Goal: Feedback & Contribution: Leave review/rating

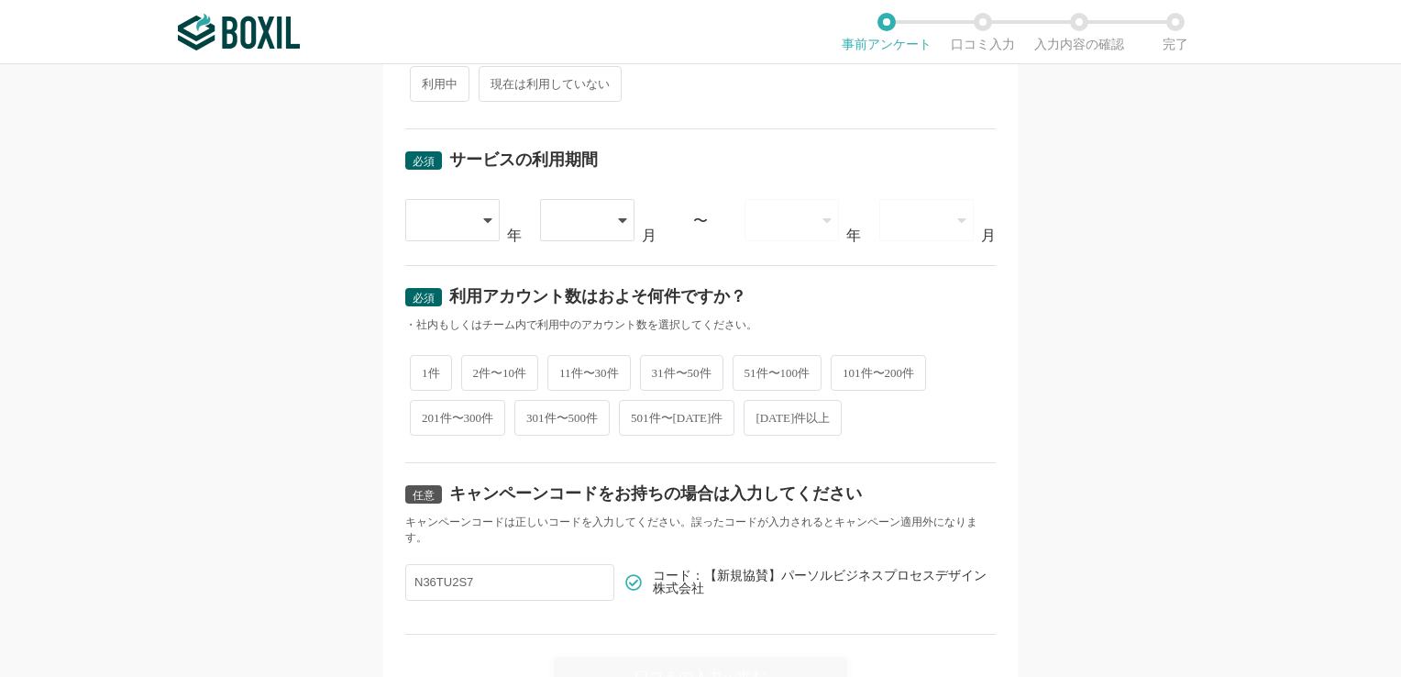
scroll to position [781, 0]
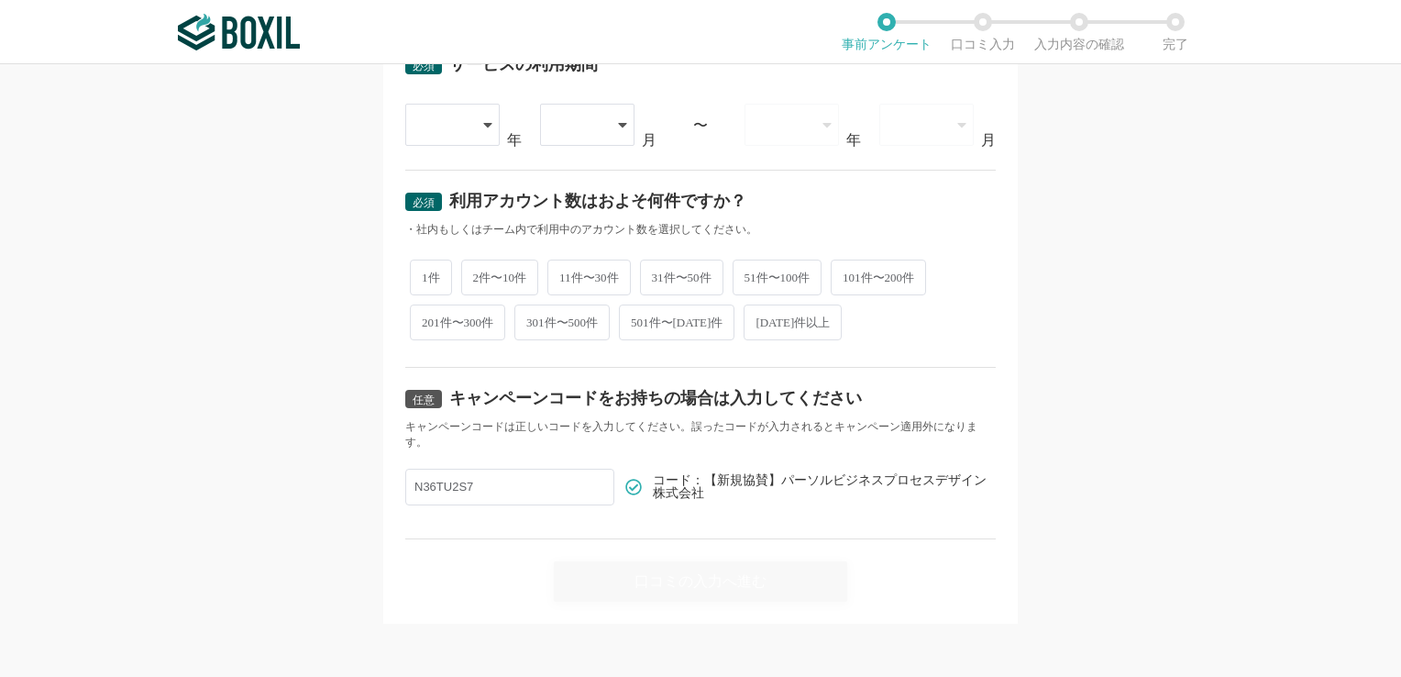
click at [499, 489] on input "N36TU2S7" at bounding box center [509, 486] width 209 height 37
type input "N"
paste input "N36TU2S7"
type input "N36TU2S7"
click at [775, 475] on span "コード：【新規協賛】パーソルビジネスプロセスデザイン株式会社" at bounding box center [824, 487] width 343 height 26
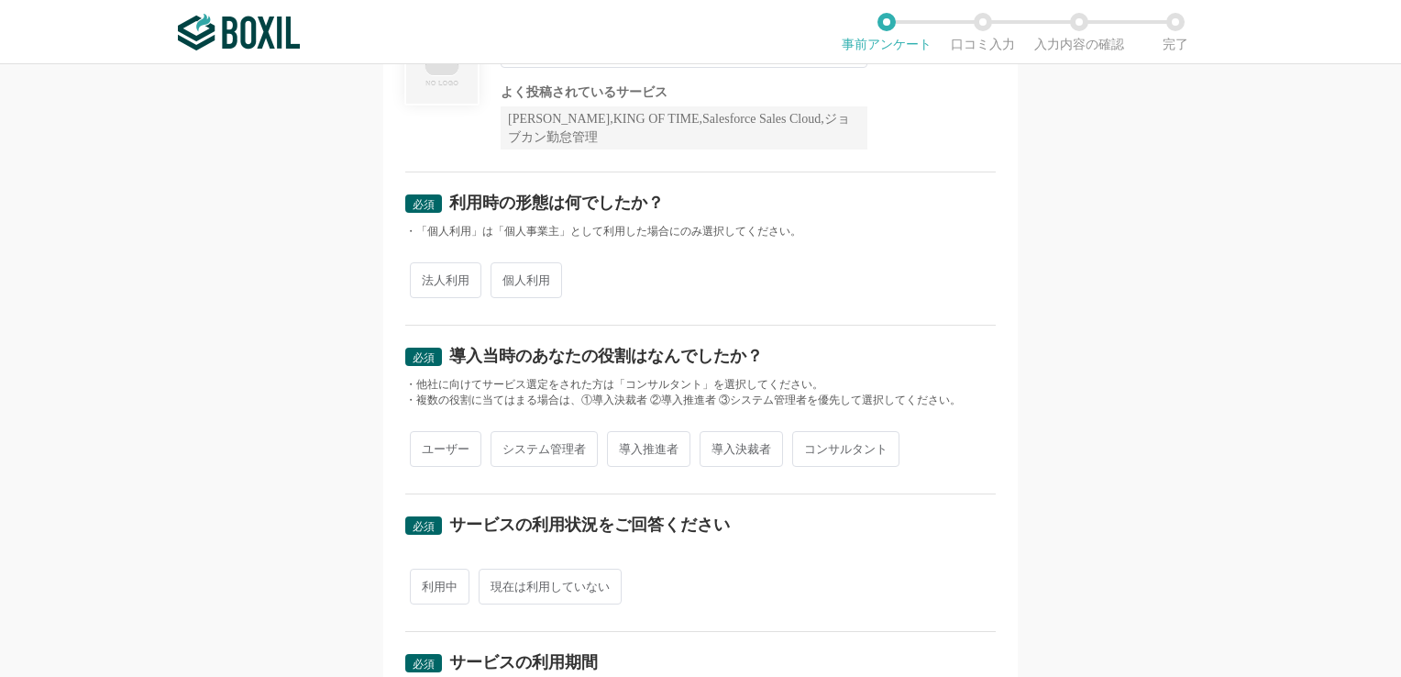
scroll to position [0, 0]
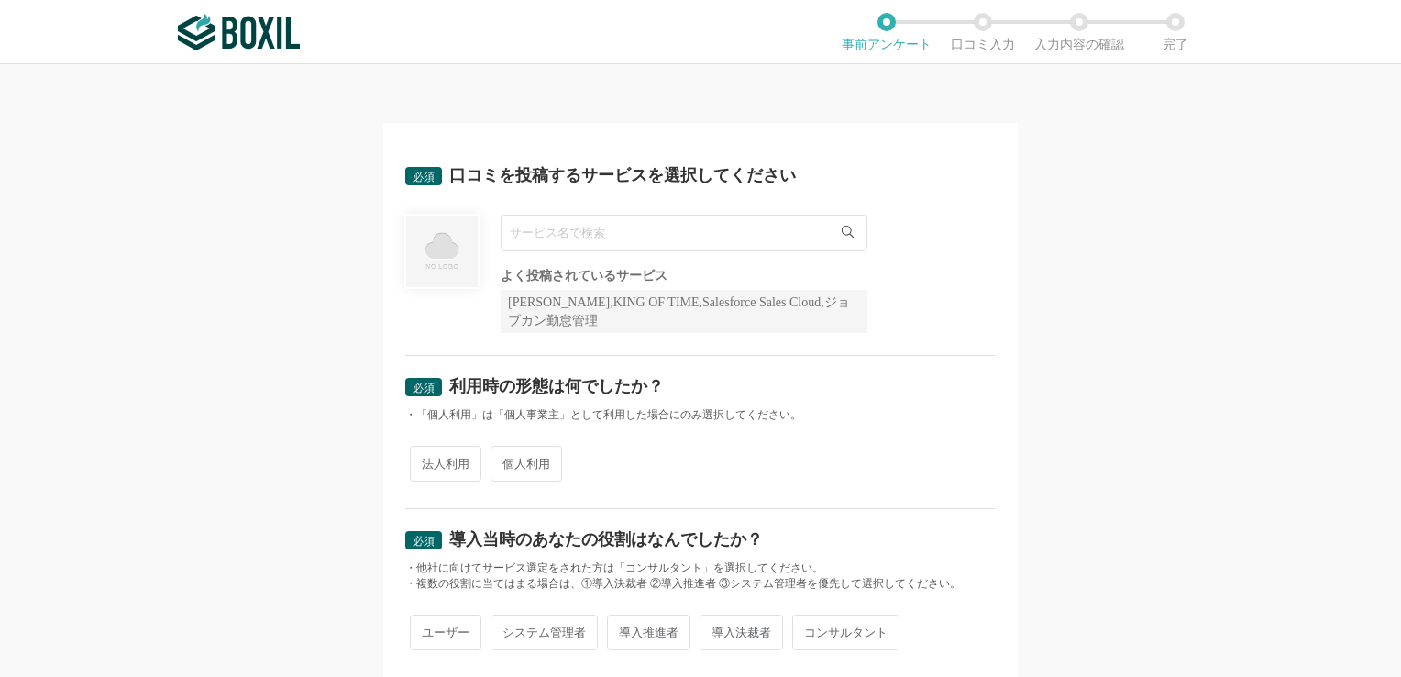
click at [630, 237] on input "text" at bounding box center [684, 233] width 367 height 37
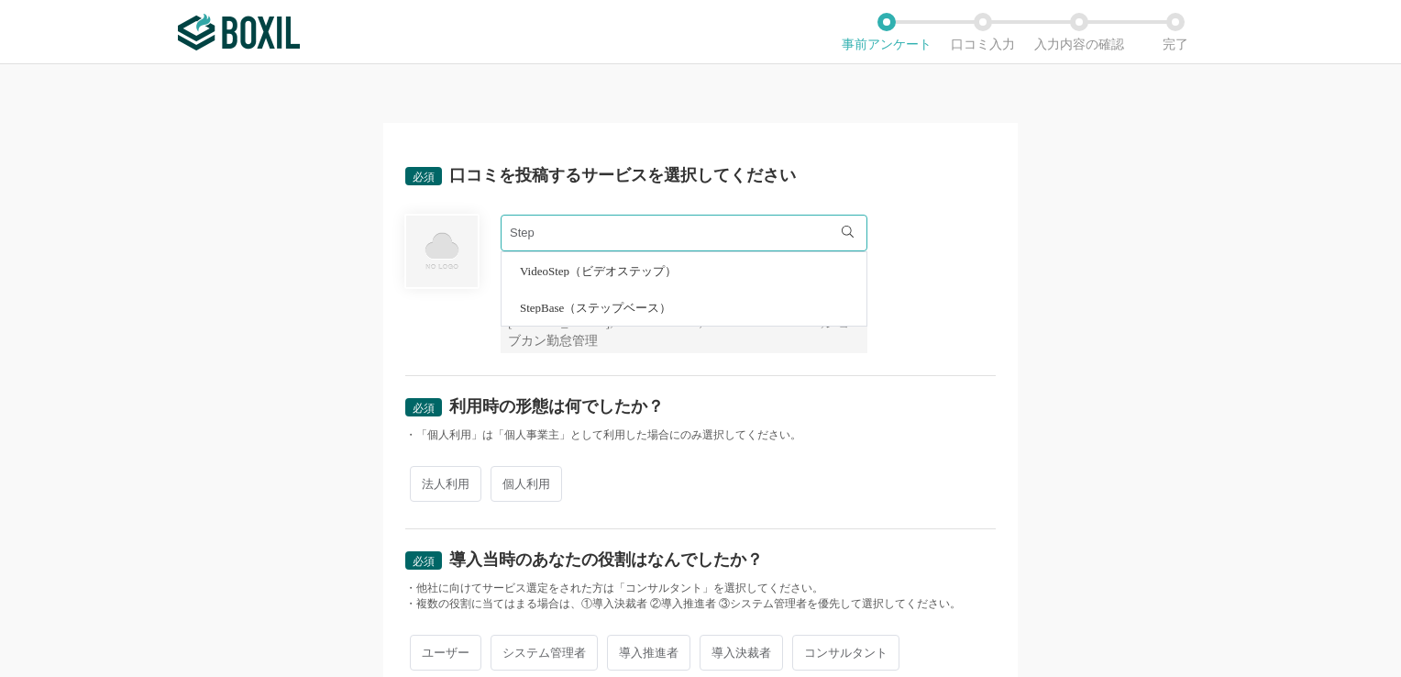
click at [570, 303] on span "StepBase（ステップベース）" at bounding box center [595, 308] width 151 height 12
type input "StepBase（ステップベース）"
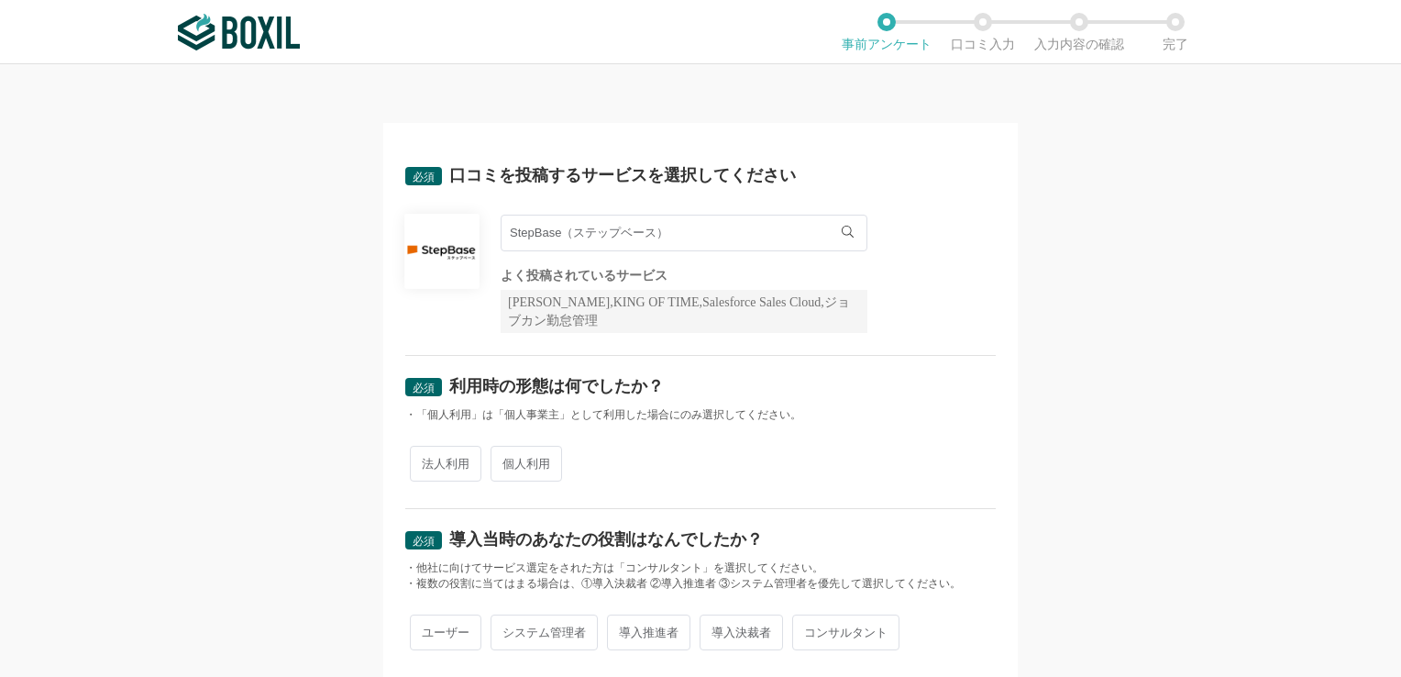
scroll to position [51, 0]
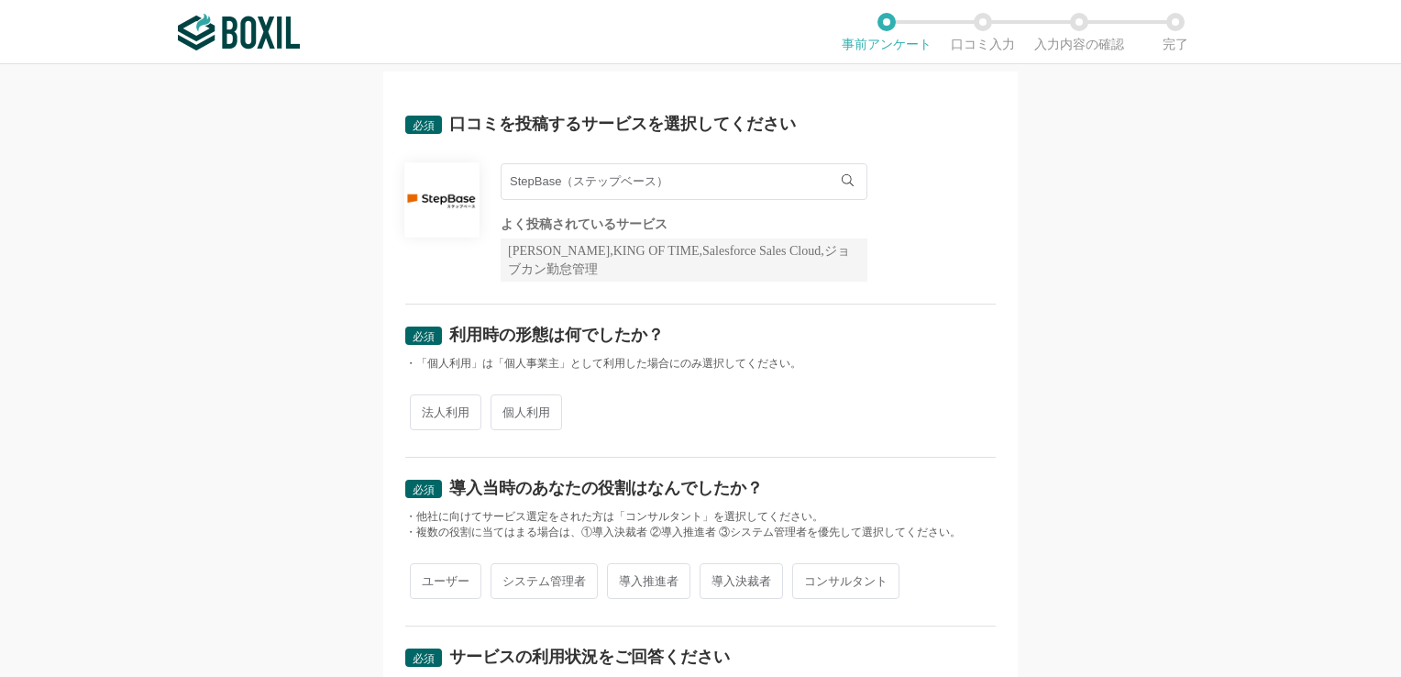
click at [432, 409] on span "法人利用" at bounding box center [446, 412] width 72 height 36
click at [426, 409] on input "法人利用" at bounding box center [420, 403] width 12 height 12
radio input "true"
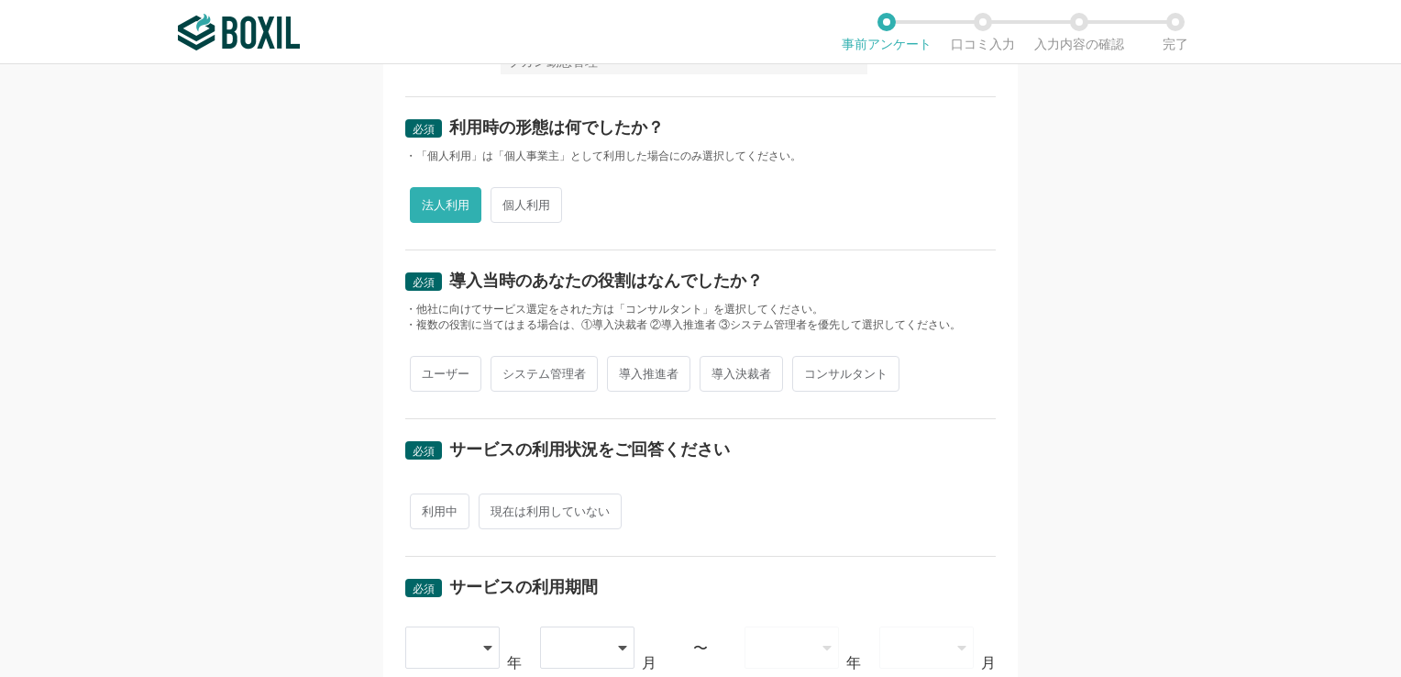
scroll to position [259, 0]
click at [538, 369] on span "システム管理者" at bounding box center [544, 373] width 107 height 36
click at [507, 369] on input "システム管理者" at bounding box center [501, 364] width 12 height 12
radio input "true"
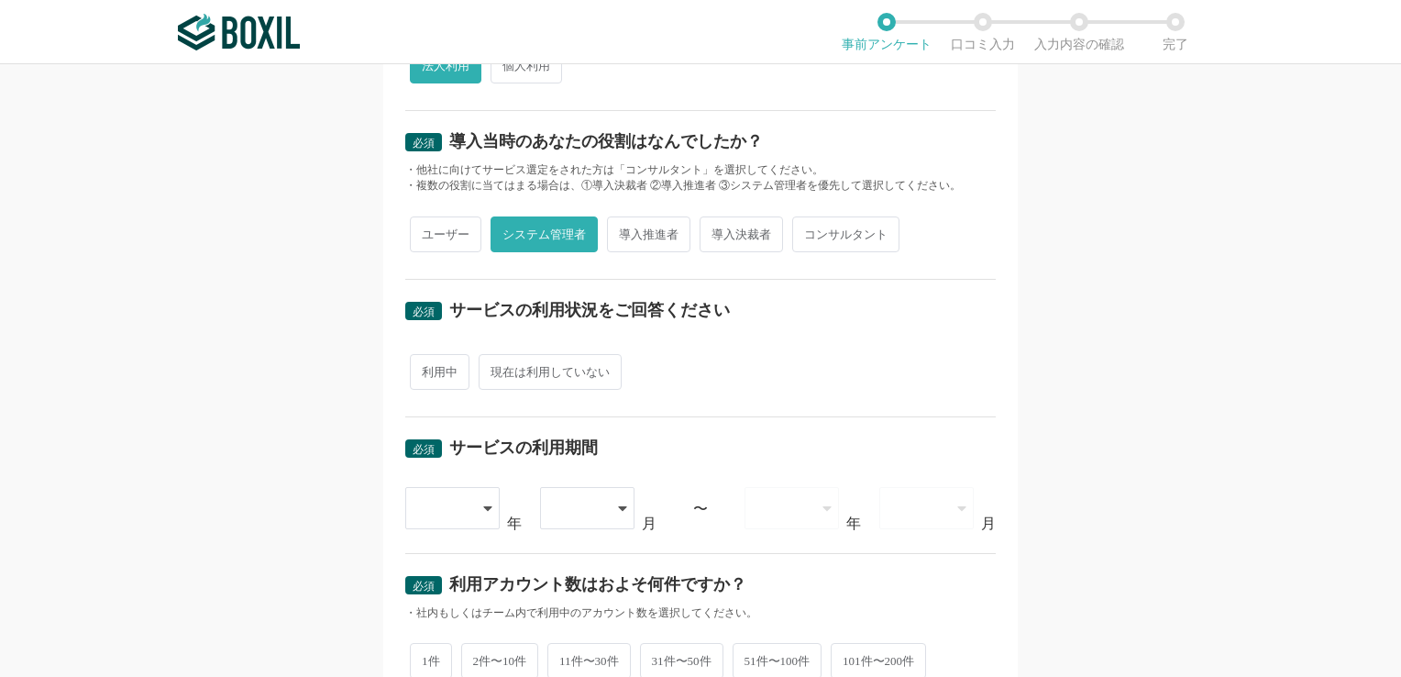
scroll to position [402, 0]
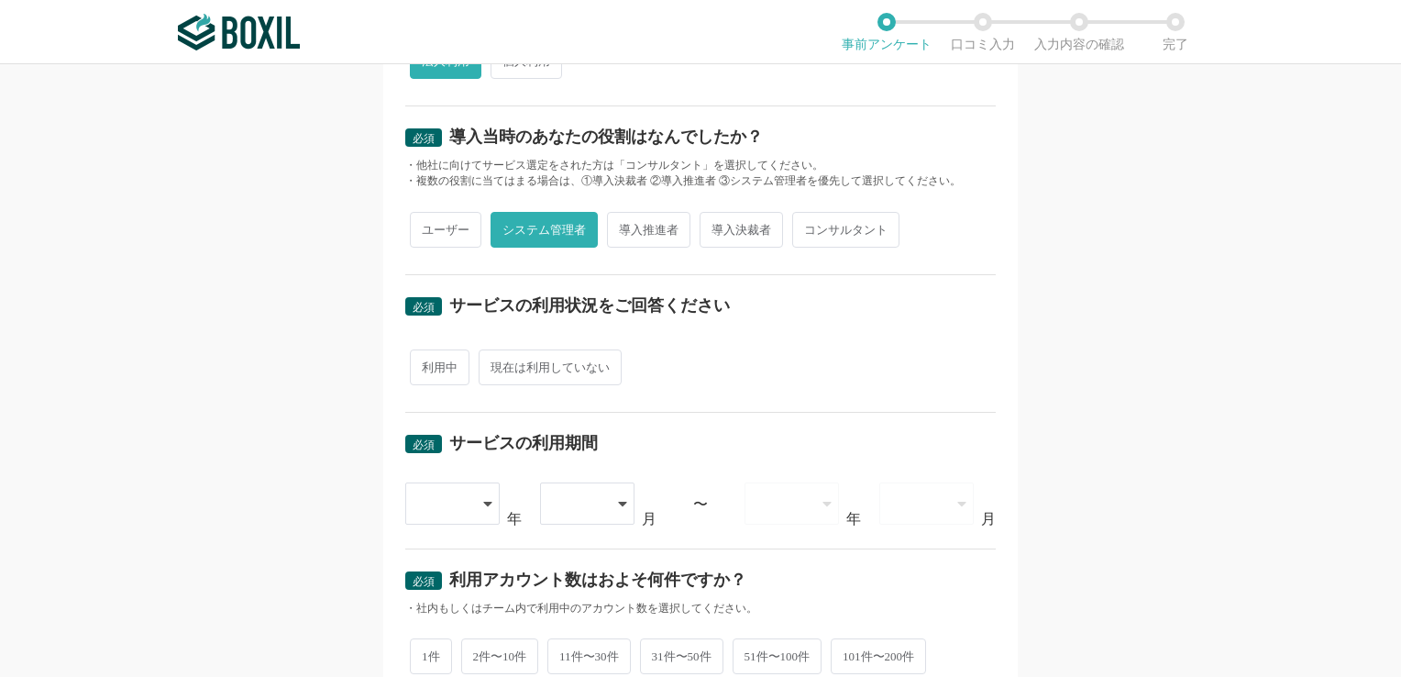
click at [505, 361] on span "現在は利用していない" at bounding box center [550, 367] width 143 height 36
click at [495, 361] on input "現在は利用していない" at bounding box center [489, 358] width 12 height 12
radio input "true"
click at [441, 374] on span "利用中" at bounding box center [440, 367] width 60 height 36
click at [426, 364] on input "利用中" at bounding box center [420, 358] width 12 height 12
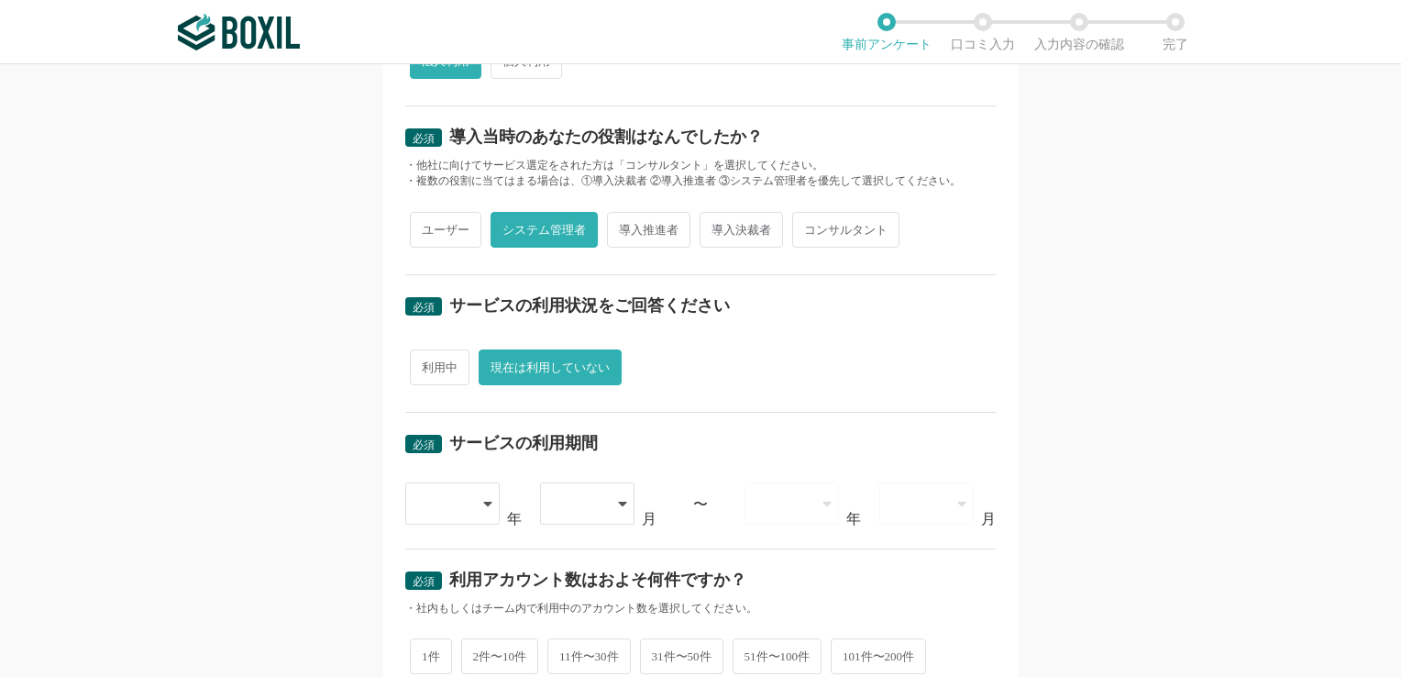
radio input "true"
radio input "false"
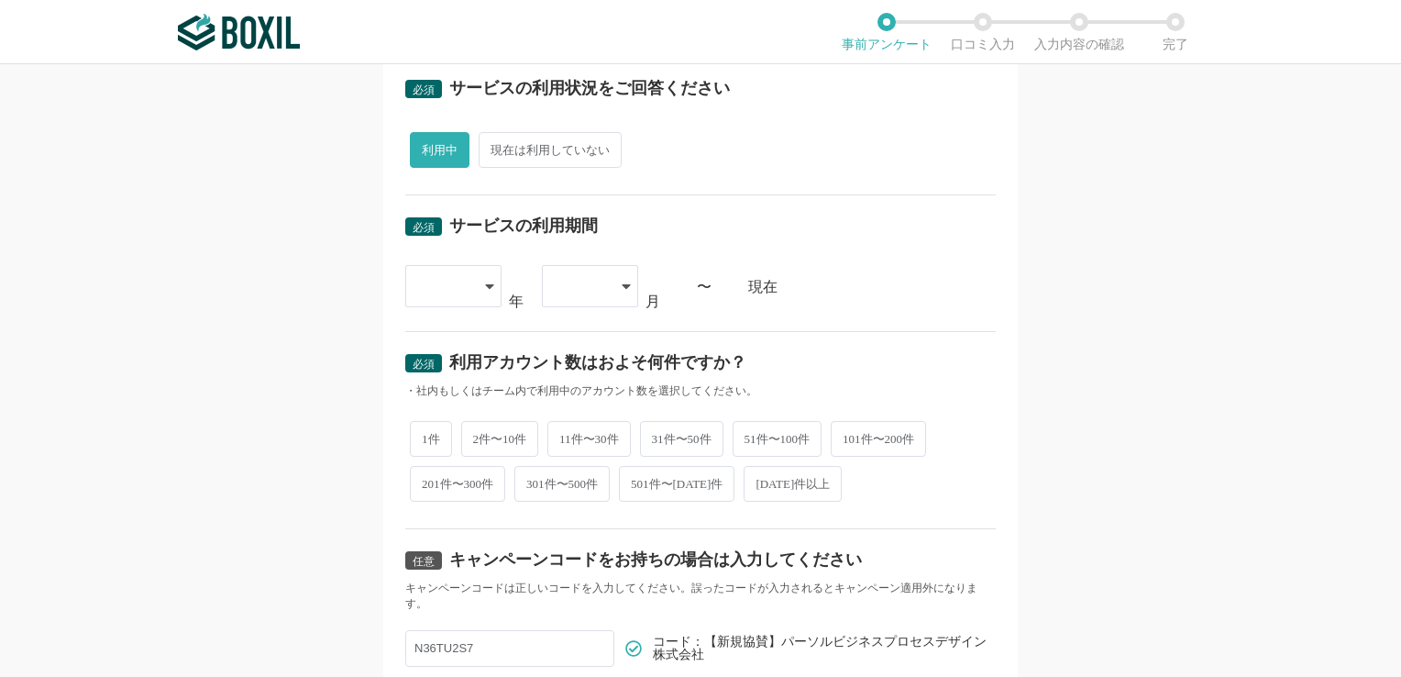
scroll to position [620, 0]
click at [477, 291] on div at bounding box center [453, 286] width 96 height 42
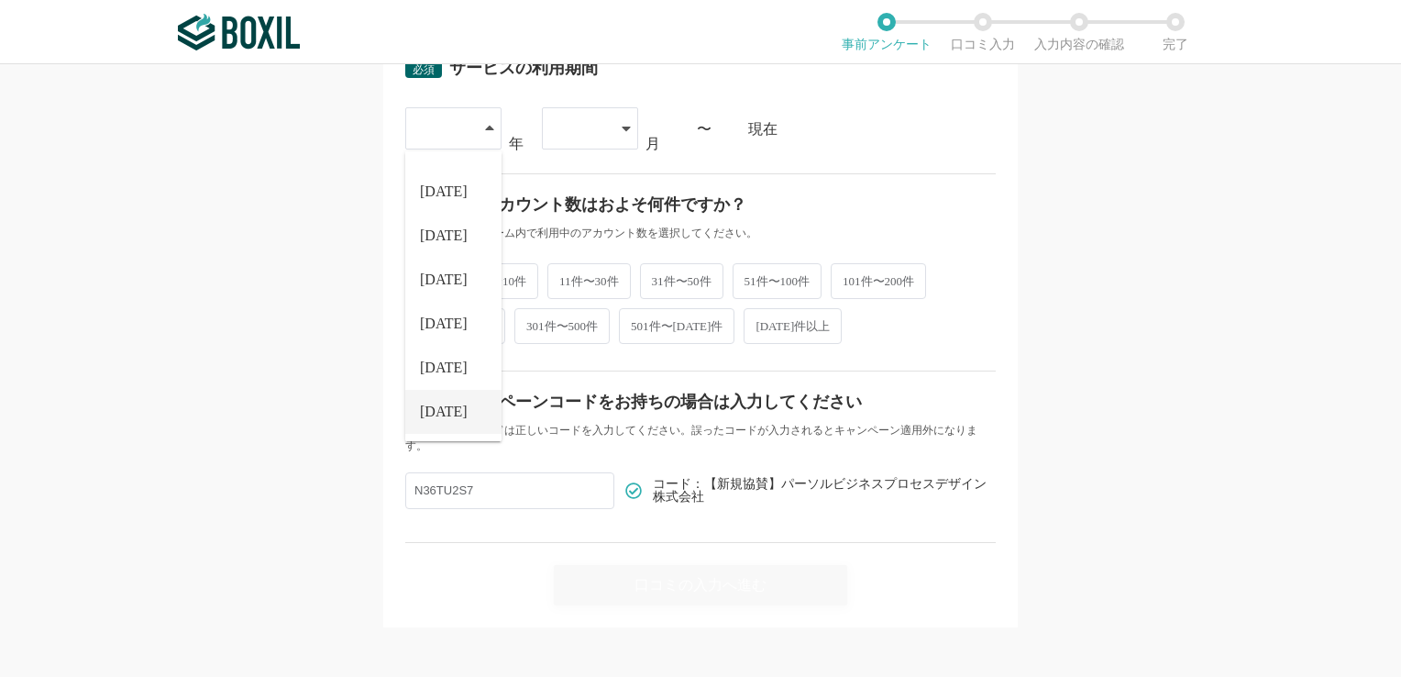
click at [433, 404] on span "[DATE]" at bounding box center [444, 411] width 48 height 15
click at [613, 127] on div at bounding box center [590, 128] width 96 height 42
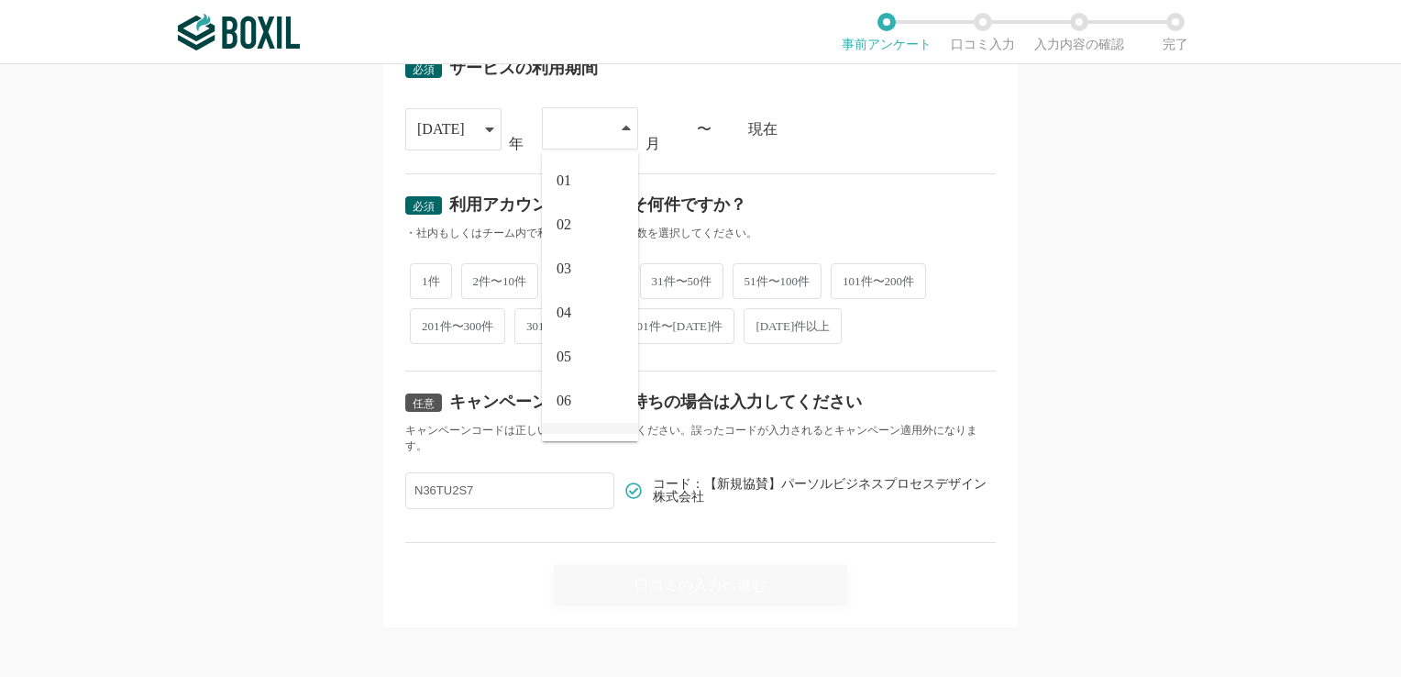
scroll to position [121, 0]
click at [576, 382] on li "08" at bounding box center [590, 368] width 96 height 44
click at [494, 279] on span "2件〜10件" at bounding box center [500, 279] width 78 height 36
click at [478, 276] on input "2件〜10件" at bounding box center [472, 270] width 12 height 12
radio input "true"
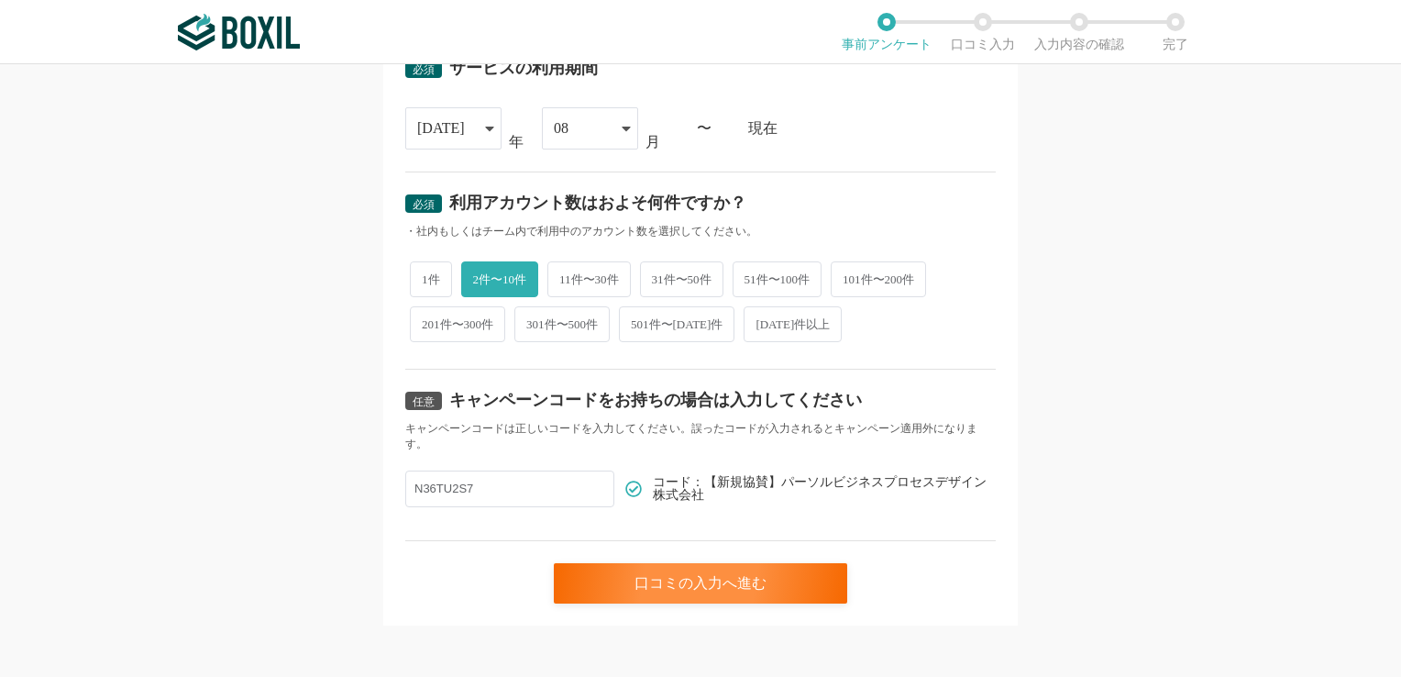
scroll to position [780, 0]
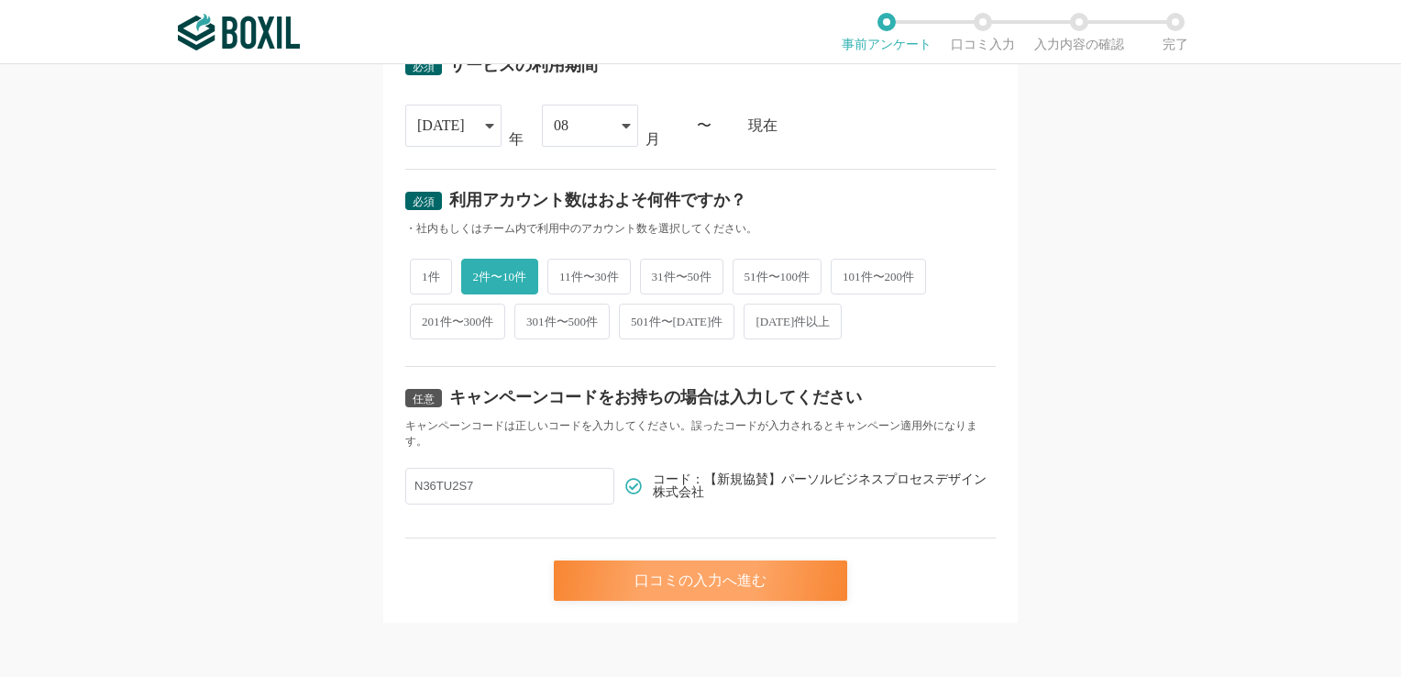
click at [654, 574] on div "口コミの入力へ進む" at bounding box center [700, 580] width 293 height 40
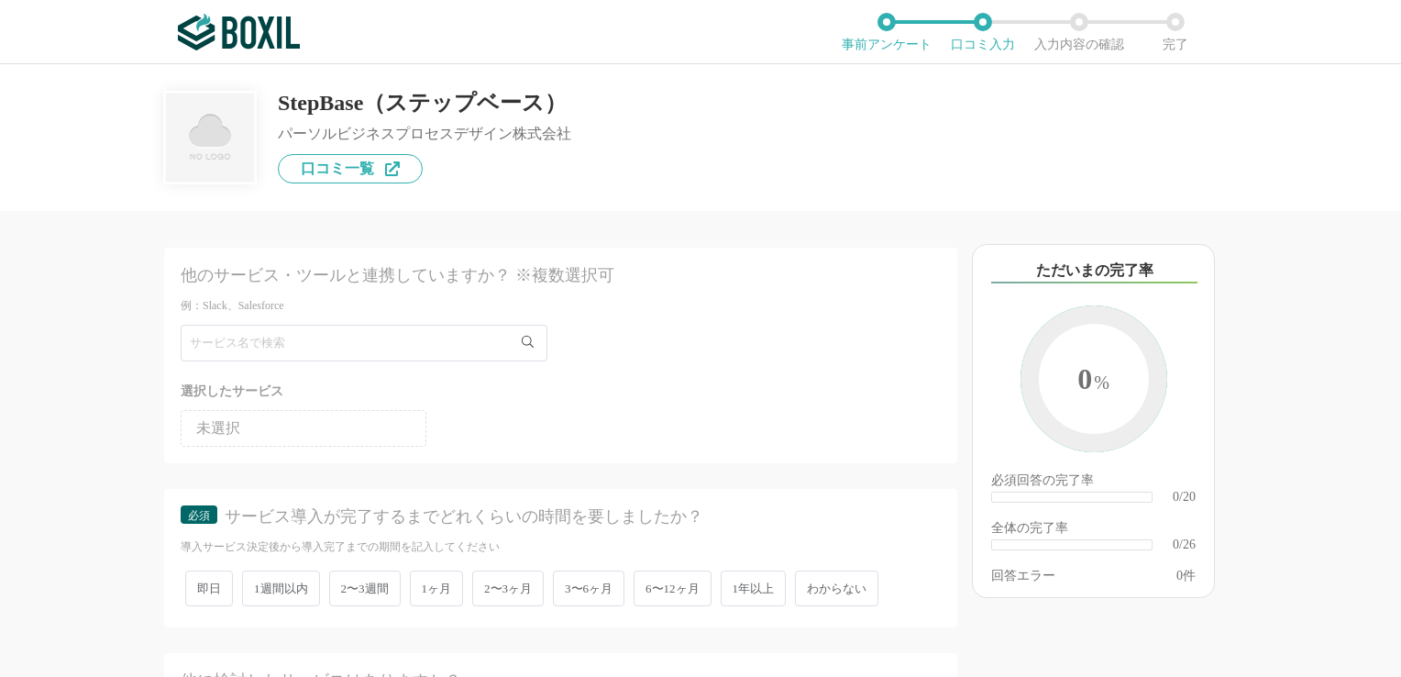
scroll to position [40, 0]
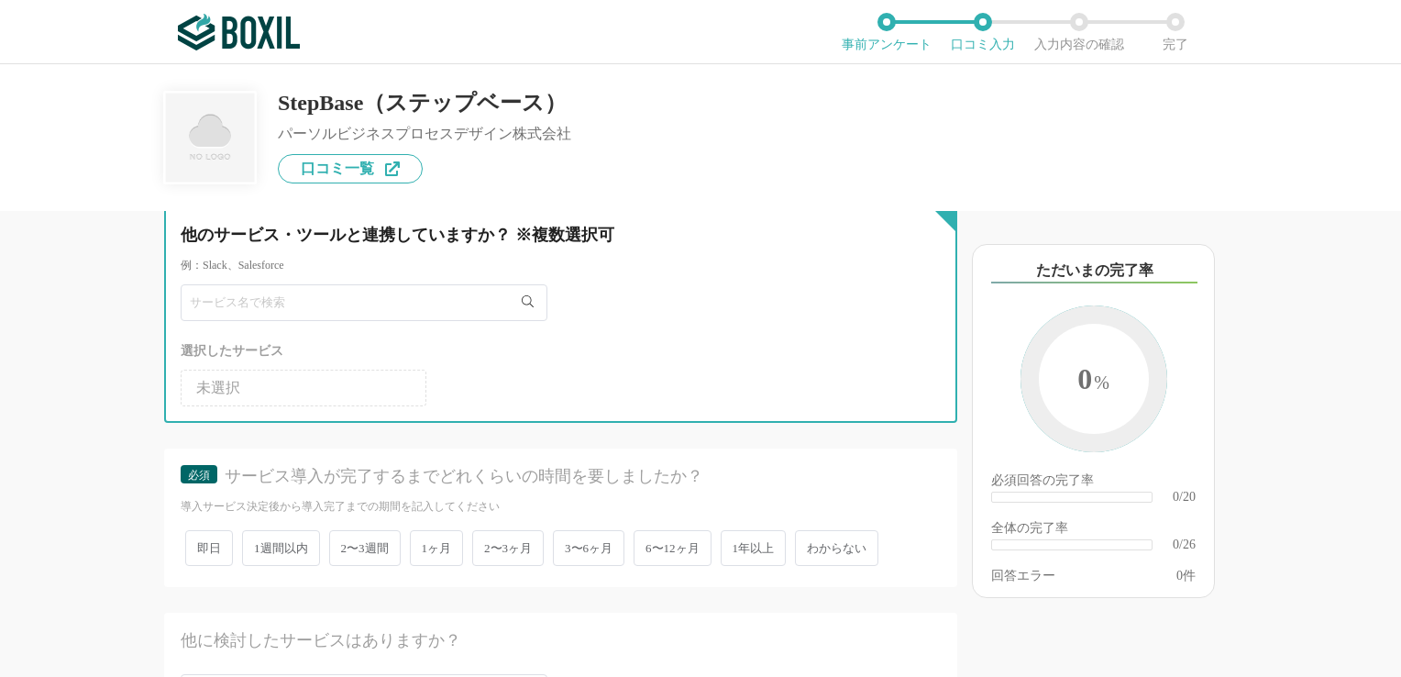
click at [430, 311] on input "text" at bounding box center [364, 302] width 367 height 37
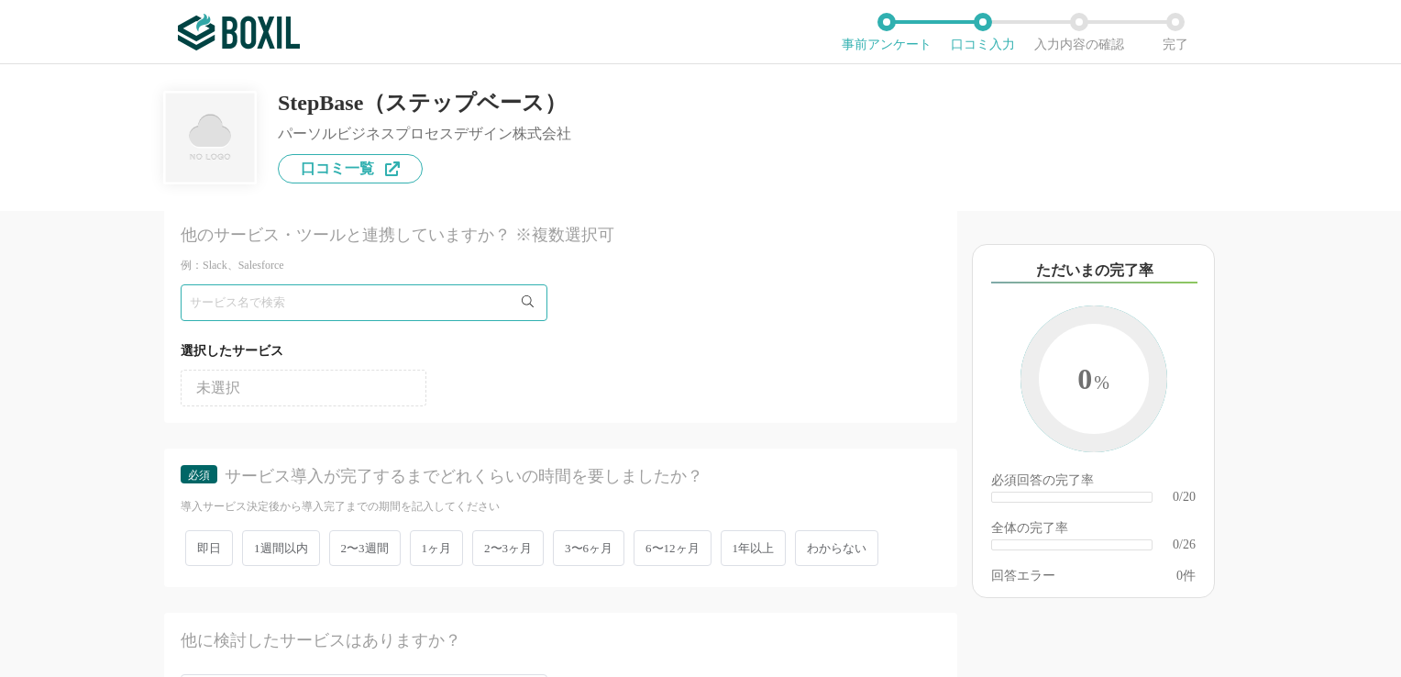
click at [317, 400] on li "未選択" at bounding box center [304, 387] width 246 height 37
click at [240, 401] on li "未選択" at bounding box center [304, 387] width 246 height 37
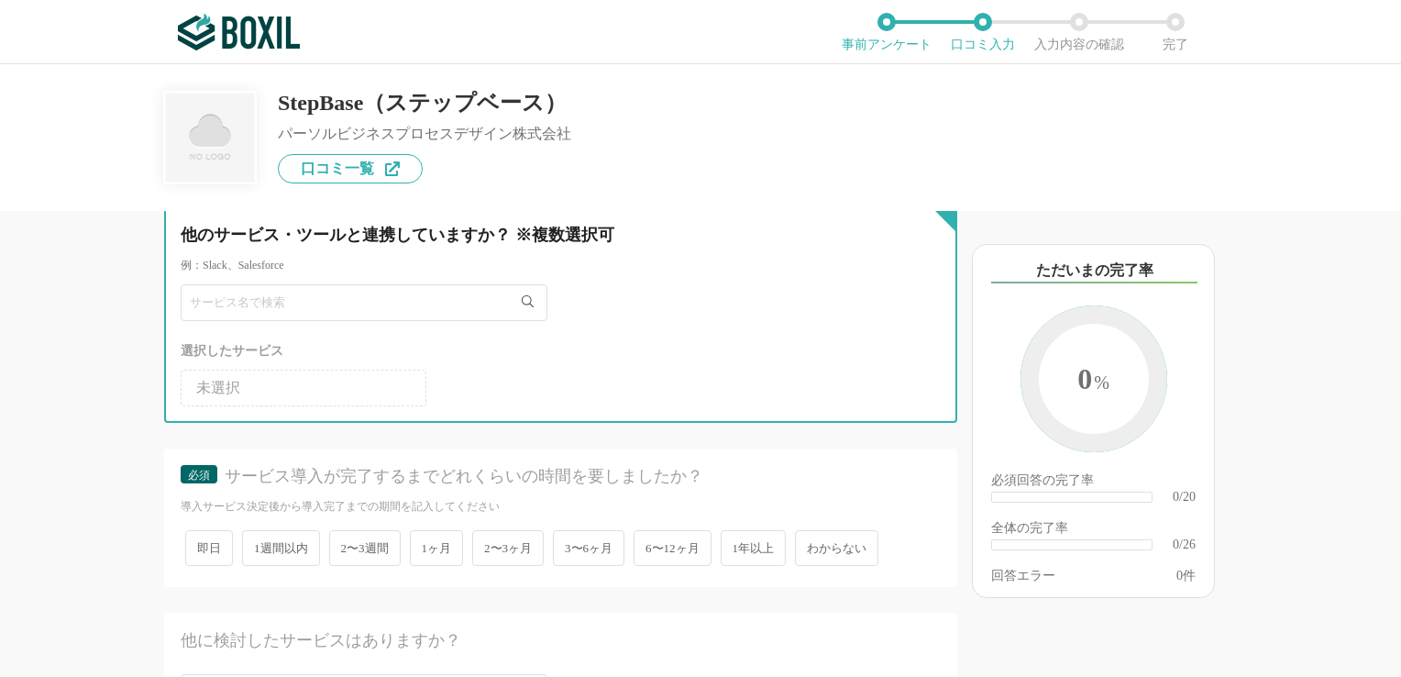
click at [297, 291] on input "text" at bounding box center [364, 302] width 367 height 37
type input "Step"
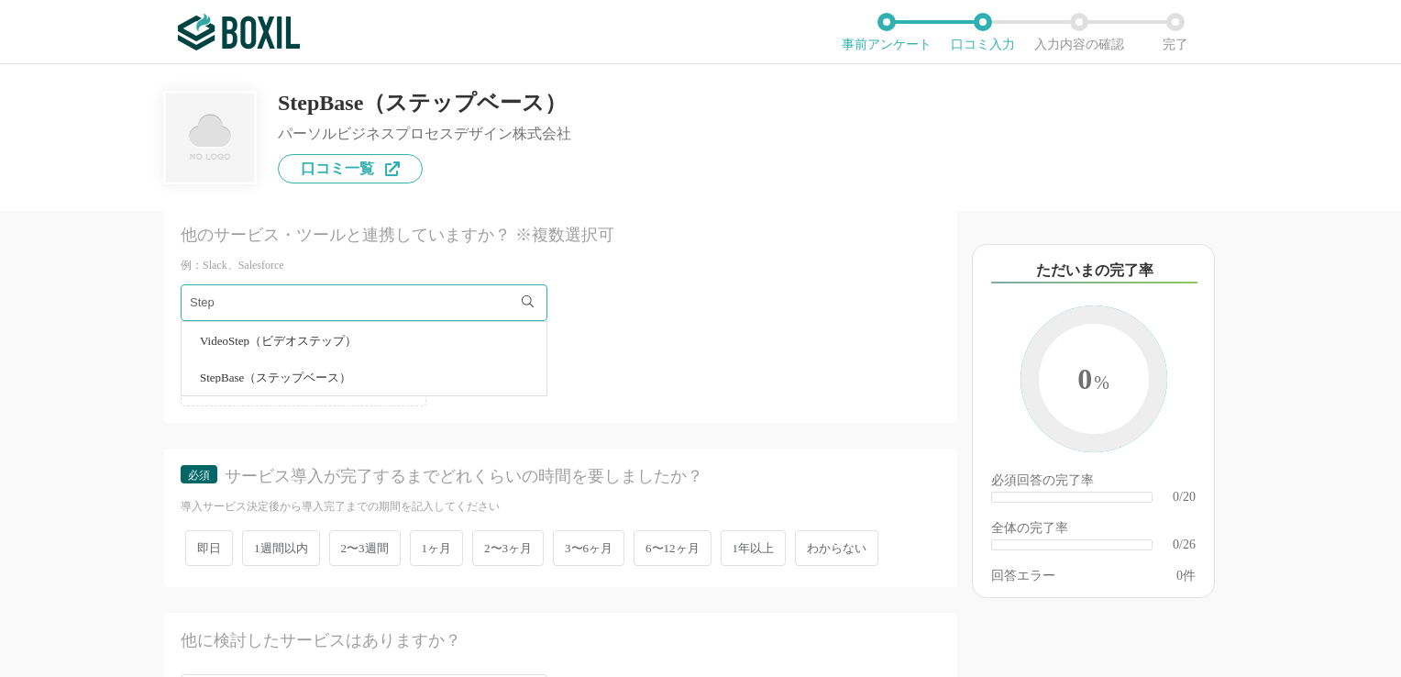
click at [671, 306] on div "Step" at bounding box center [561, 302] width 760 height 37
click at [526, 300] on icon at bounding box center [528, 301] width 12 height 12
click at [291, 371] on span "StepBase（ステップベース）" at bounding box center [275, 377] width 151 height 12
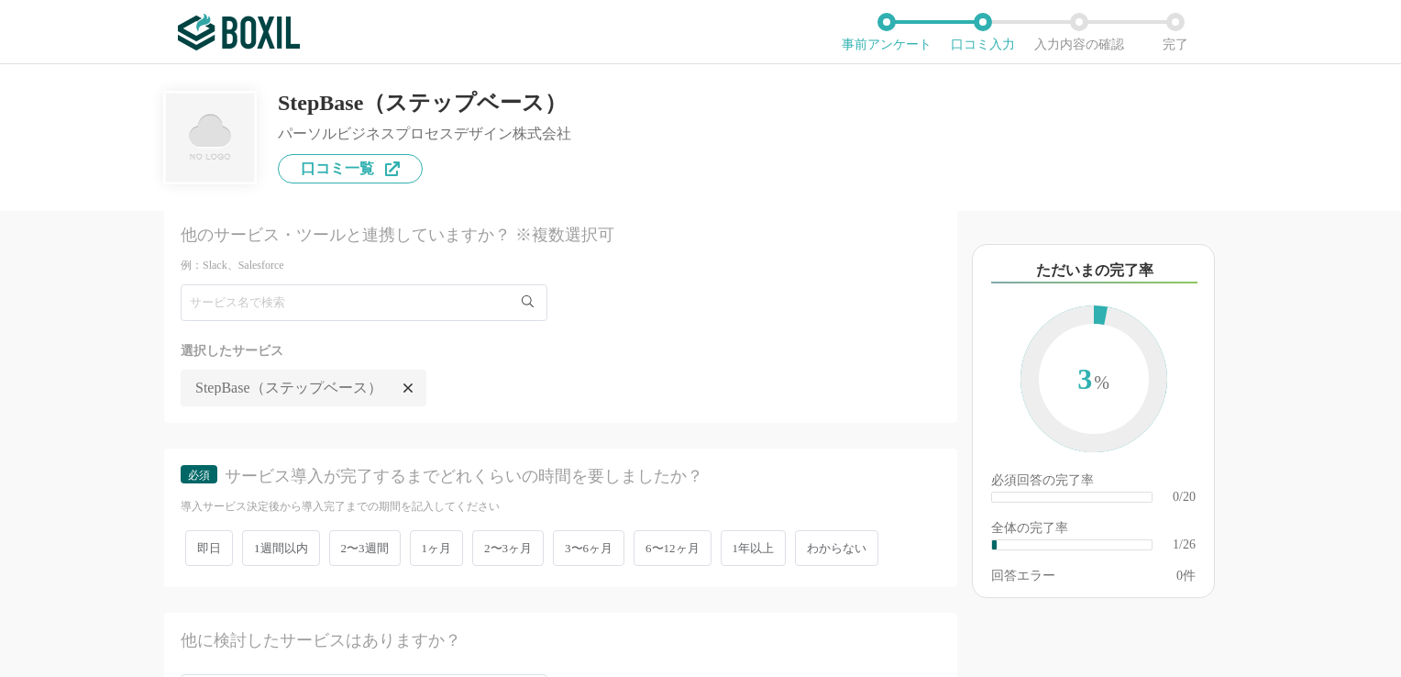
scroll to position [202, 0]
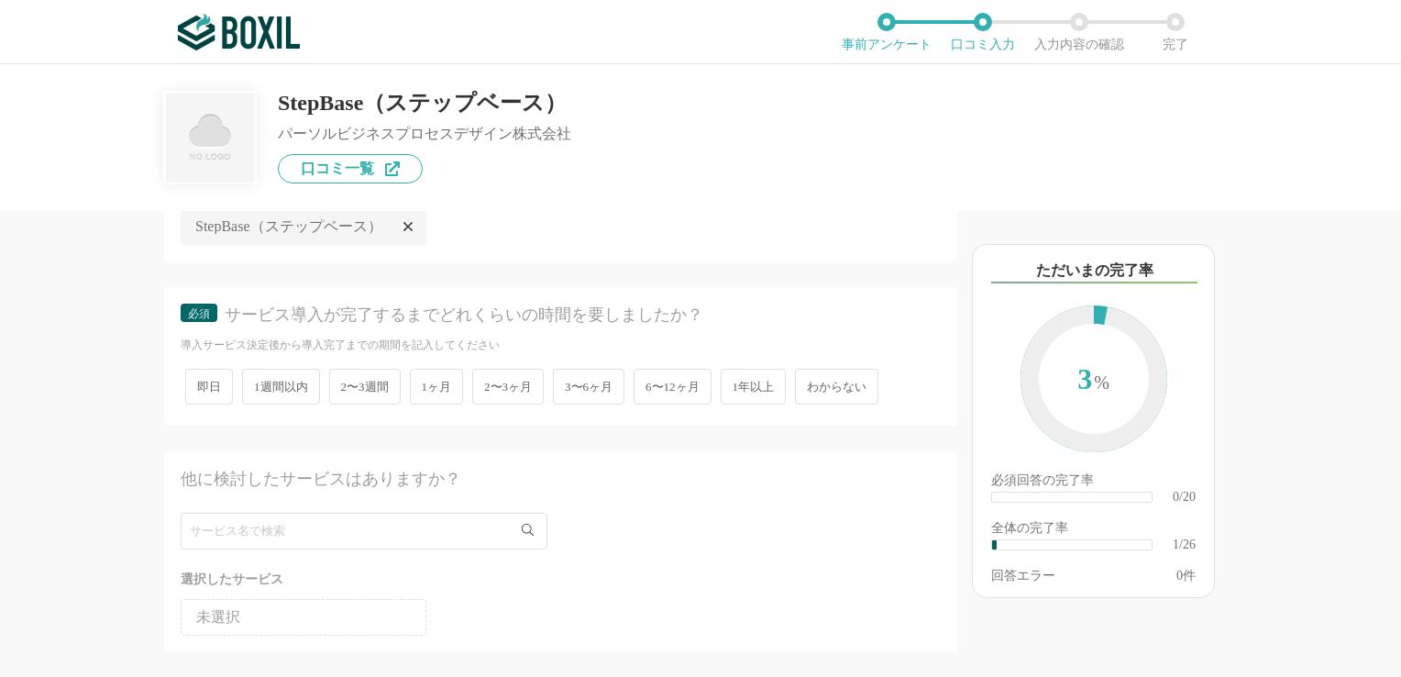
click at [836, 378] on span "わからない" at bounding box center [836, 387] width 83 height 36
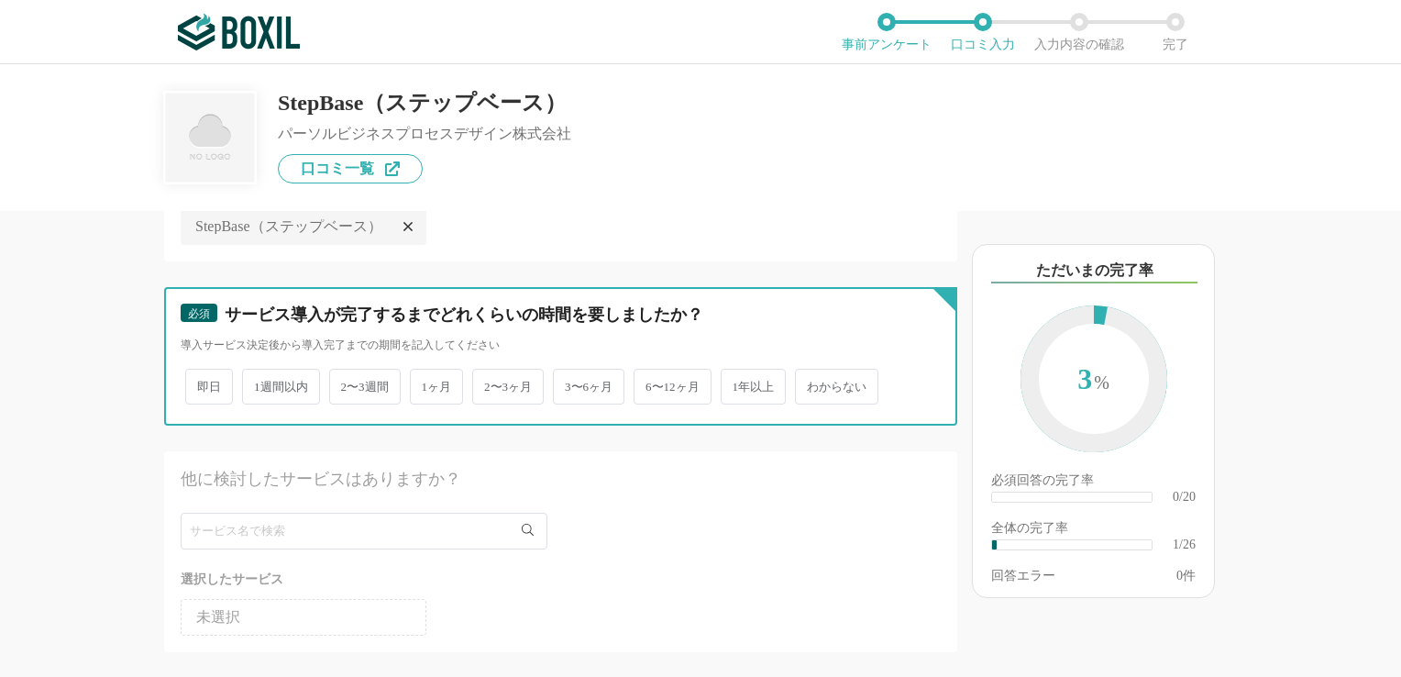
click at [811, 378] on input "わからない" at bounding box center [805, 377] width 12 height 12
radio input "true"
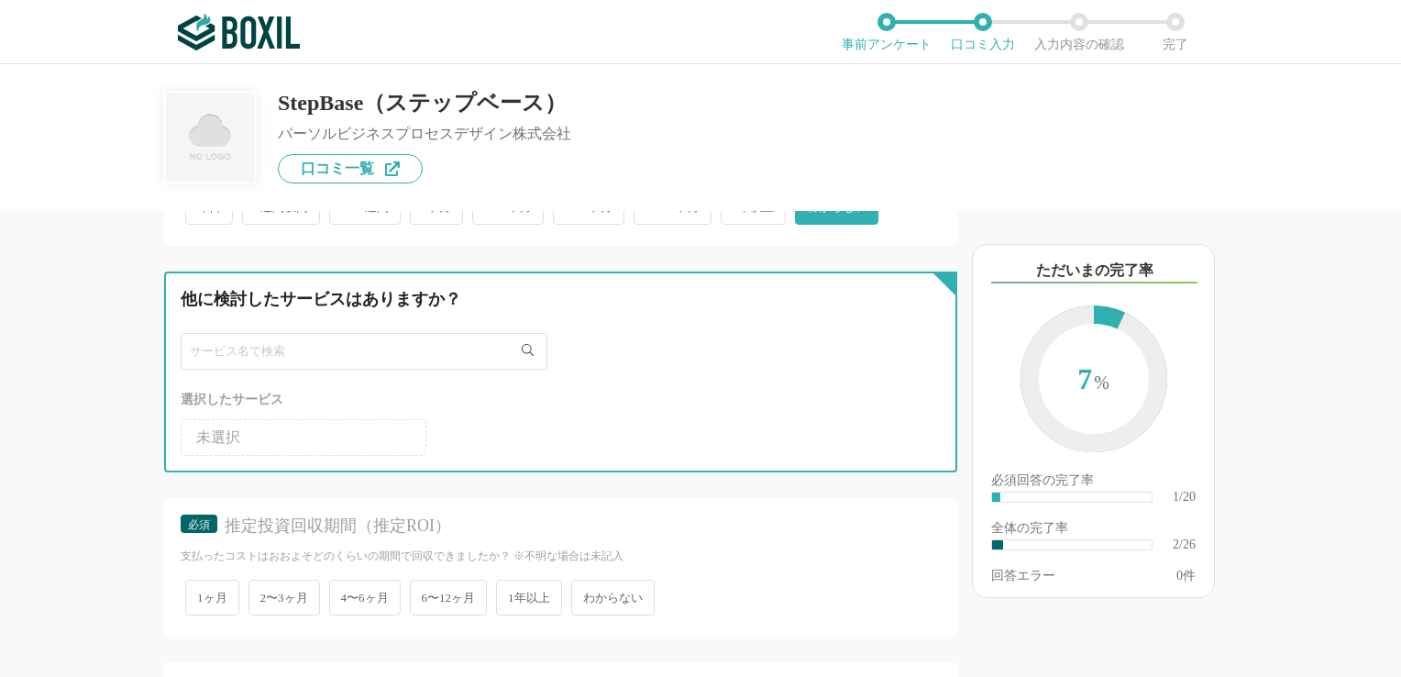
click at [443, 347] on input "text" at bounding box center [364, 351] width 367 height 37
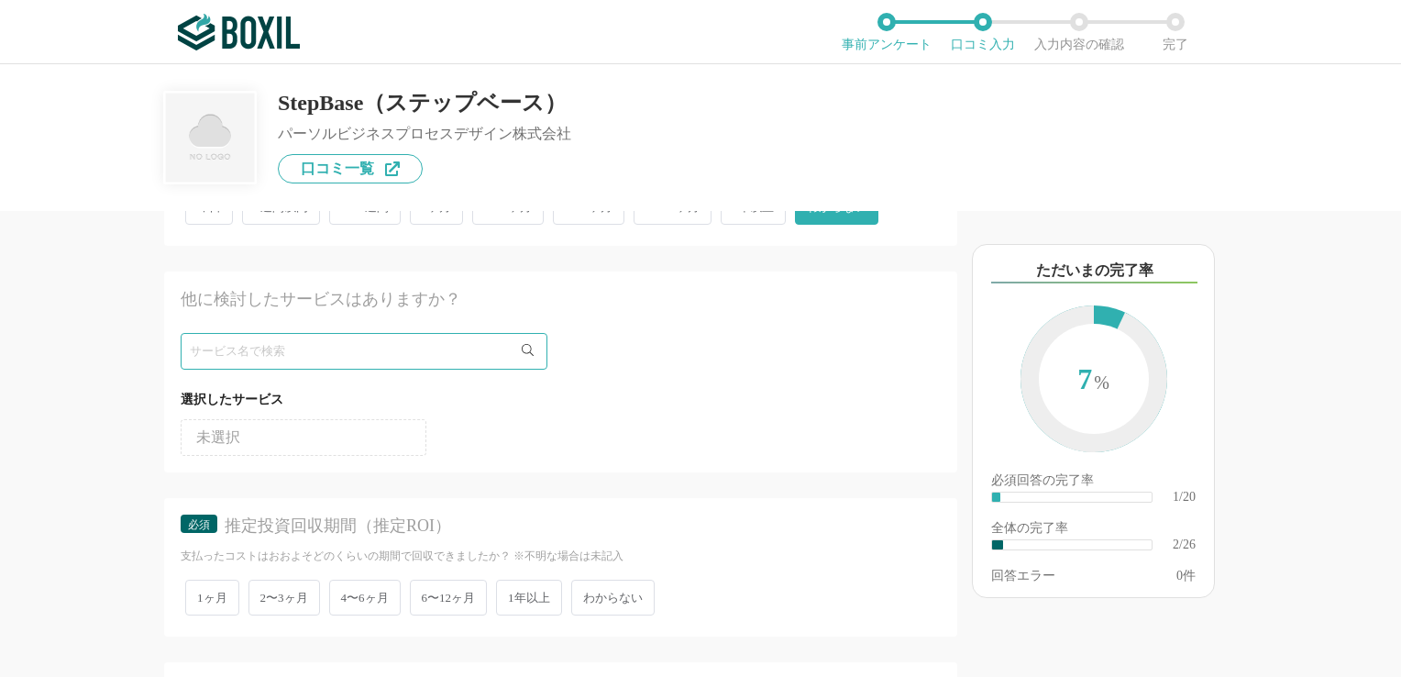
click at [572, 391] on div "選択したサービス" at bounding box center [561, 399] width 760 height 23
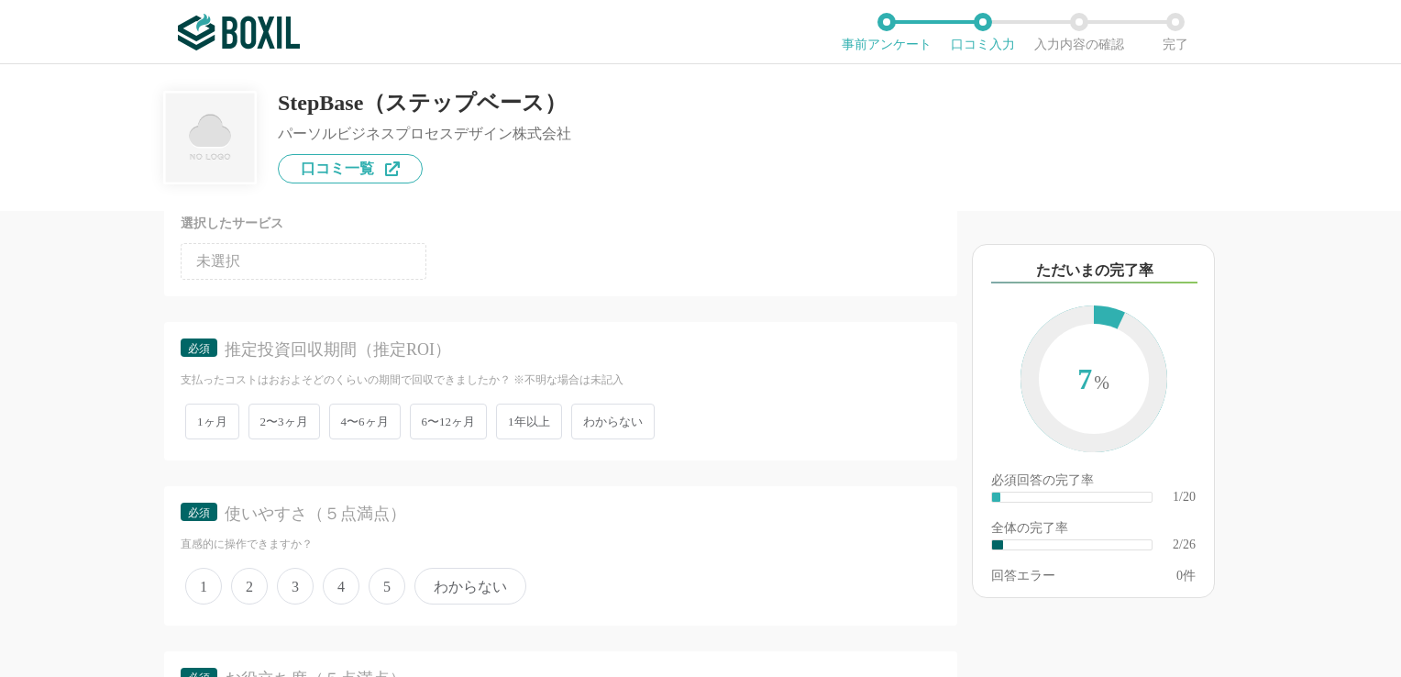
scroll to position [559, 0]
click at [612, 411] on span "わからない" at bounding box center [612, 420] width 83 height 36
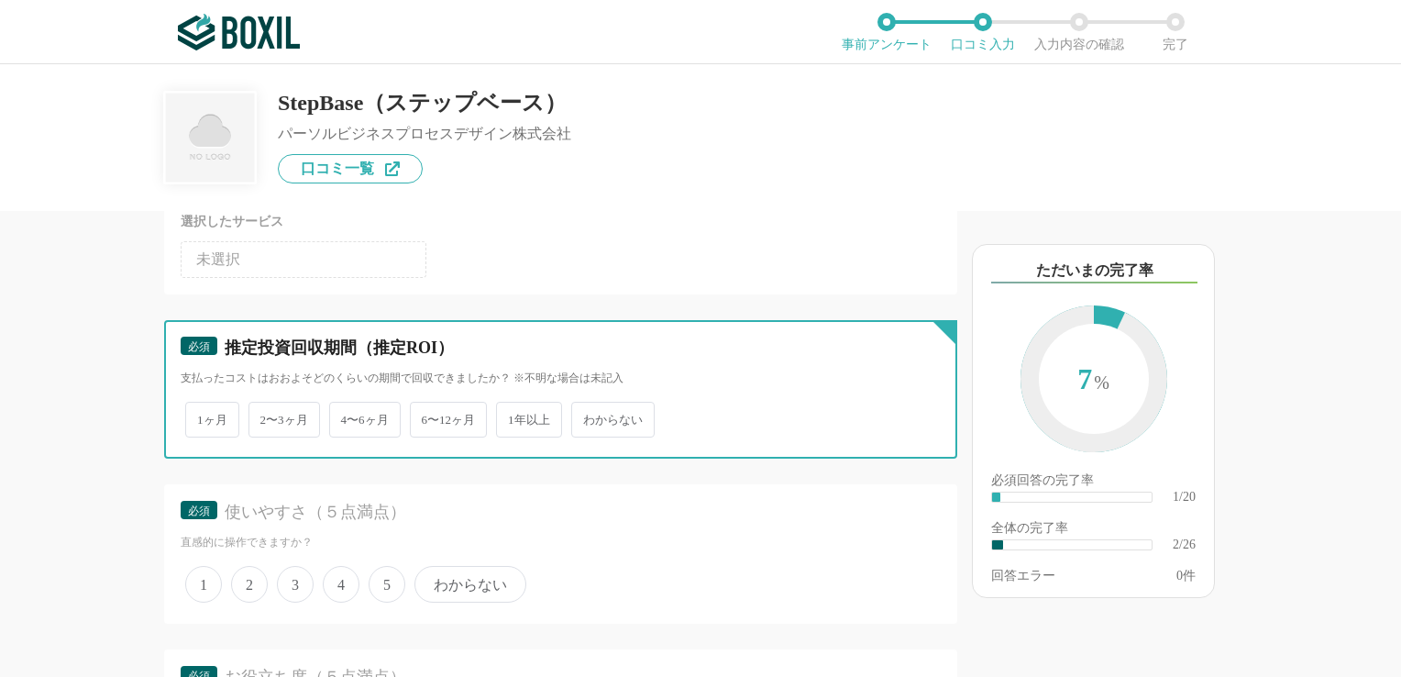
click at [588, 411] on input "わからない" at bounding box center [582, 410] width 12 height 12
radio input "true"
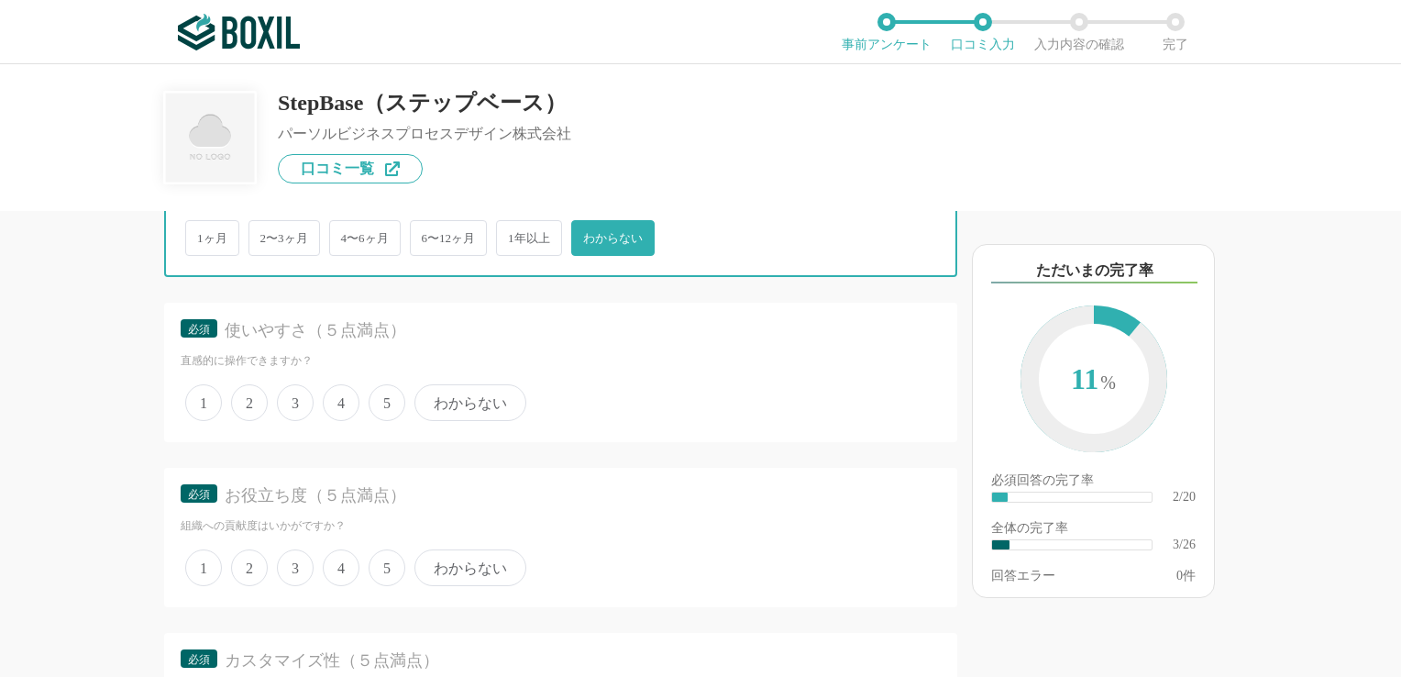
scroll to position [744, 0]
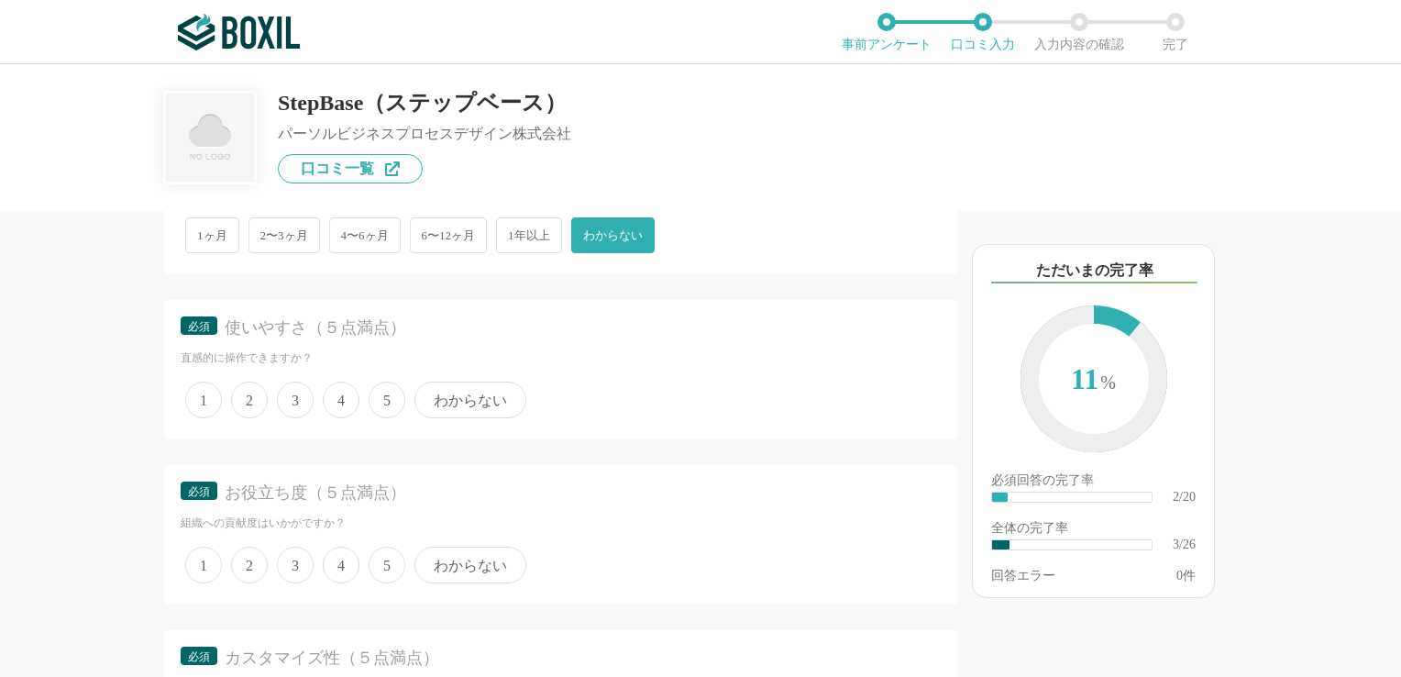
click at [367, 392] on div "1 2 3 4 5 わからない" at bounding box center [561, 400] width 760 height 46
click at [370, 393] on span "5" at bounding box center [387, 399] width 37 height 37
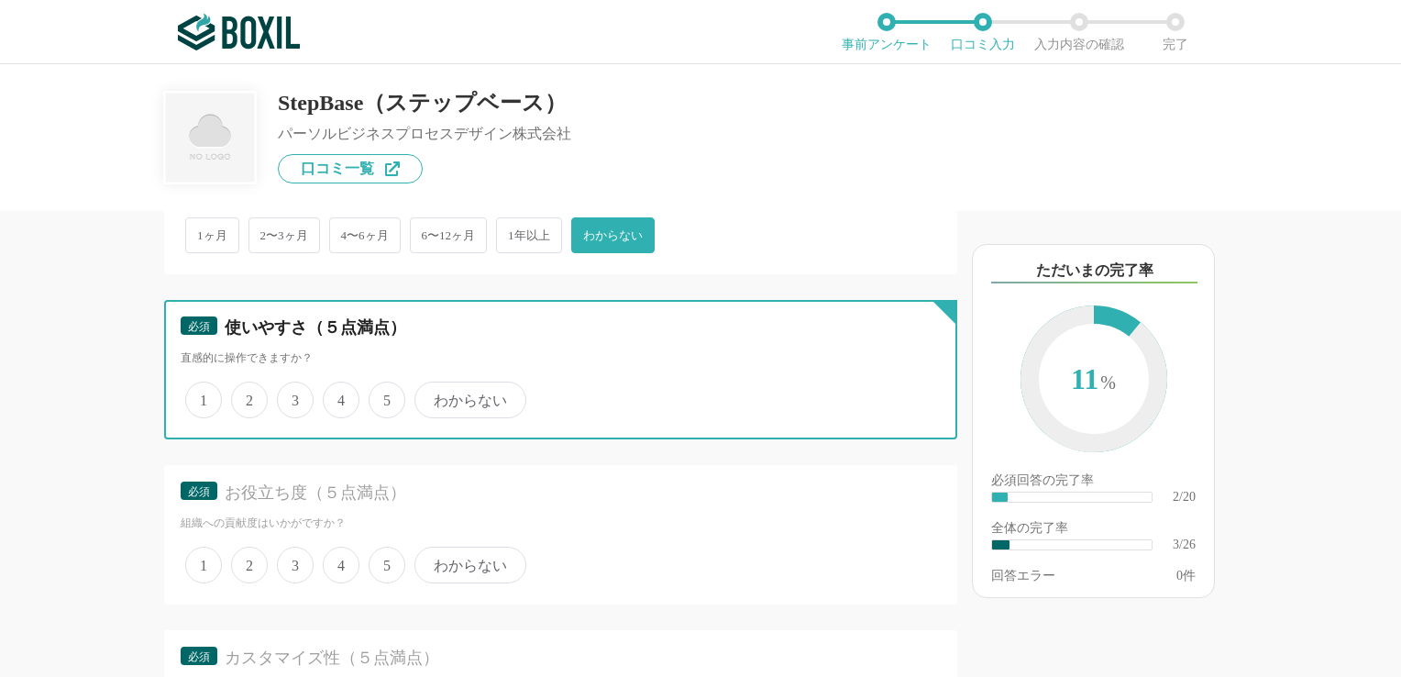
click at [373, 393] on input "5" at bounding box center [379, 390] width 12 height 12
radio input "true"
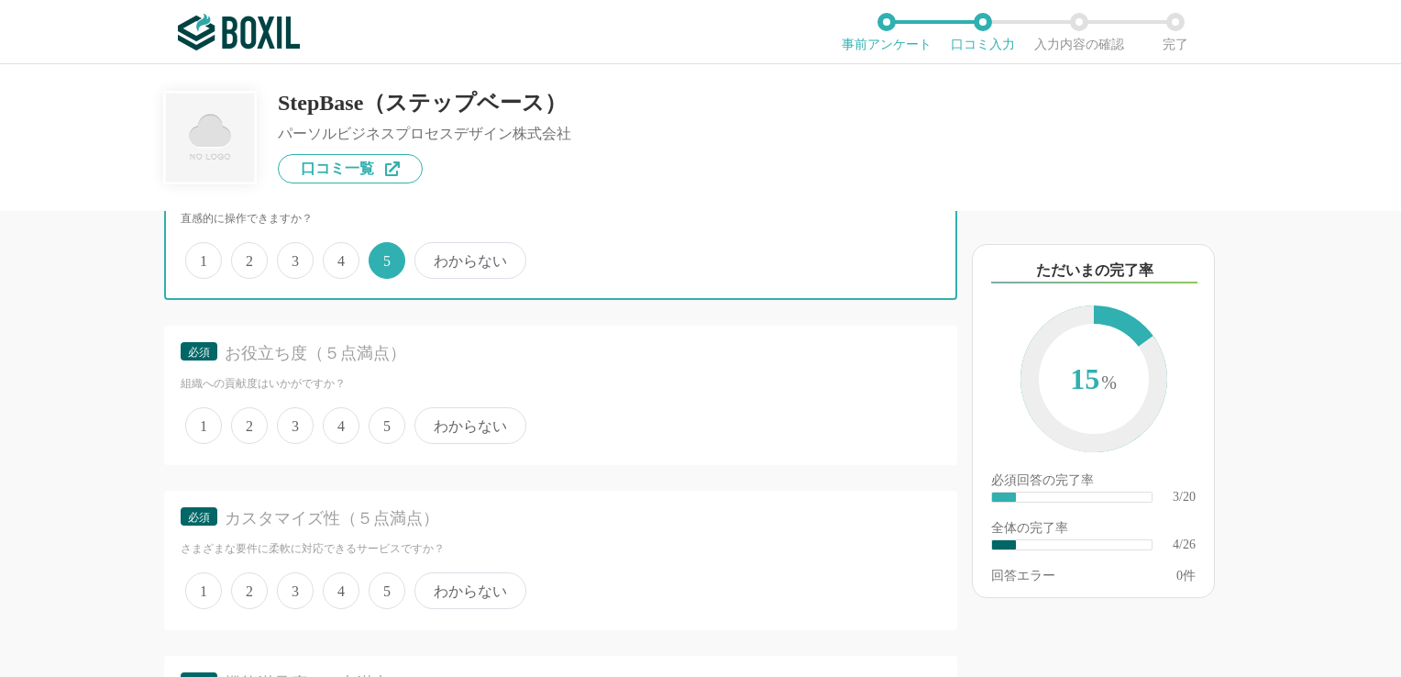
scroll to position [887, 0]
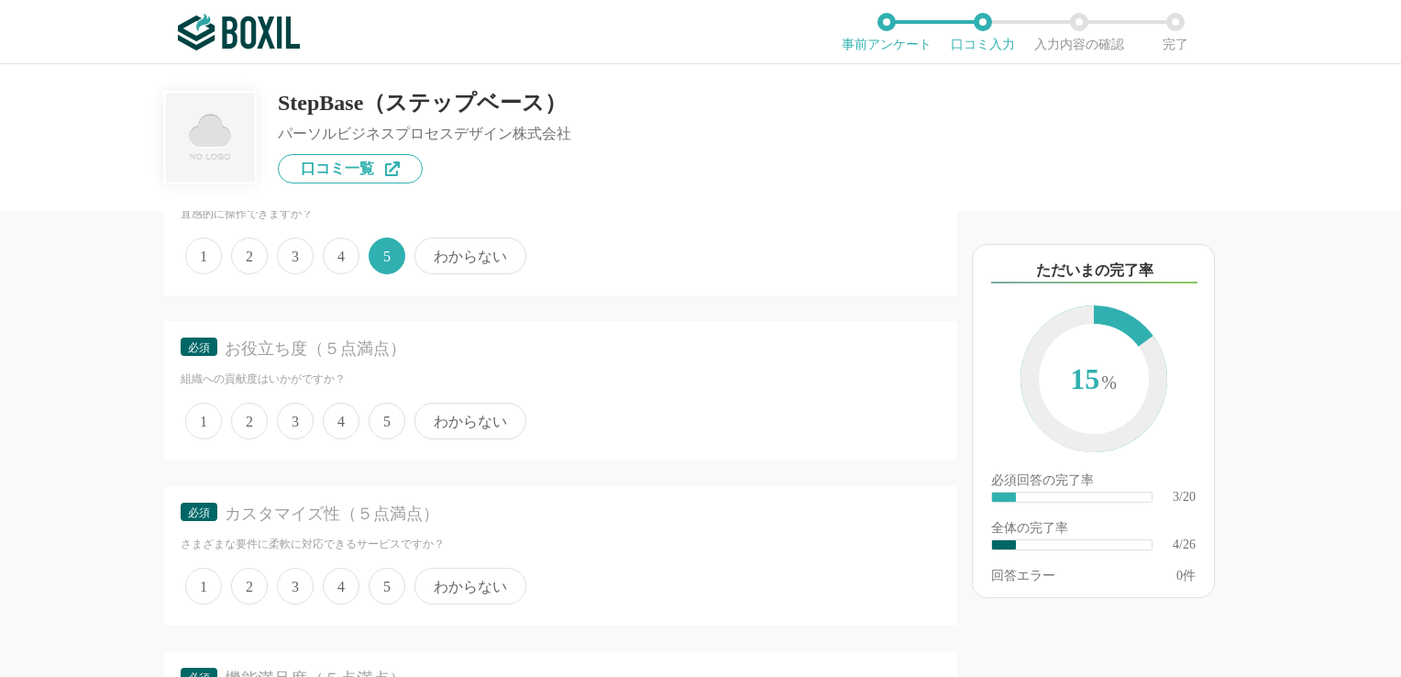
click at [383, 412] on span "5" at bounding box center [387, 420] width 37 height 37
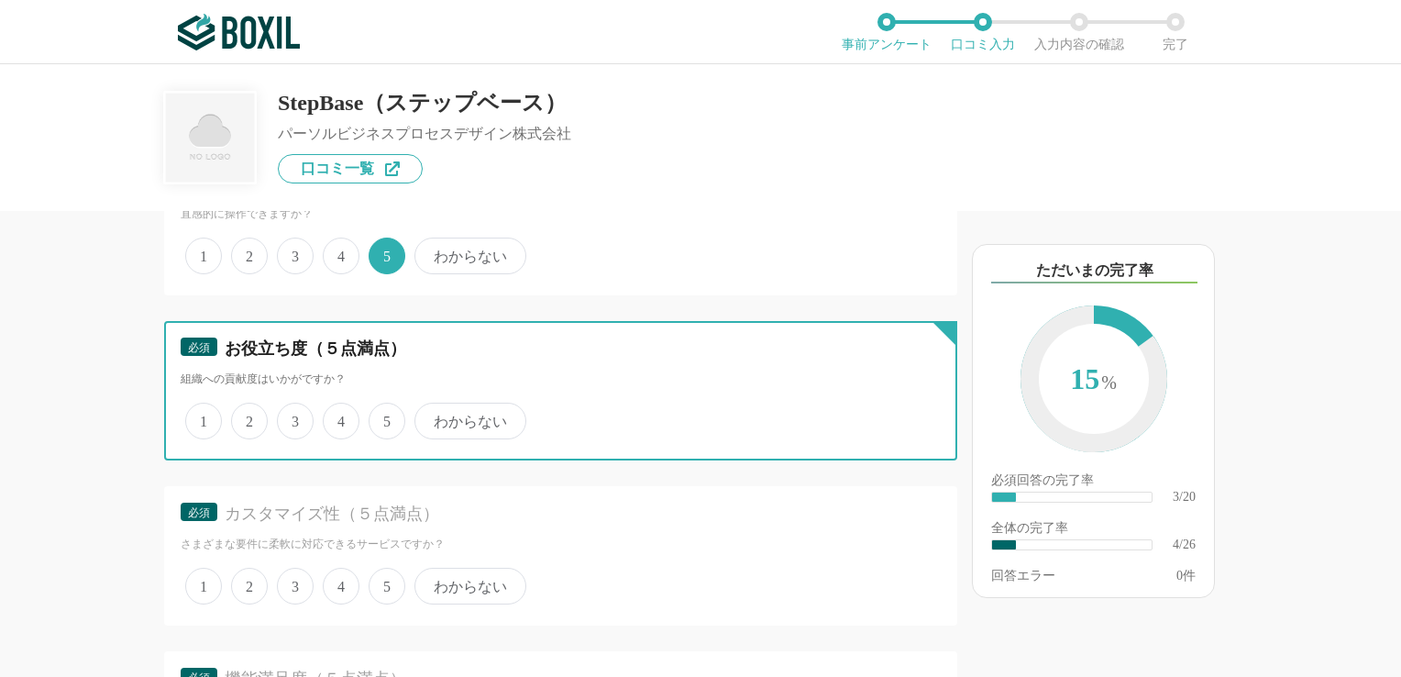
click at [383, 412] on input "5" at bounding box center [379, 411] width 12 height 12
radio input "true"
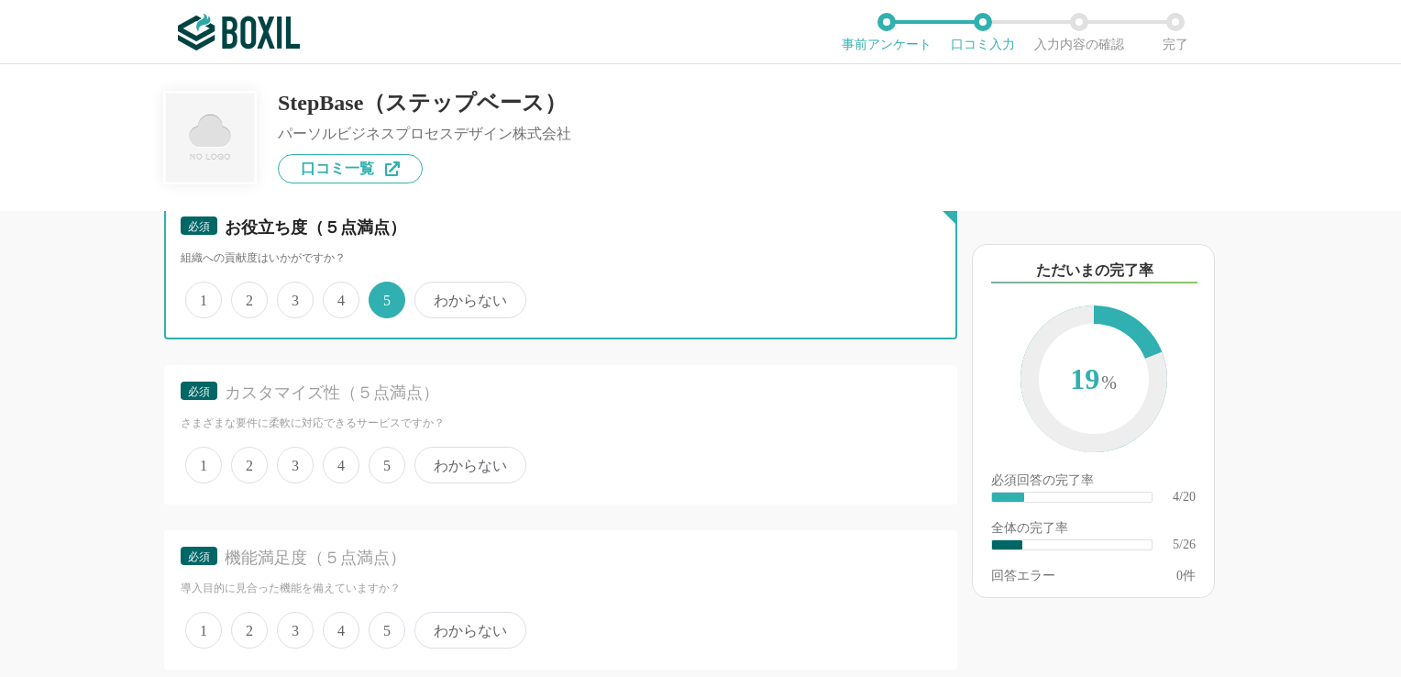
scroll to position [1010, 0]
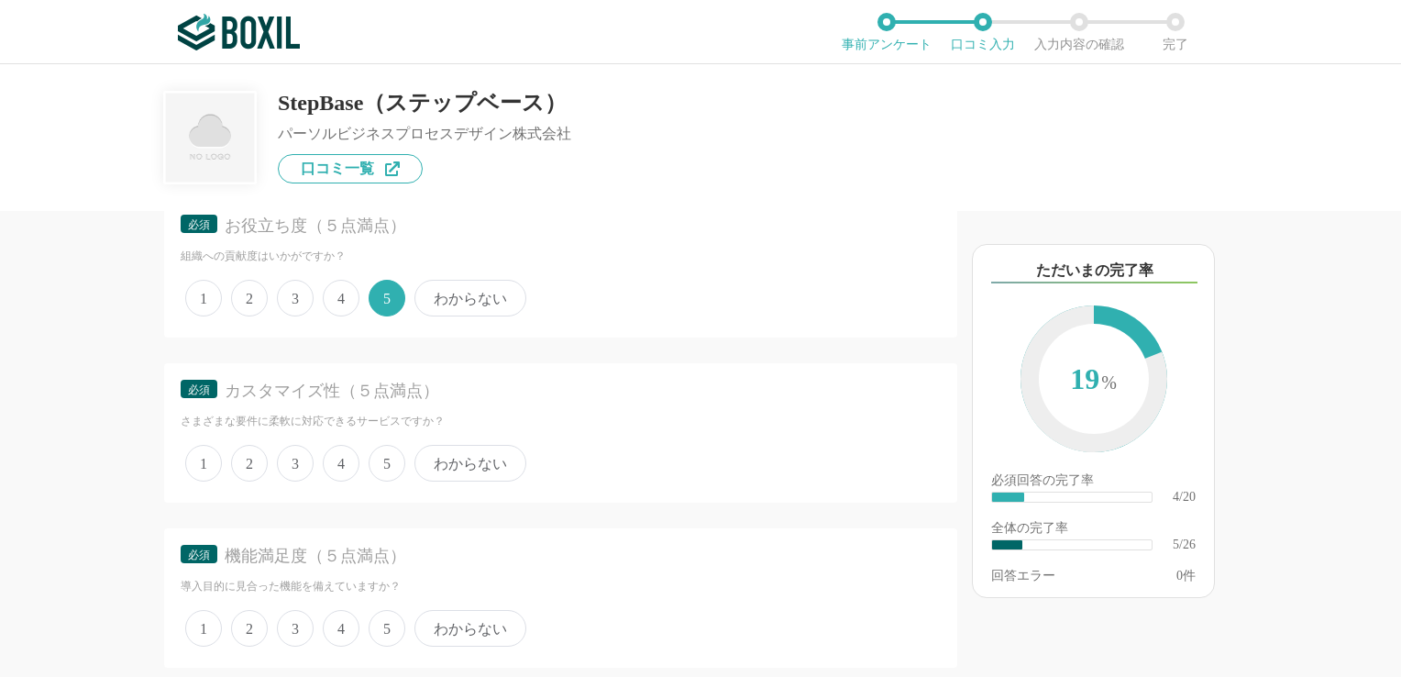
click at [445, 450] on span "わからない" at bounding box center [470, 463] width 112 height 37
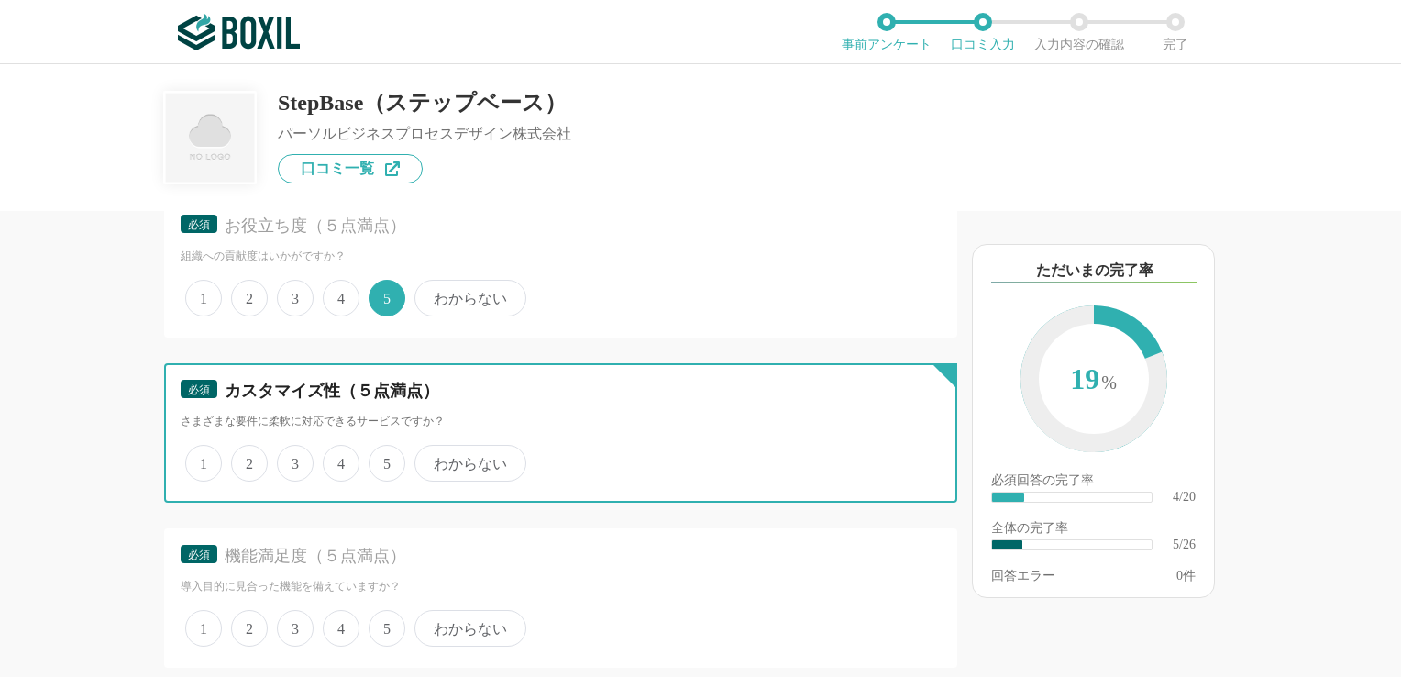
click at [431, 450] on input "わからない" at bounding box center [425, 453] width 12 height 12
radio input "true"
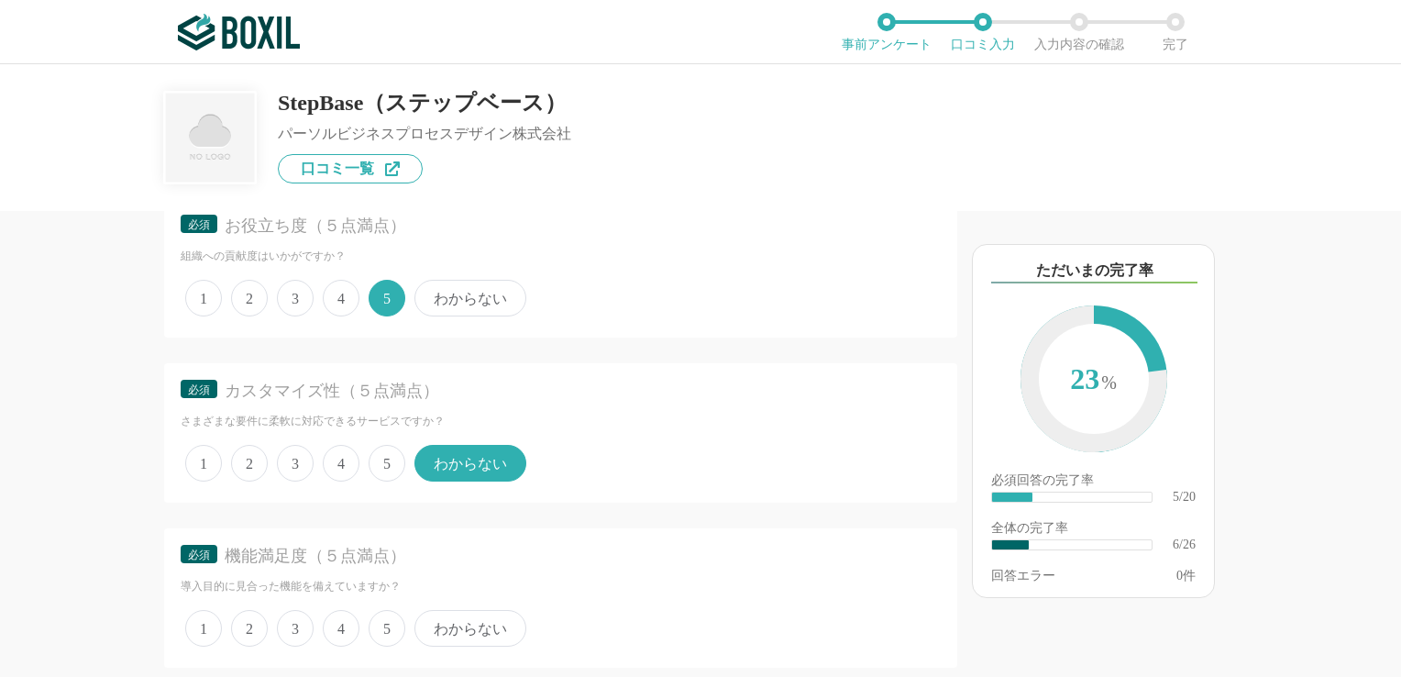
click at [330, 445] on span "4" at bounding box center [341, 463] width 37 height 37
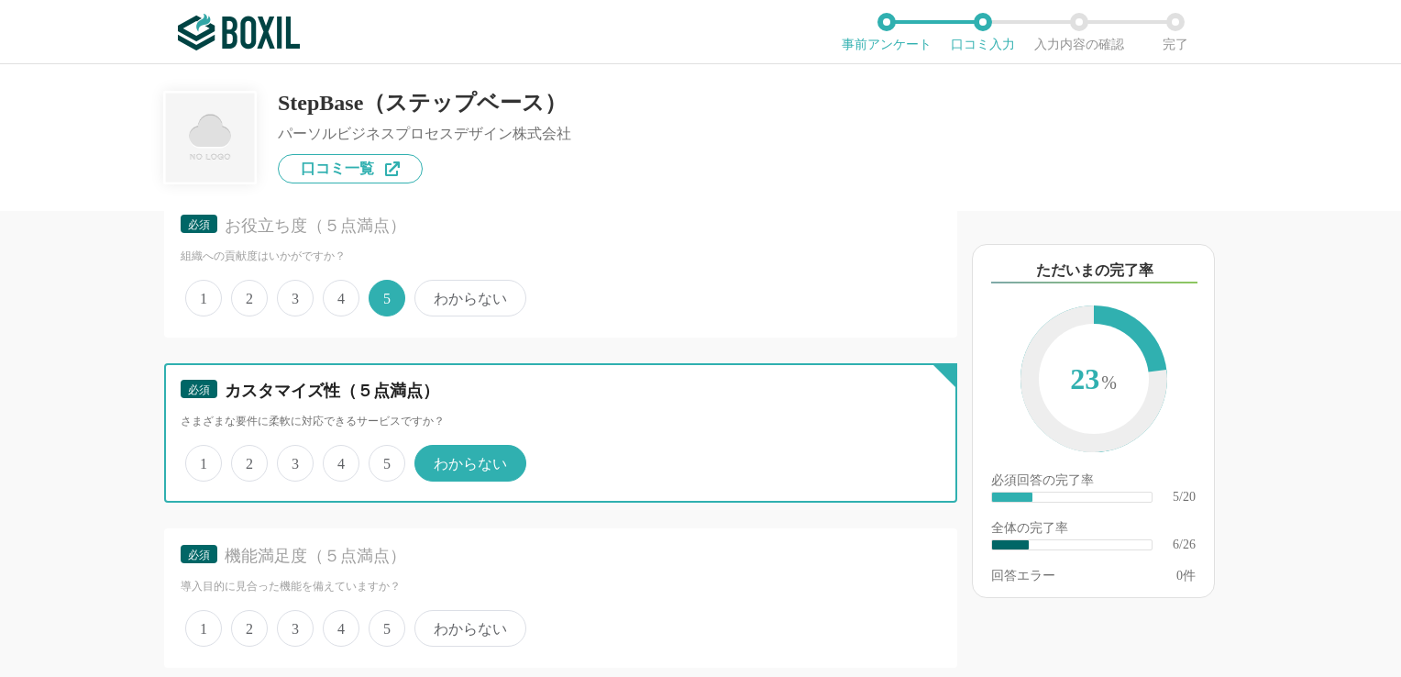
click at [330, 447] on input "4" at bounding box center [333, 453] width 12 height 12
radio input "true"
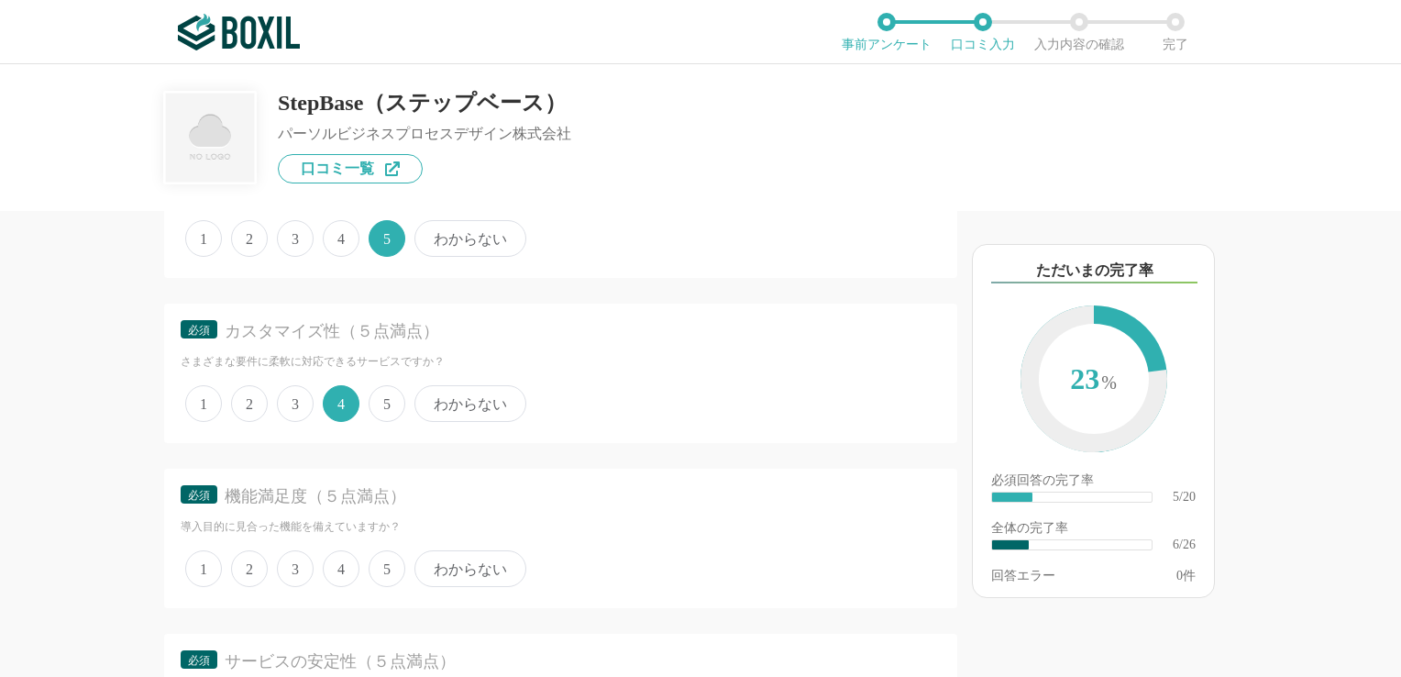
click at [392, 394] on span "5" at bounding box center [387, 403] width 37 height 37
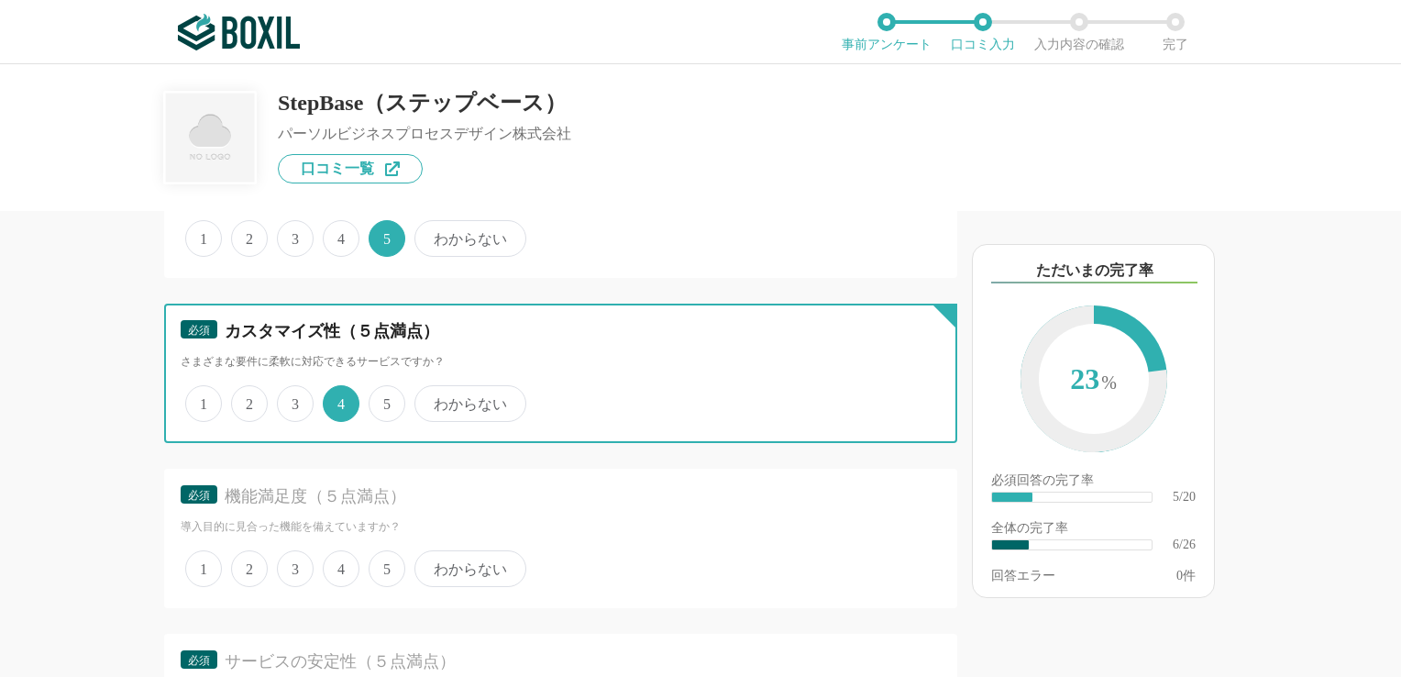
click at [385, 394] on input "5" at bounding box center [379, 394] width 12 height 12
radio input "true"
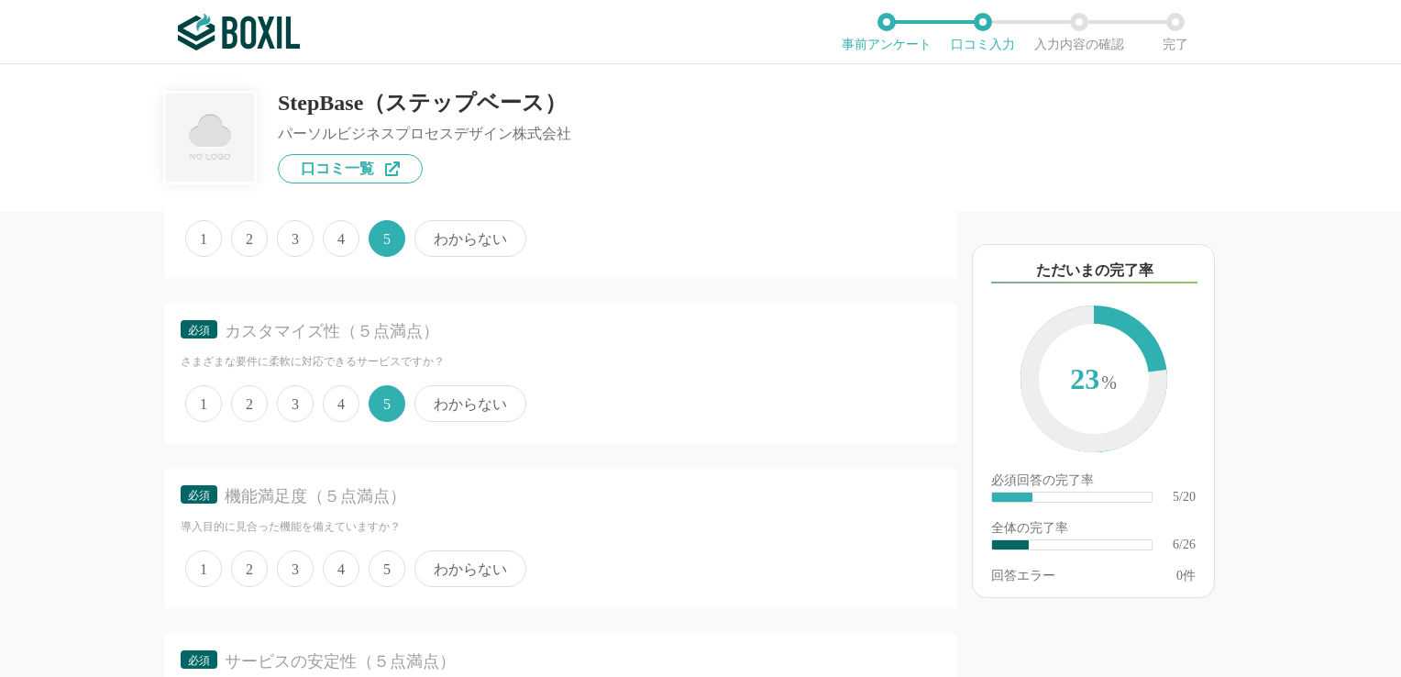
click at [380, 568] on span "5" at bounding box center [387, 568] width 37 height 37
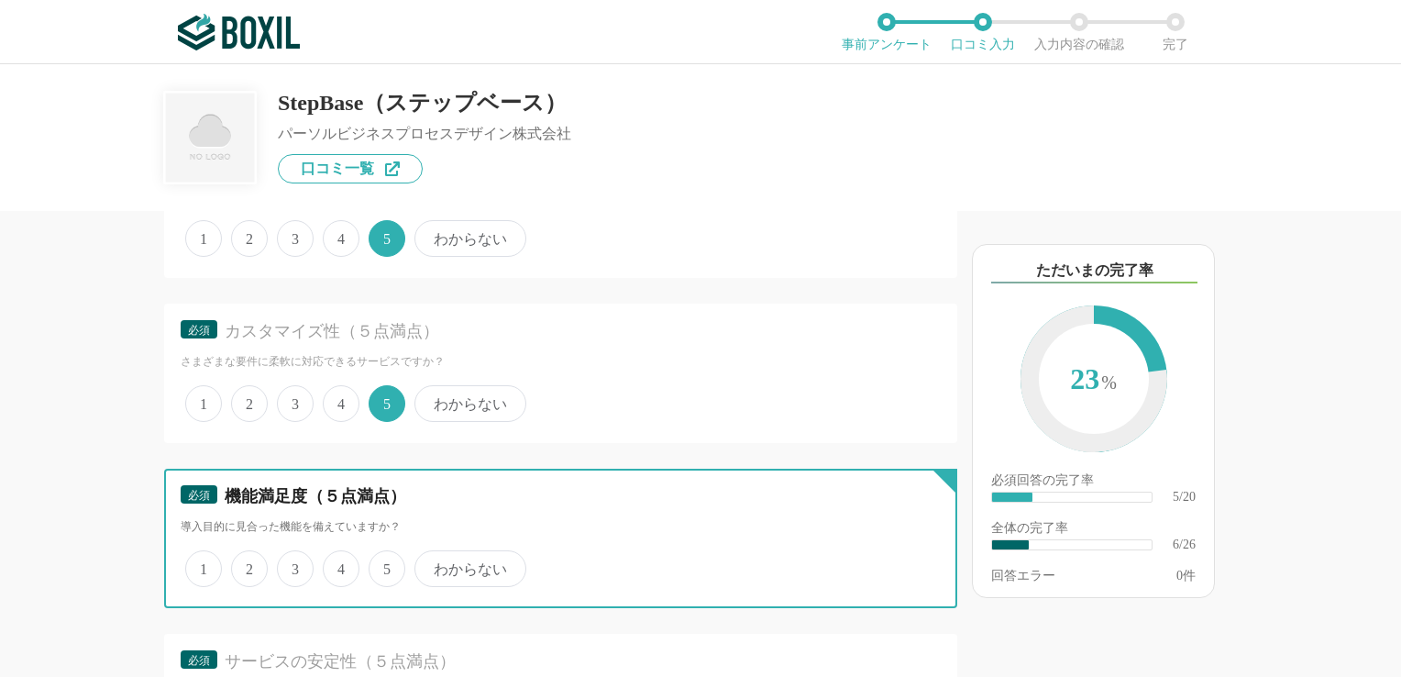
click at [380, 565] on input "5" at bounding box center [379, 559] width 12 height 12
radio input "true"
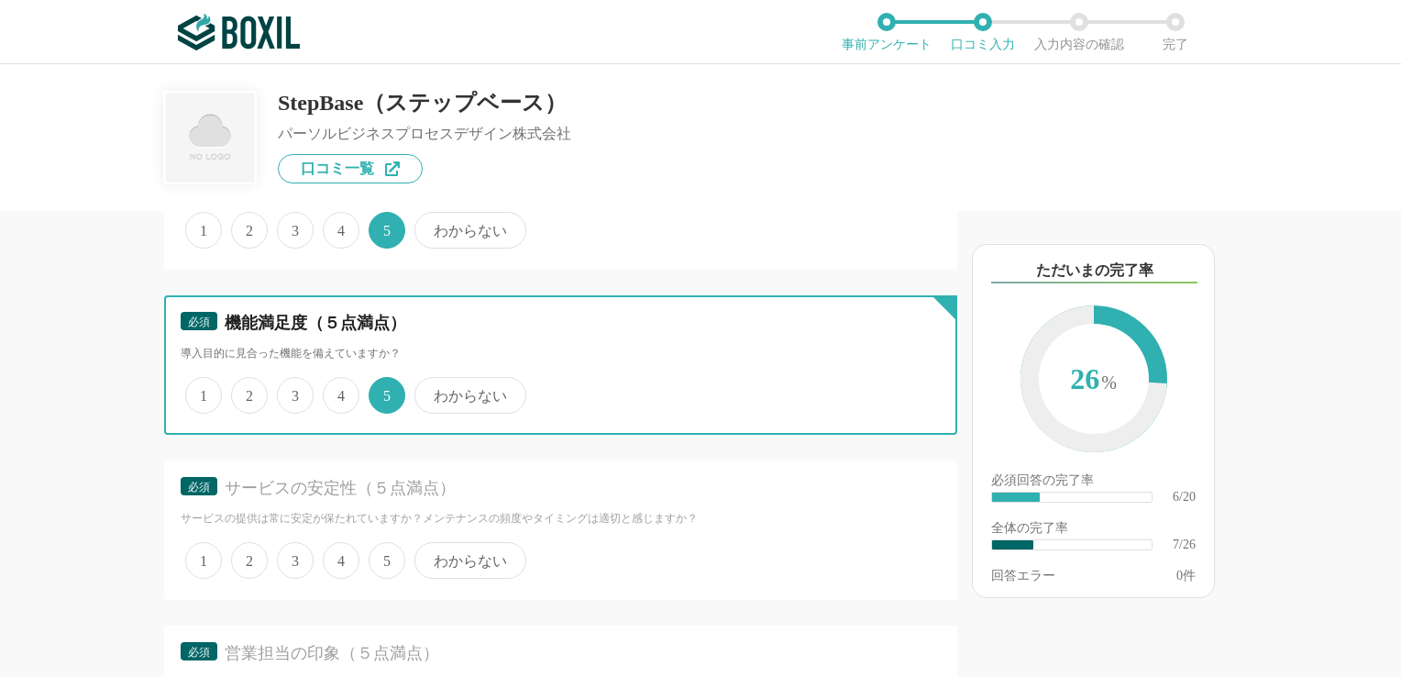
scroll to position [1291, 0]
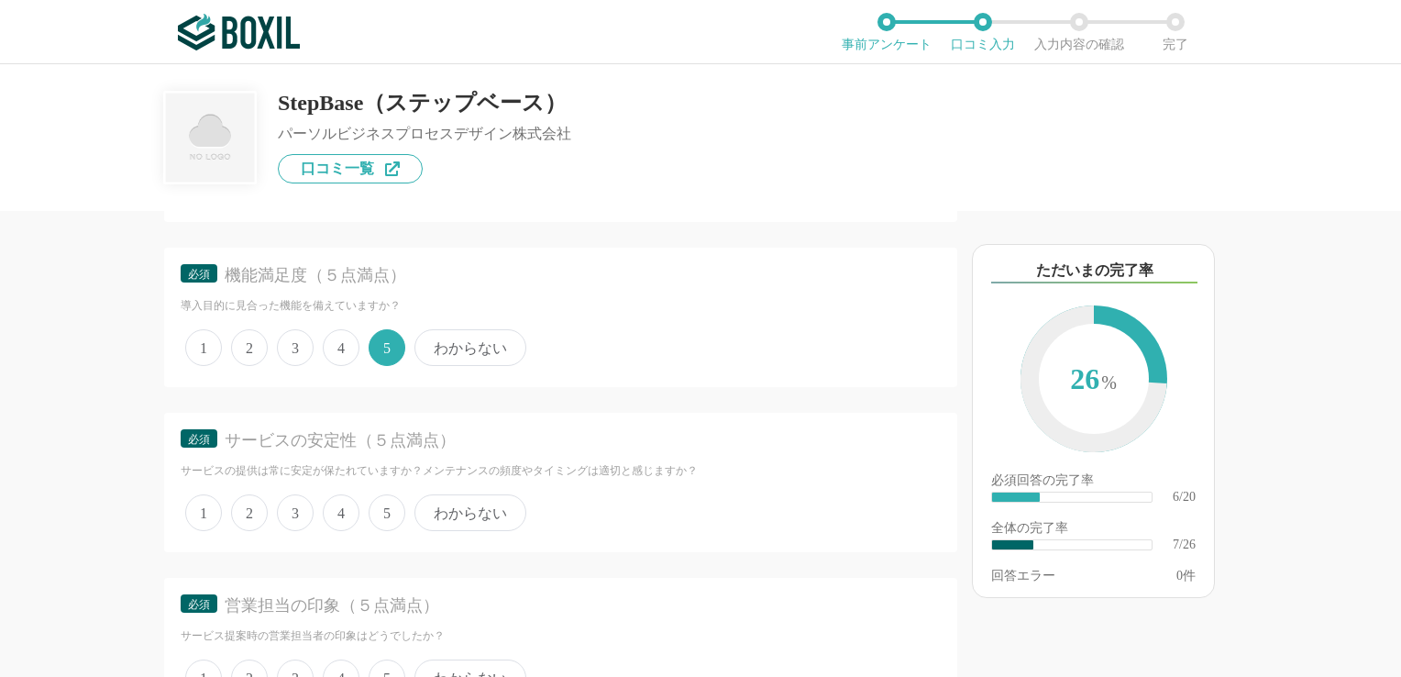
click at [379, 512] on span "5" at bounding box center [387, 512] width 37 height 37
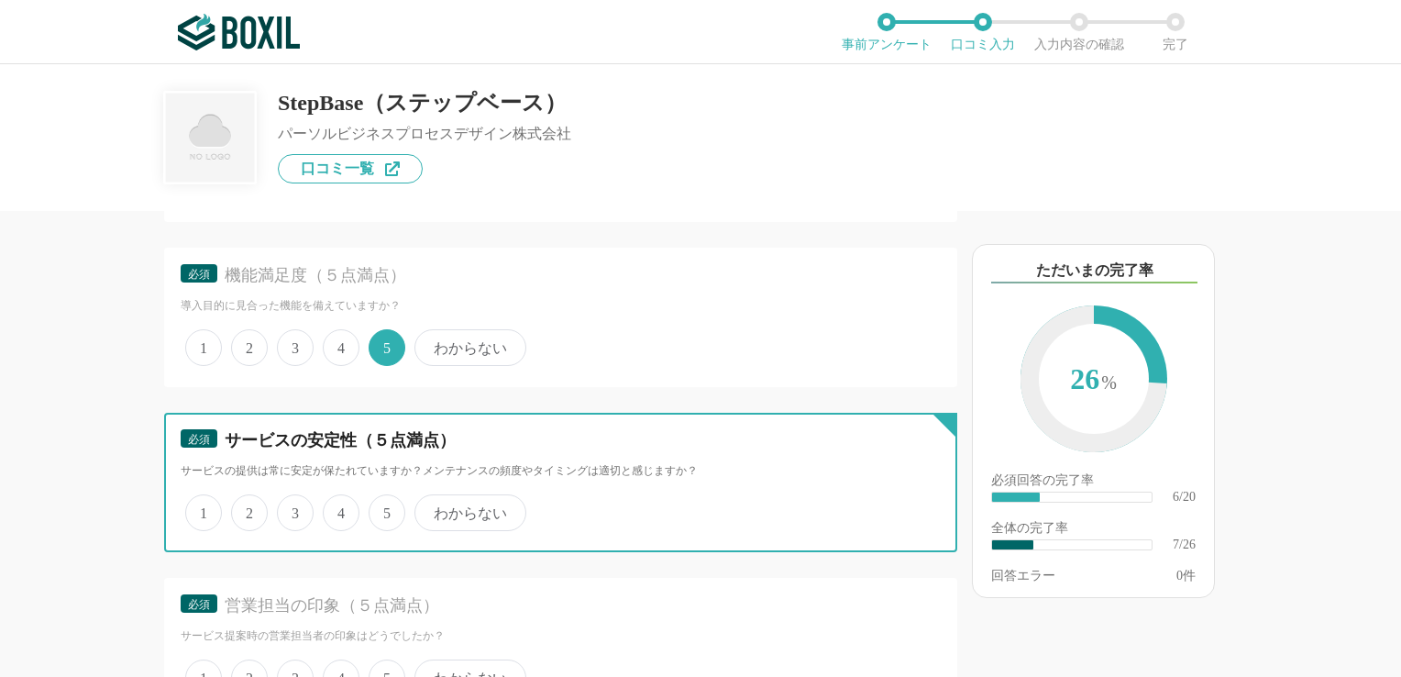
click at [379, 509] on input "5" at bounding box center [379, 503] width 12 height 12
radio input "true"
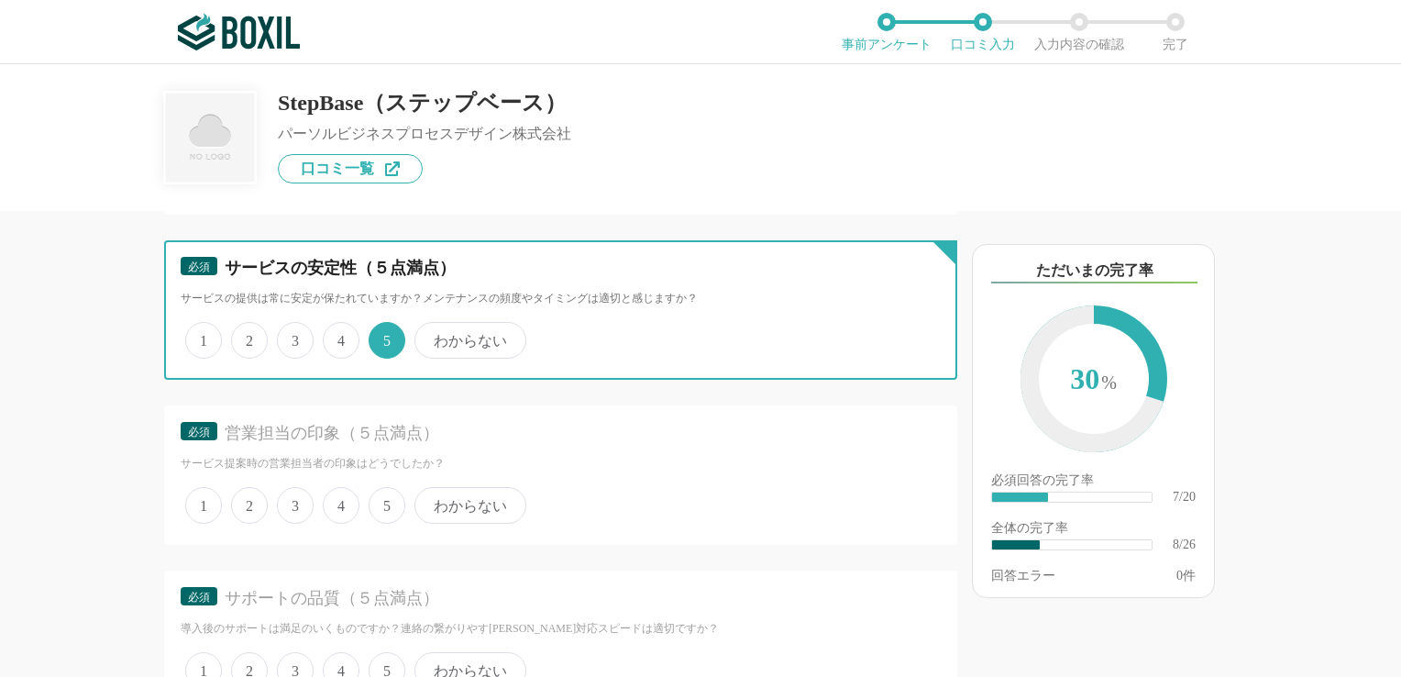
scroll to position [1516, 0]
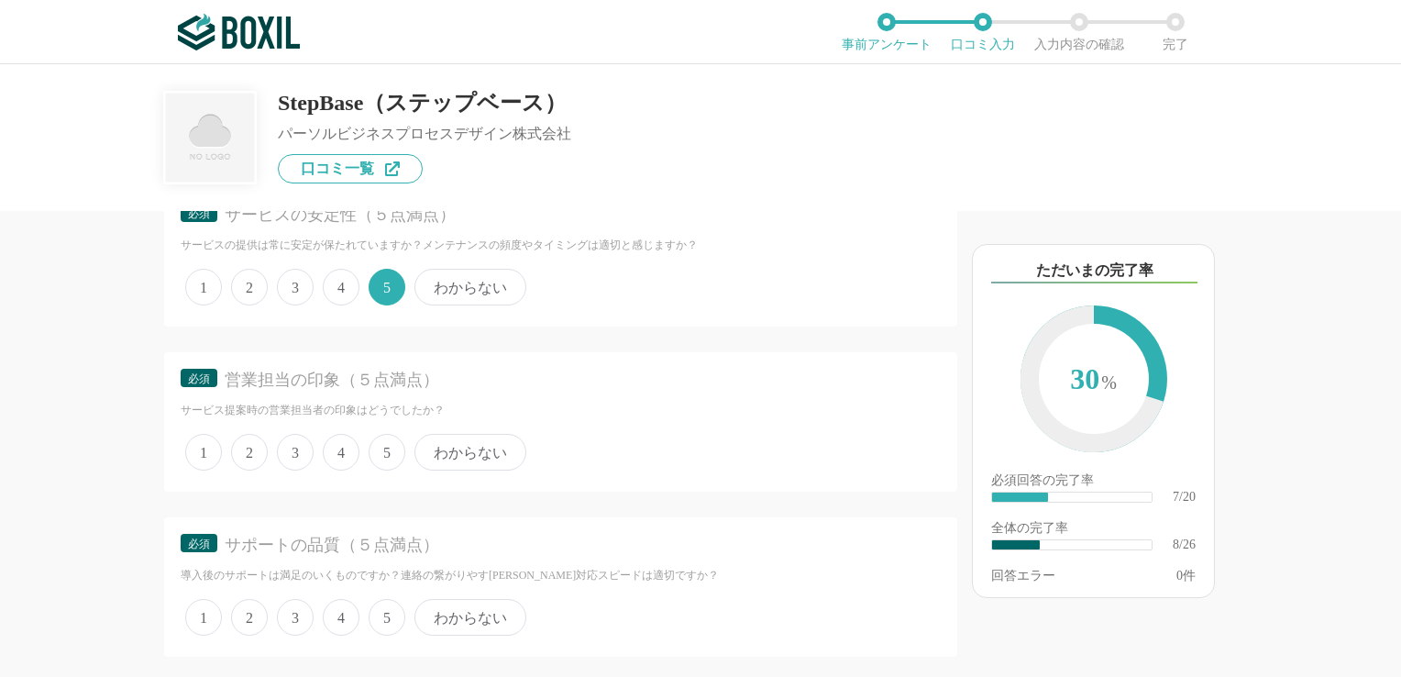
click at [375, 443] on span "5" at bounding box center [387, 452] width 37 height 37
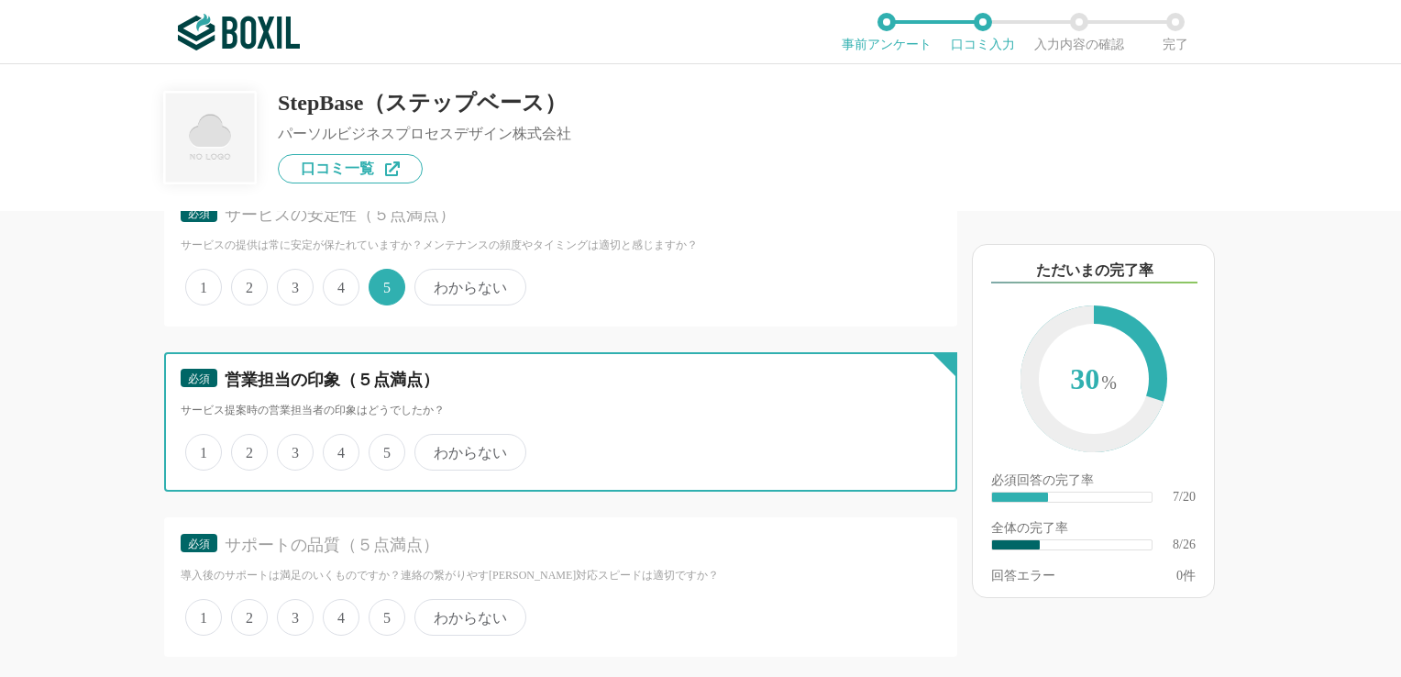
click at [375, 443] on input "5" at bounding box center [379, 442] width 12 height 12
radio input "true"
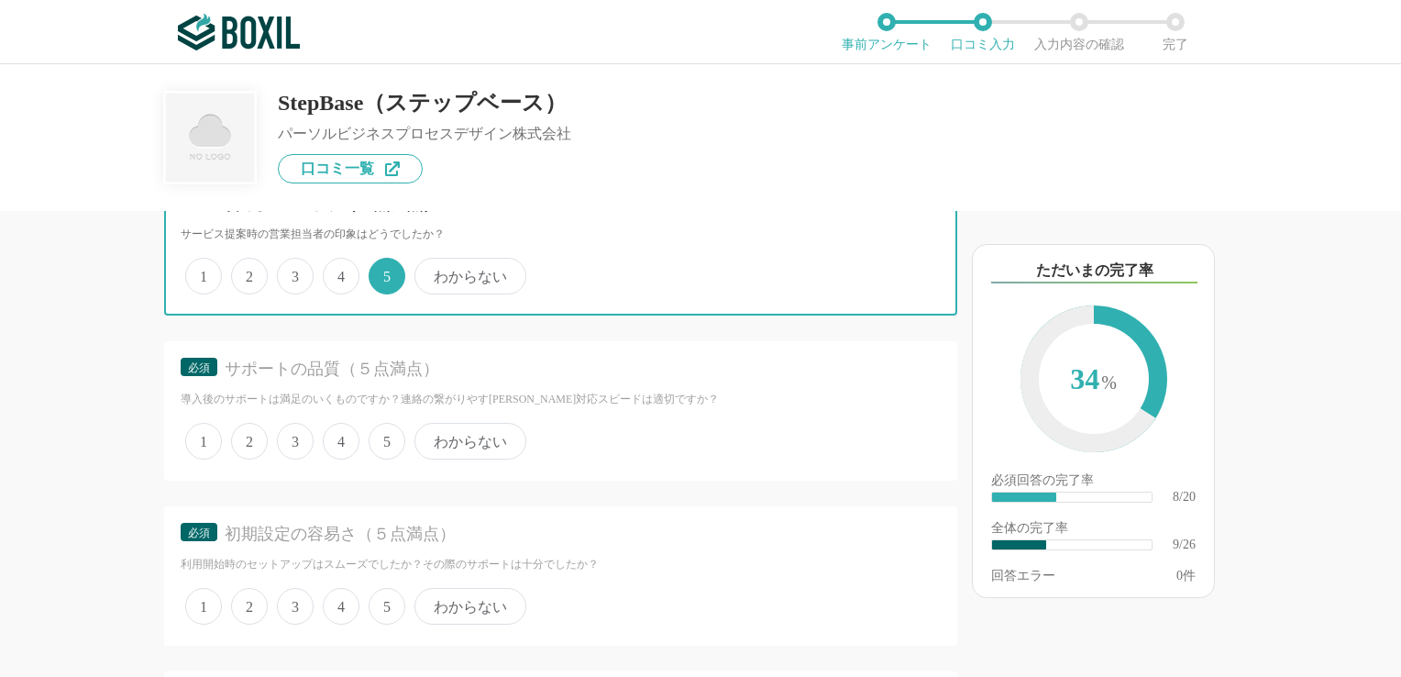
scroll to position [1777, 0]
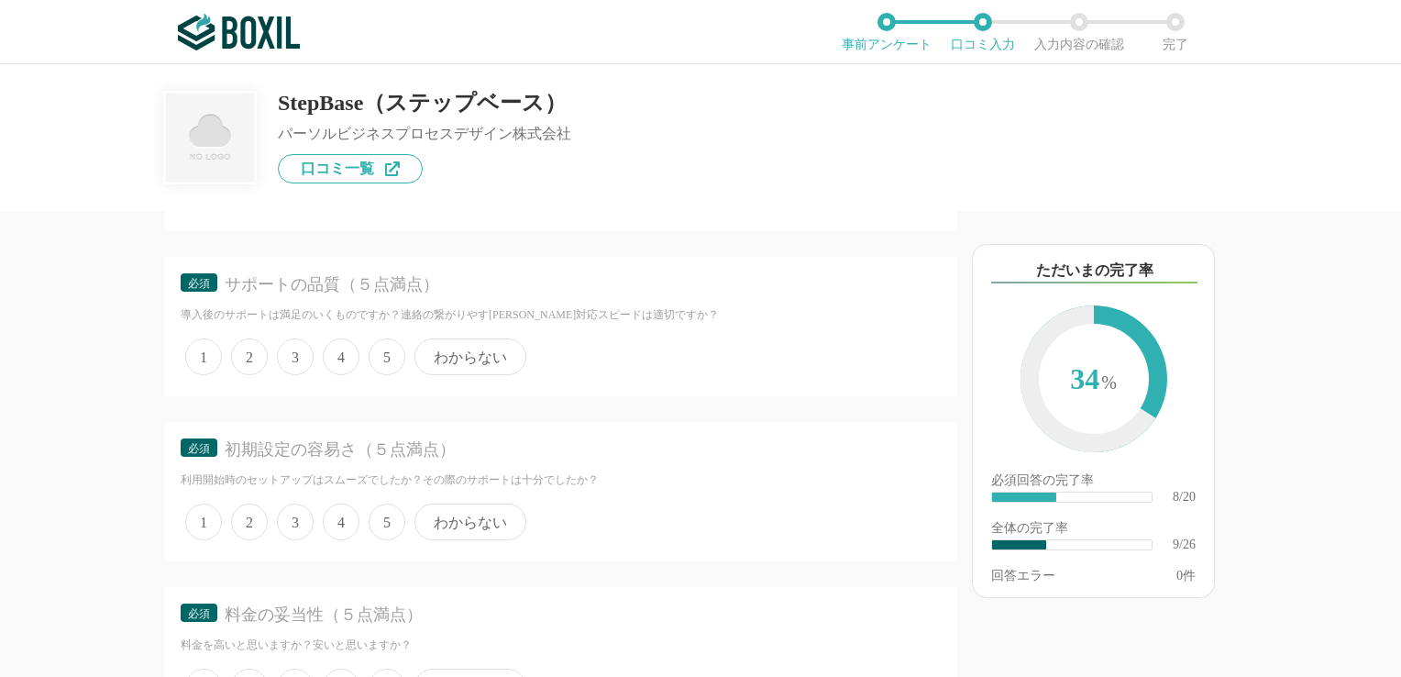
click at [384, 348] on span "5" at bounding box center [387, 356] width 37 height 37
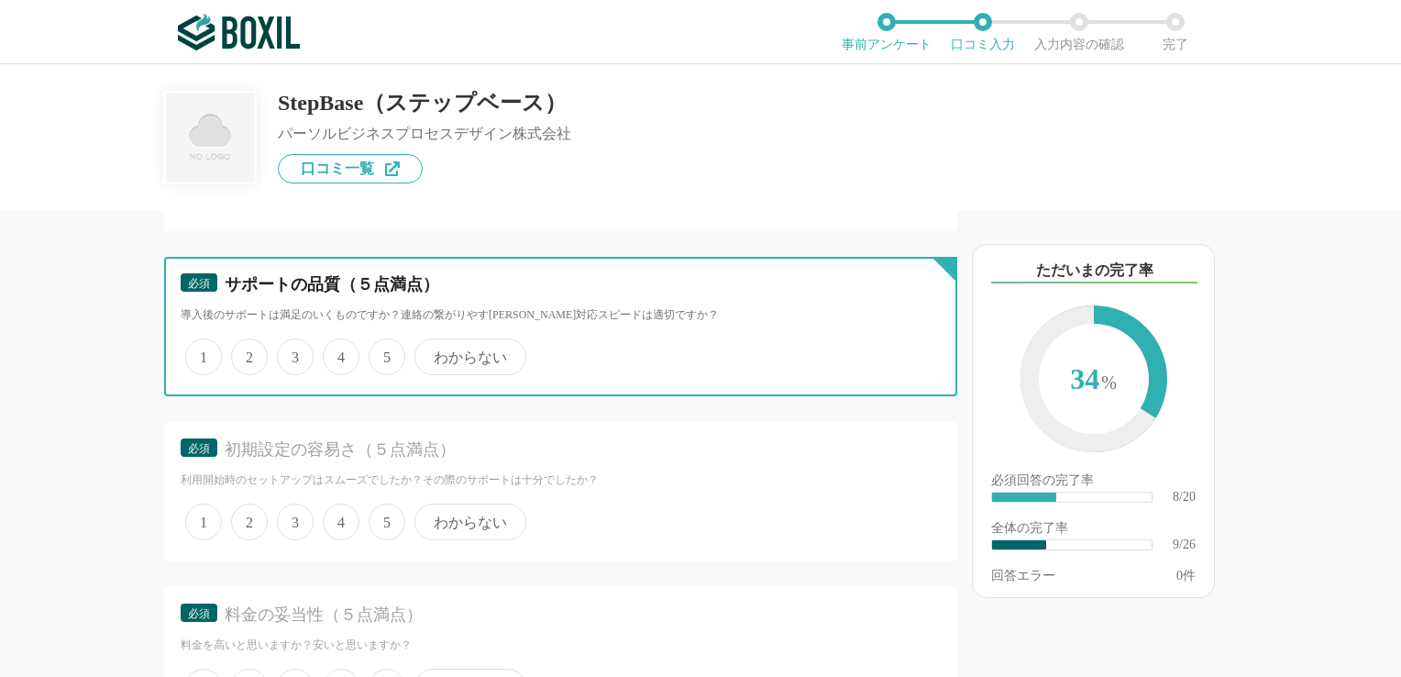
click at [384, 348] on input "5" at bounding box center [379, 347] width 12 height 12
radio input "true"
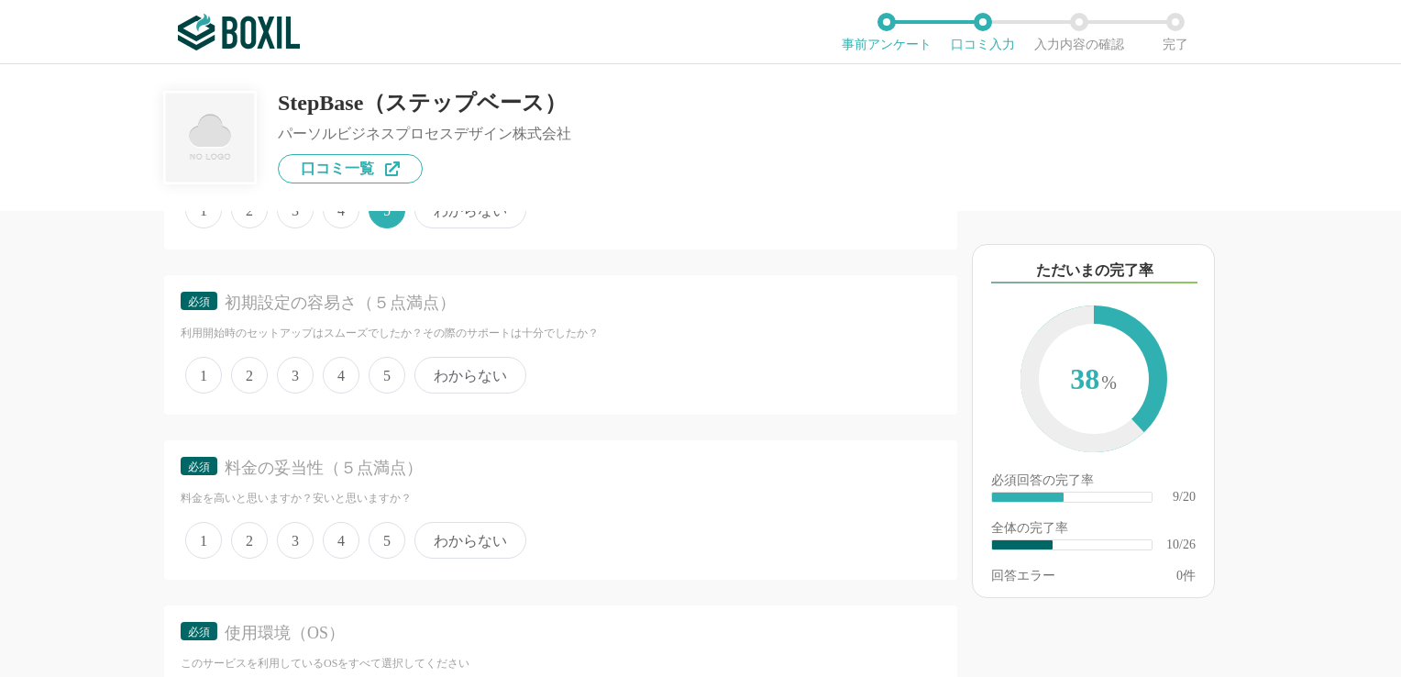
click at [402, 361] on span "5" at bounding box center [387, 375] width 37 height 37
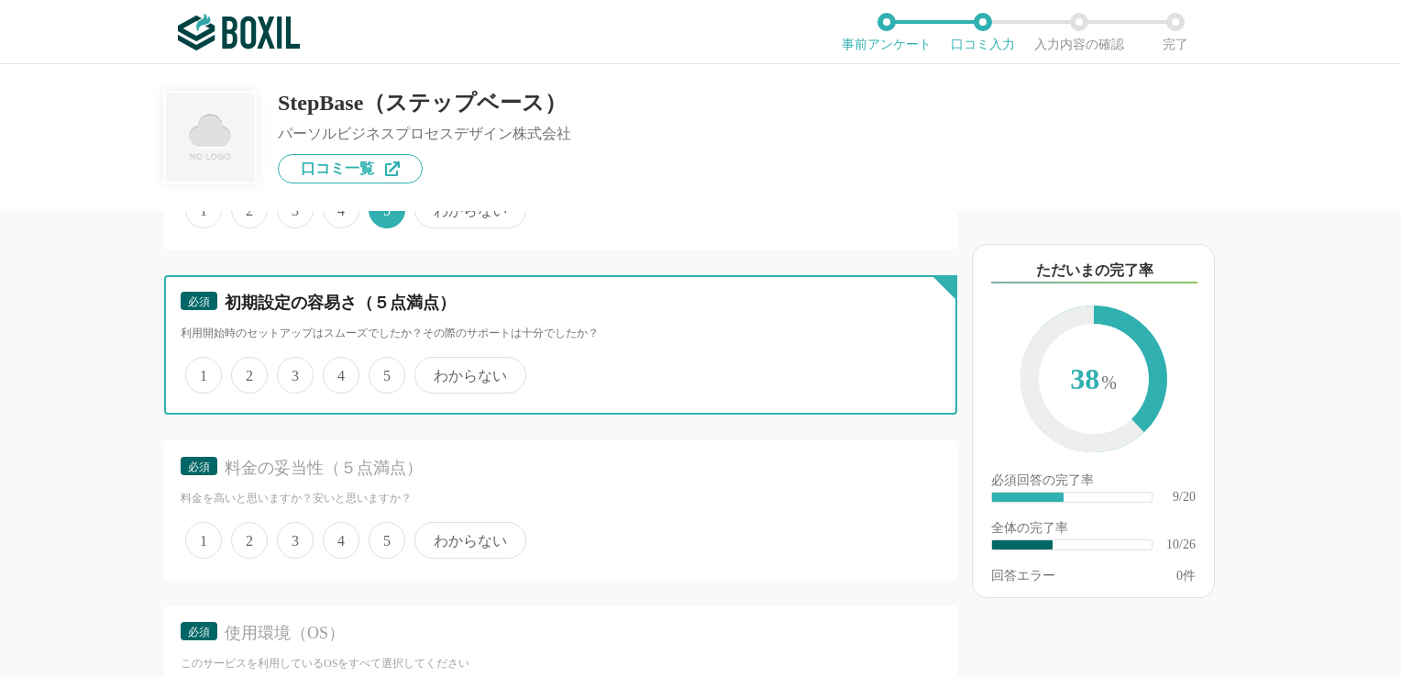
click at [385, 361] on input "5" at bounding box center [379, 365] width 12 height 12
radio input "true"
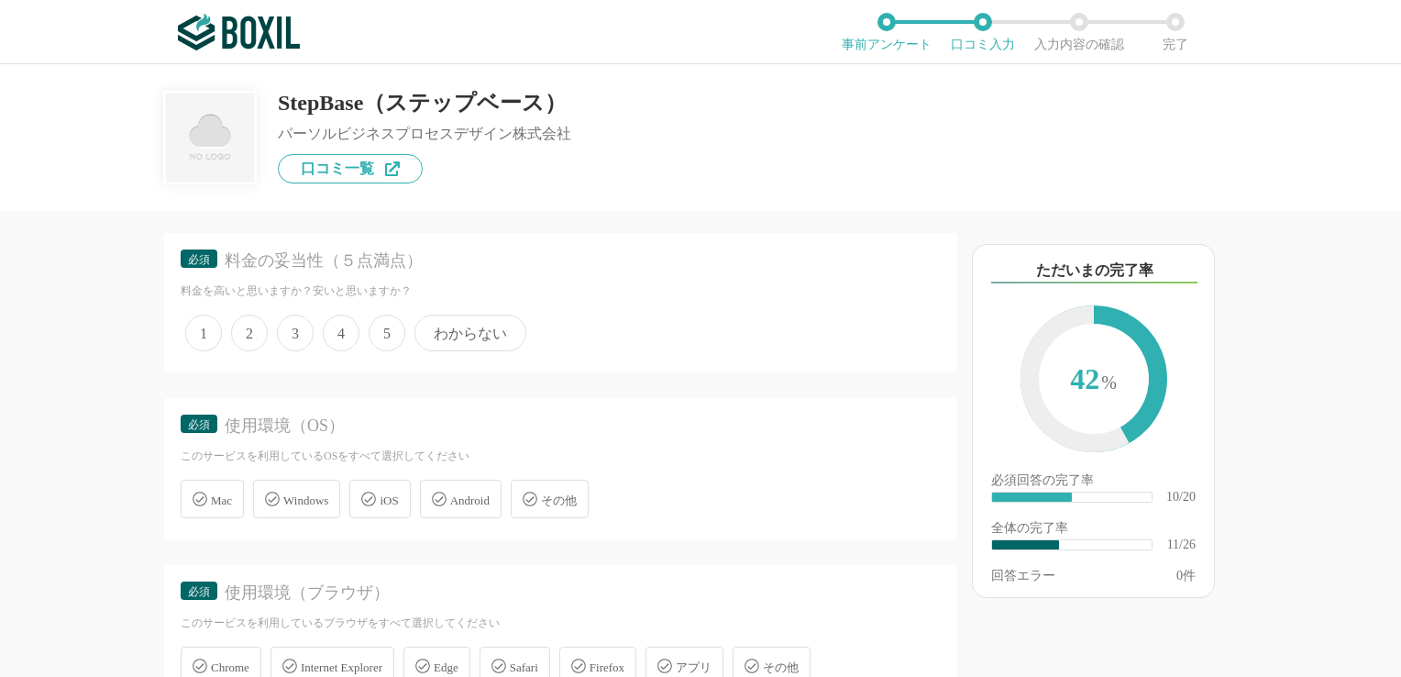
scroll to position [2131, 0]
click at [510, 314] on span "わからない" at bounding box center [470, 332] width 112 height 37
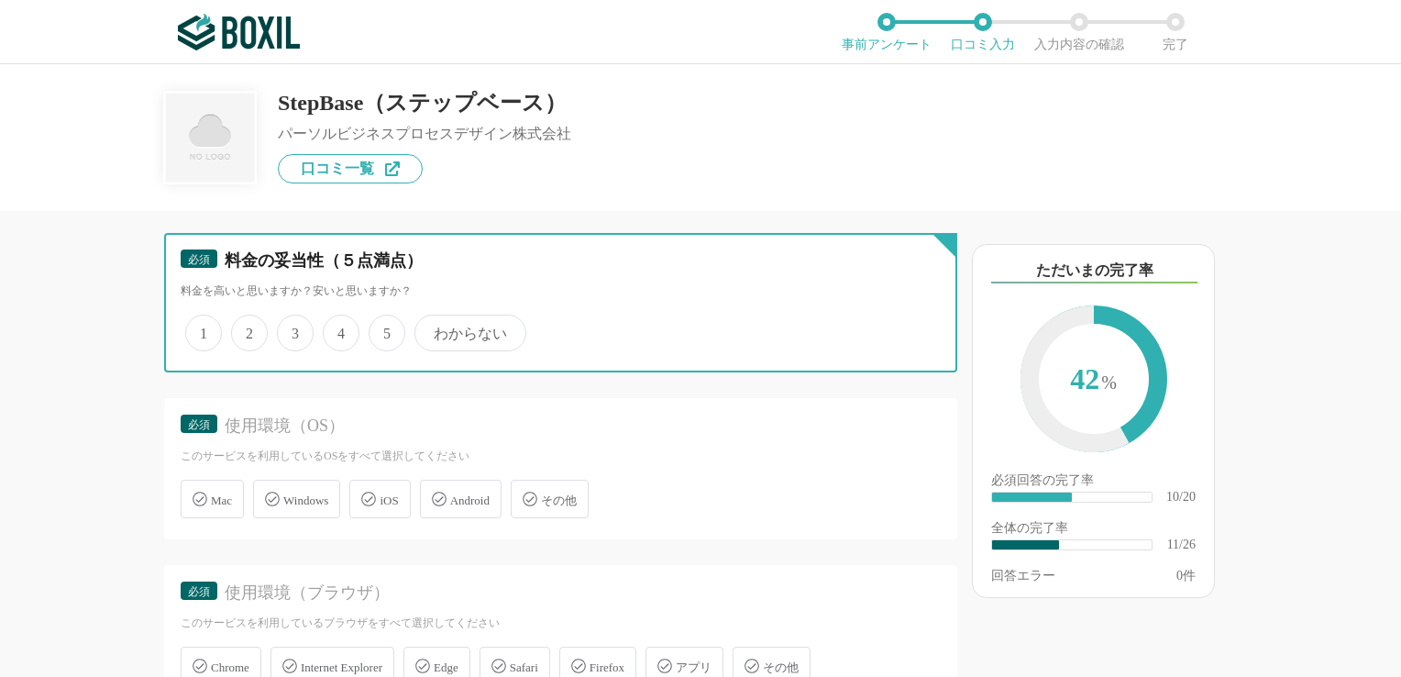
click at [431, 317] on input "わからない" at bounding box center [425, 323] width 12 height 12
radio input "true"
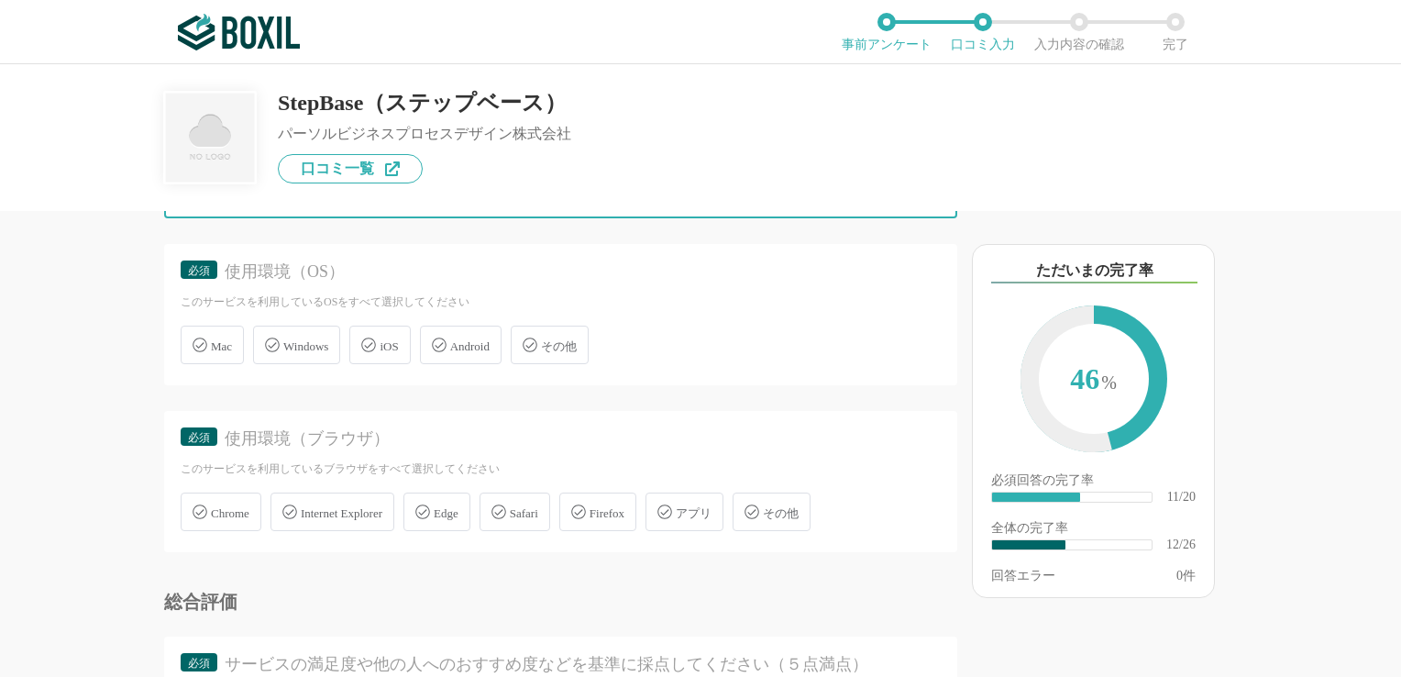
scroll to position [2287, 0]
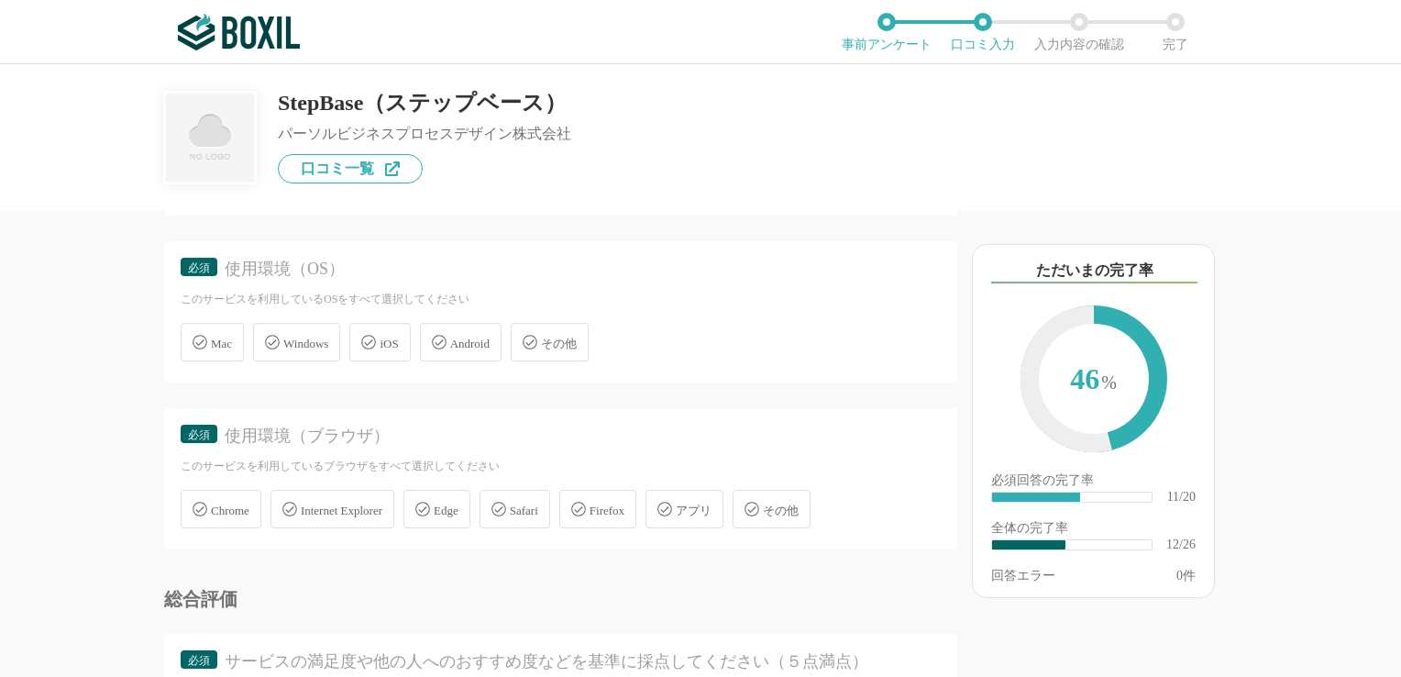
click at [286, 336] on span "Windows" at bounding box center [305, 343] width 45 height 14
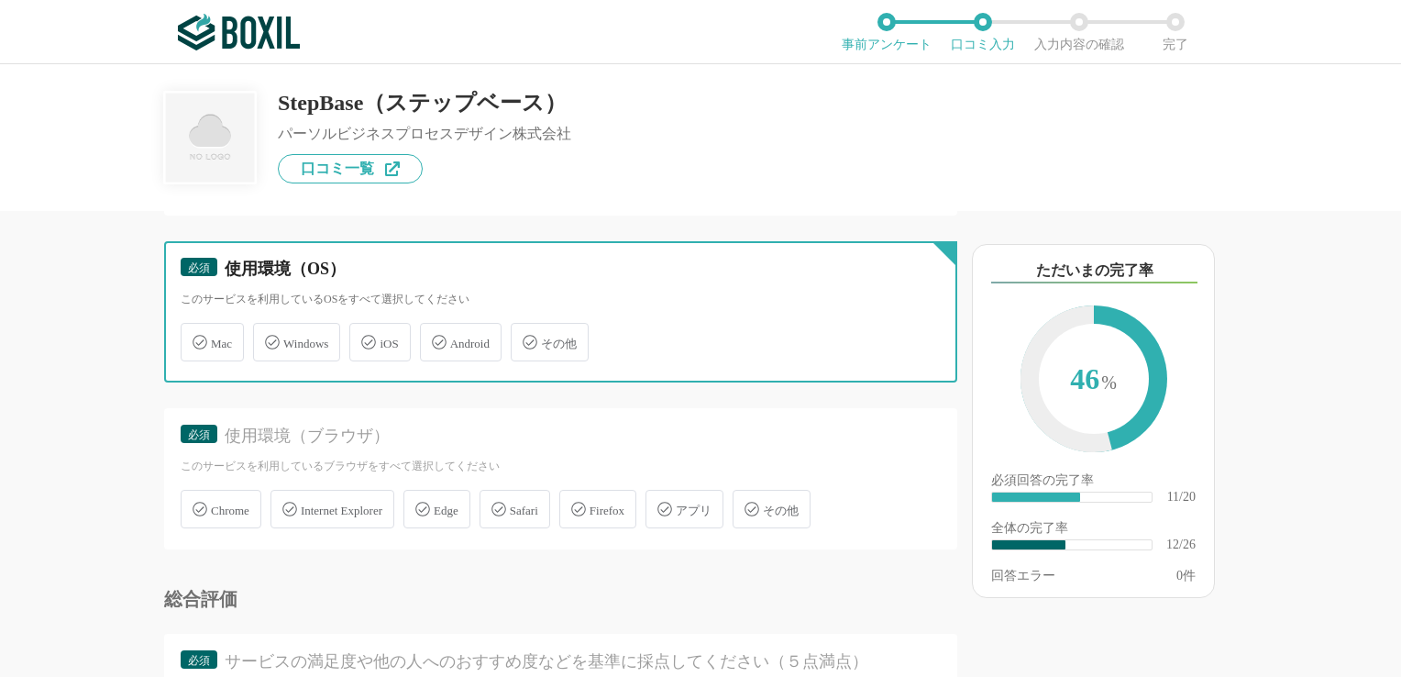
click at [269, 329] on input "Windows" at bounding box center [263, 331] width 12 height 12
checkbox input "true"
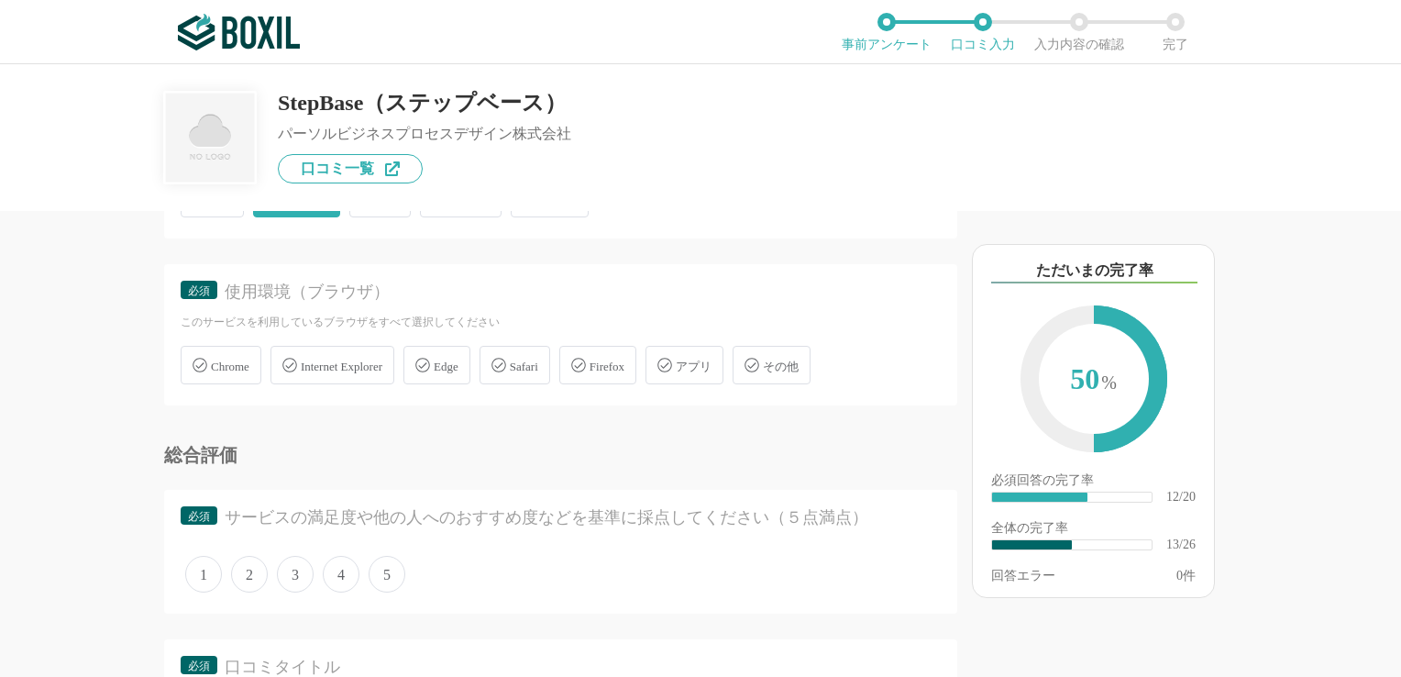
click at [315, 346] on div "Internet Explorer" at bounding box center [332, 365] width 124 height 39
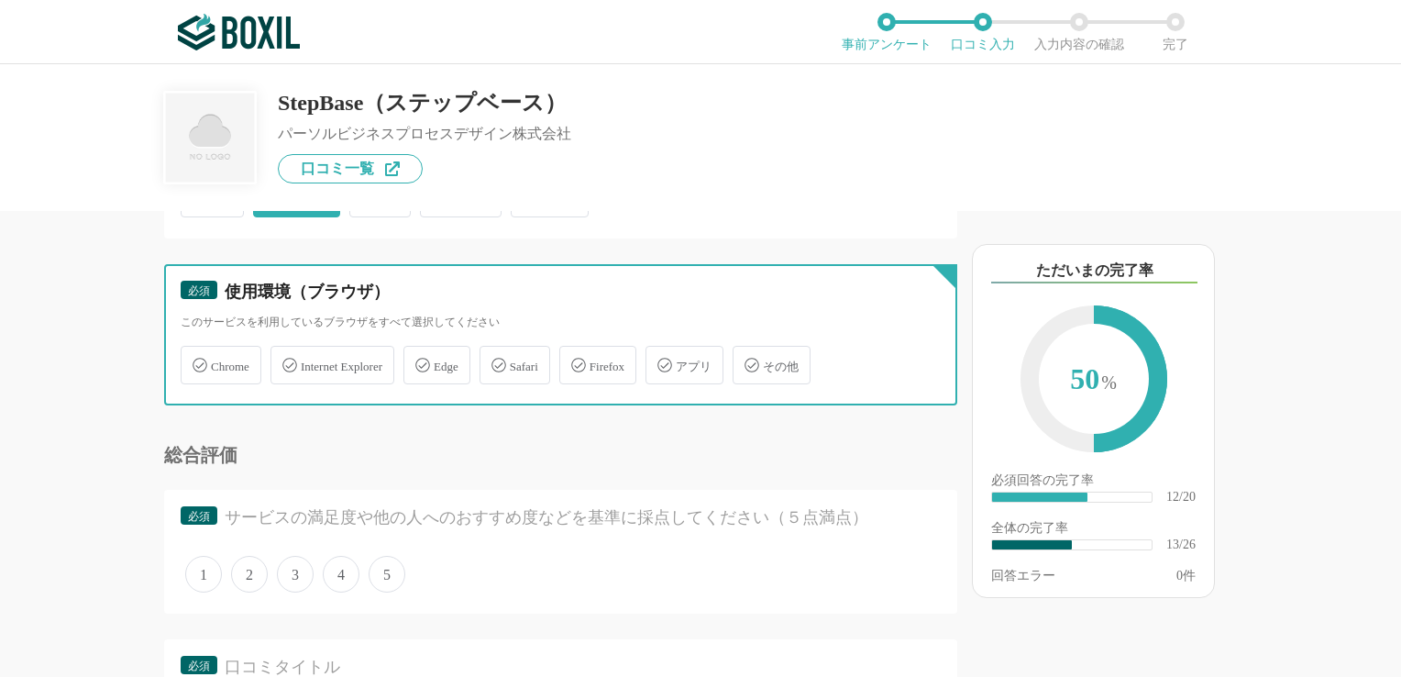
click at [286, 348] on input "Internet Explorer" at bounding box center [280, 354] width 12 height 12
checkbox input "true"
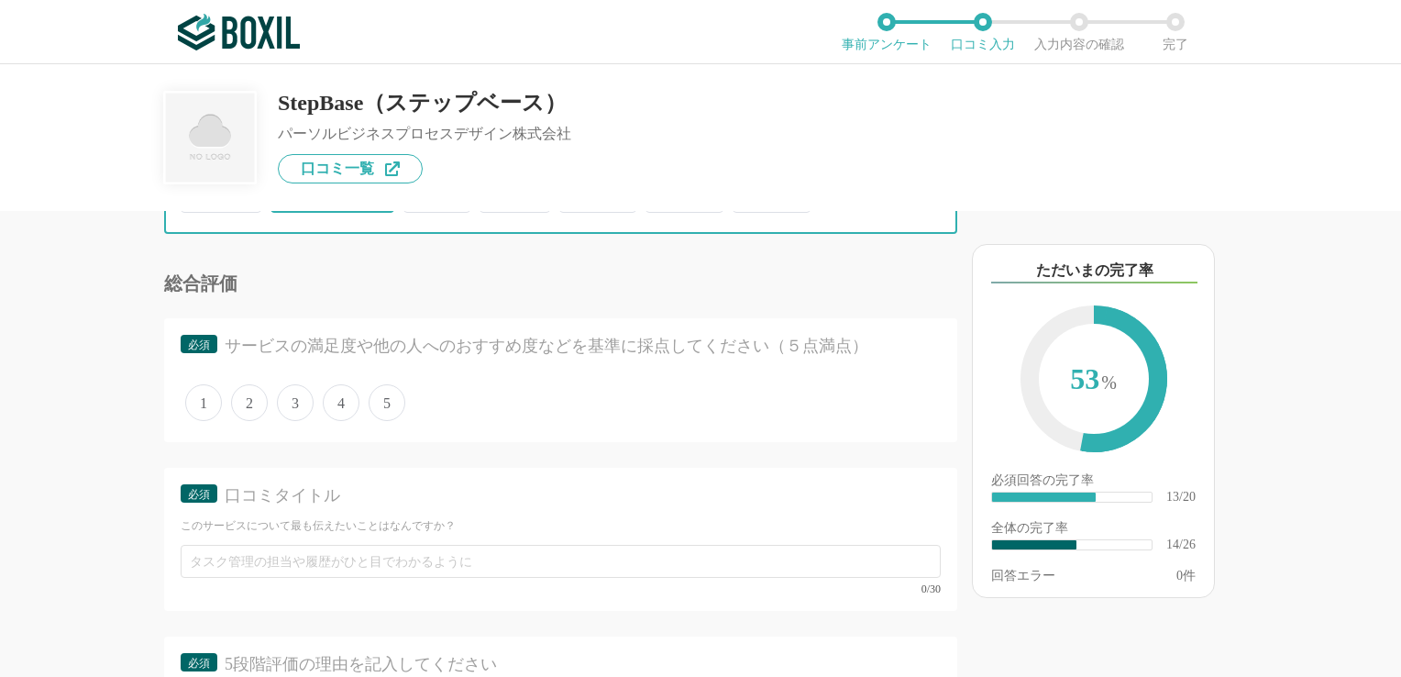
scroll to position [2618, 0]
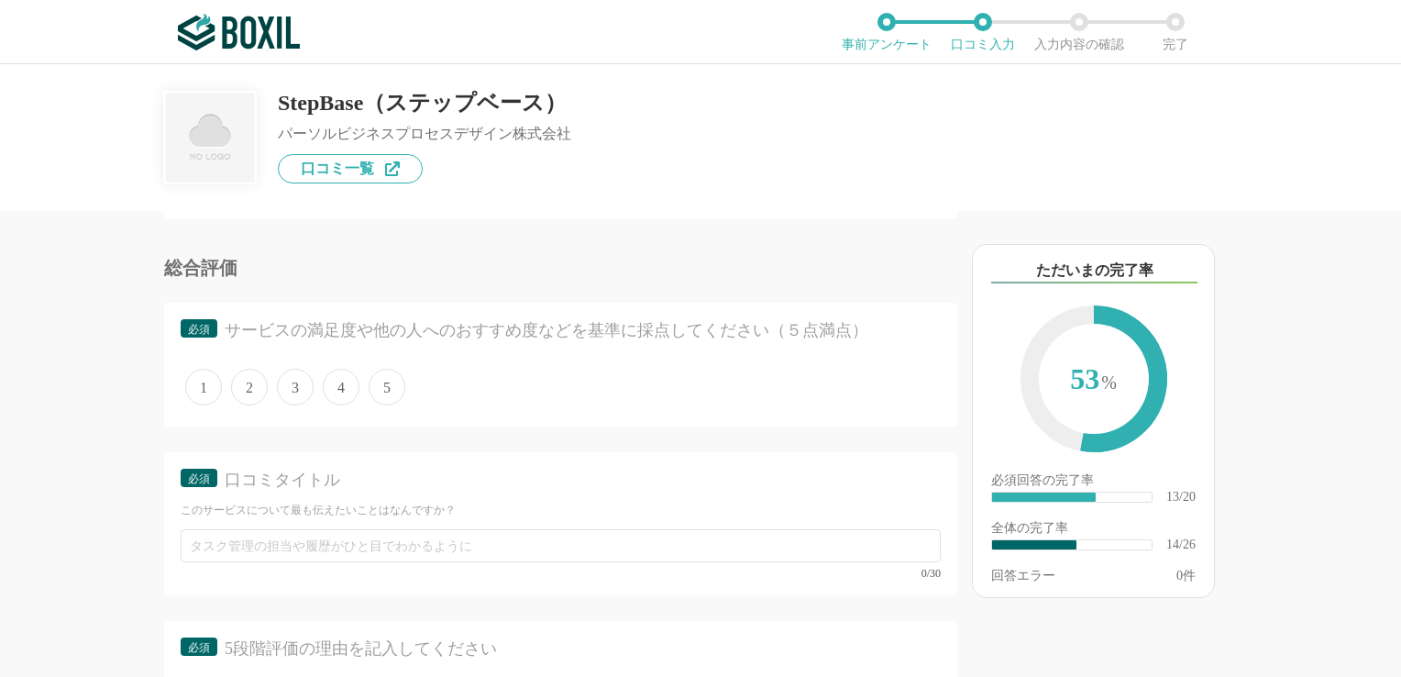
click at [392, 382] on span "5" at bounding box center [387, 387] width 37 height 37
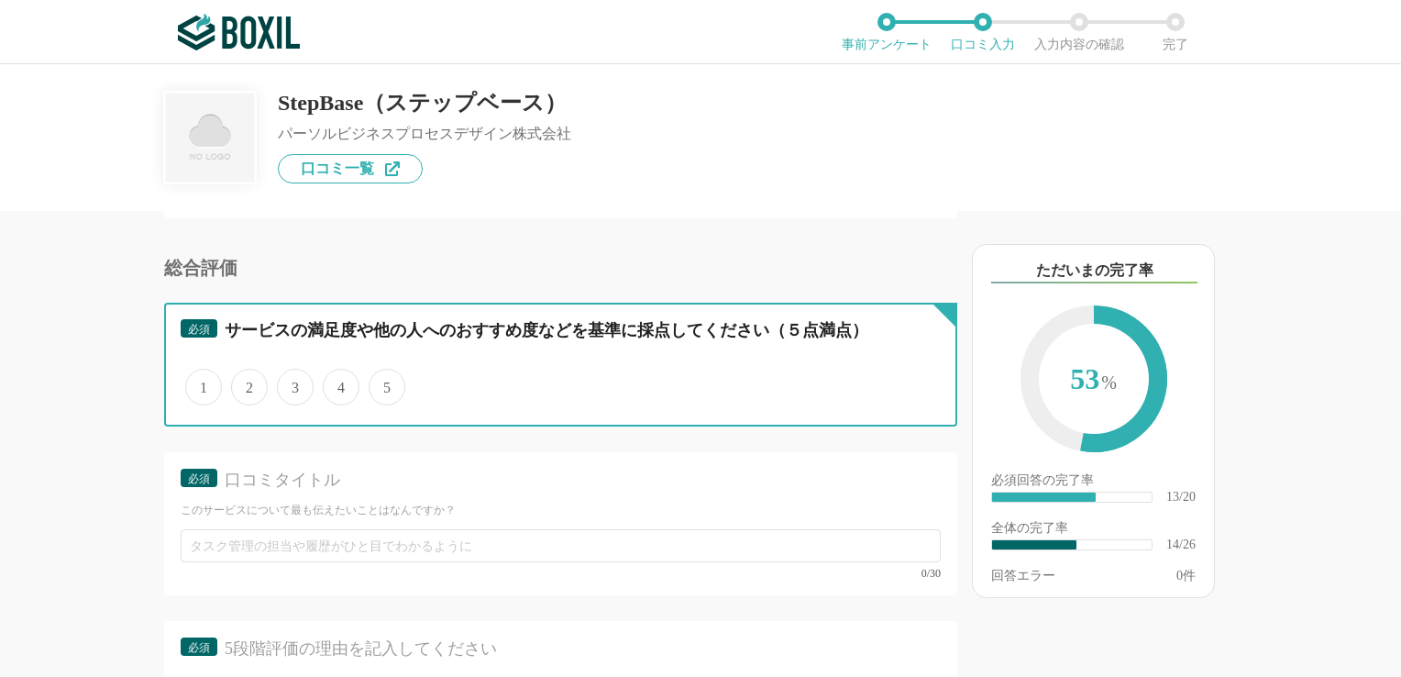
click at [385, 382] on input "5" at bounding box center [379, 377] width 12 height 12
radio input "true"
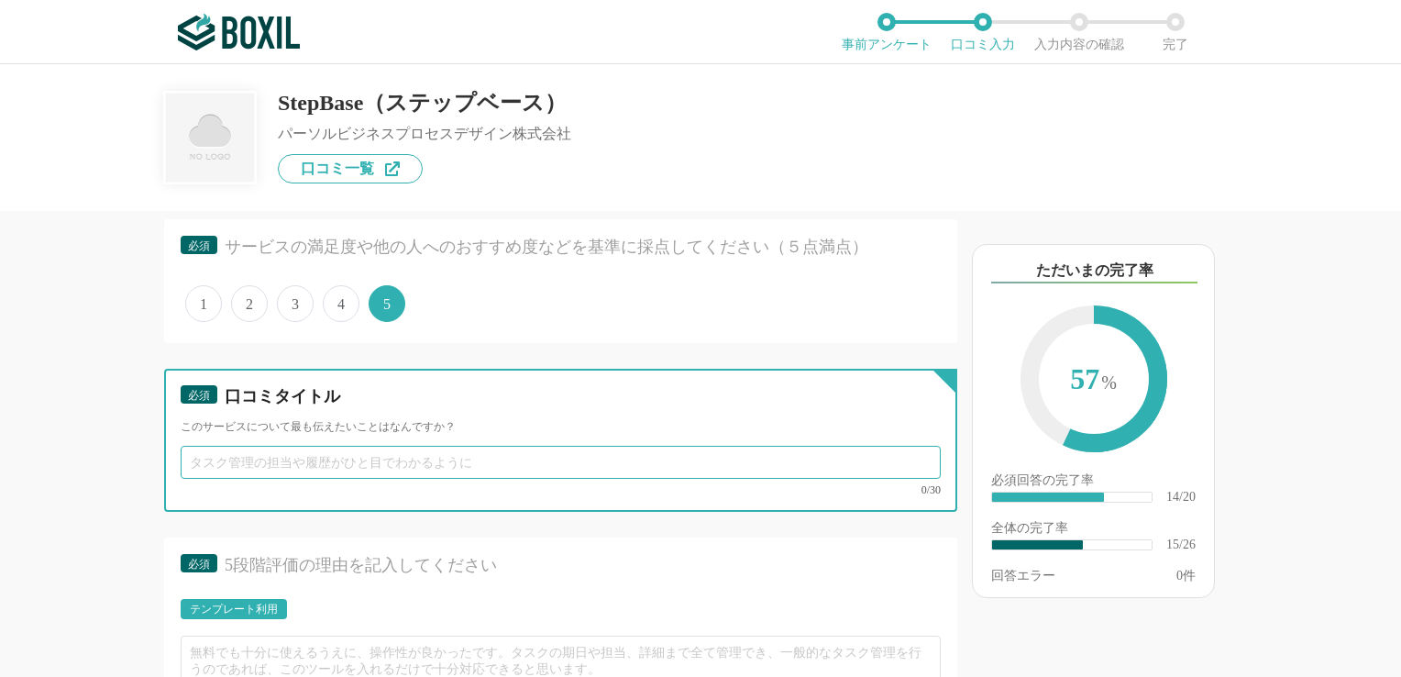
click at [291, 446] on input "text" at bounding box center [561, 462] width 760 height 33
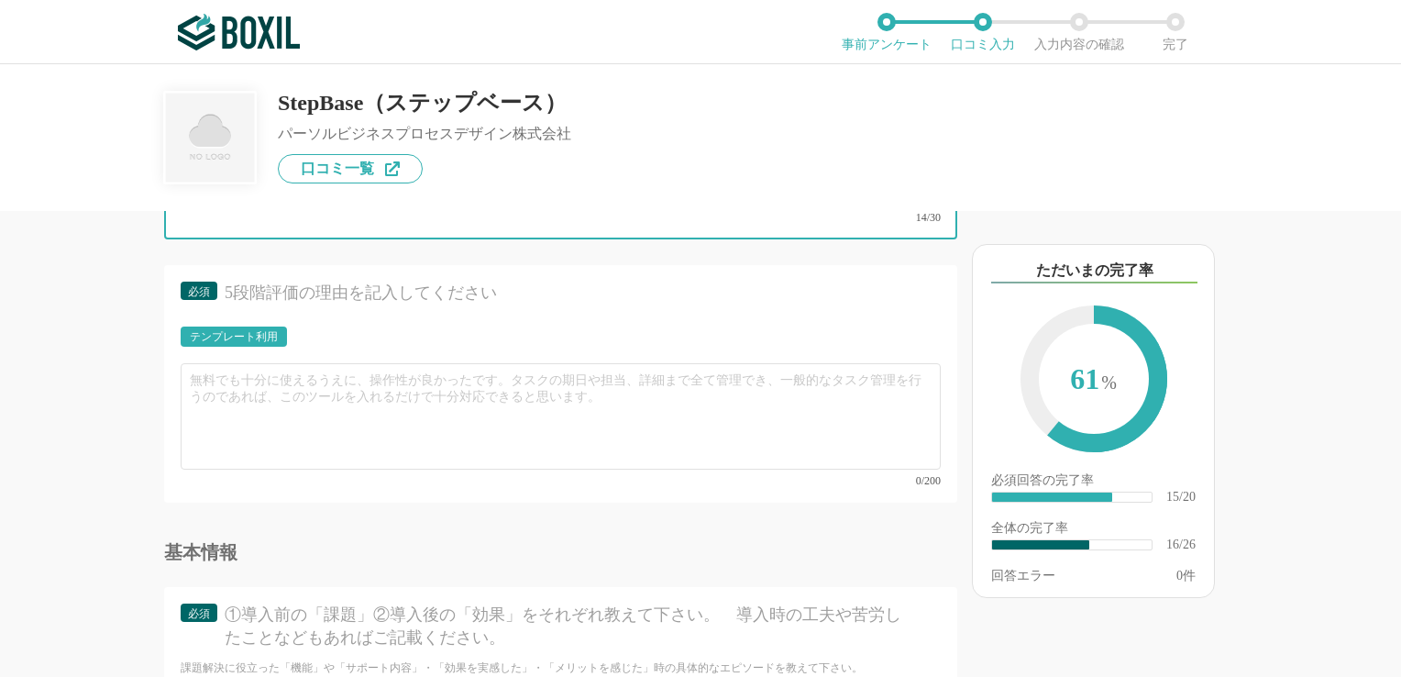
scroll to position [2973, 0]
type input "採用活動のしやすさが向上する"
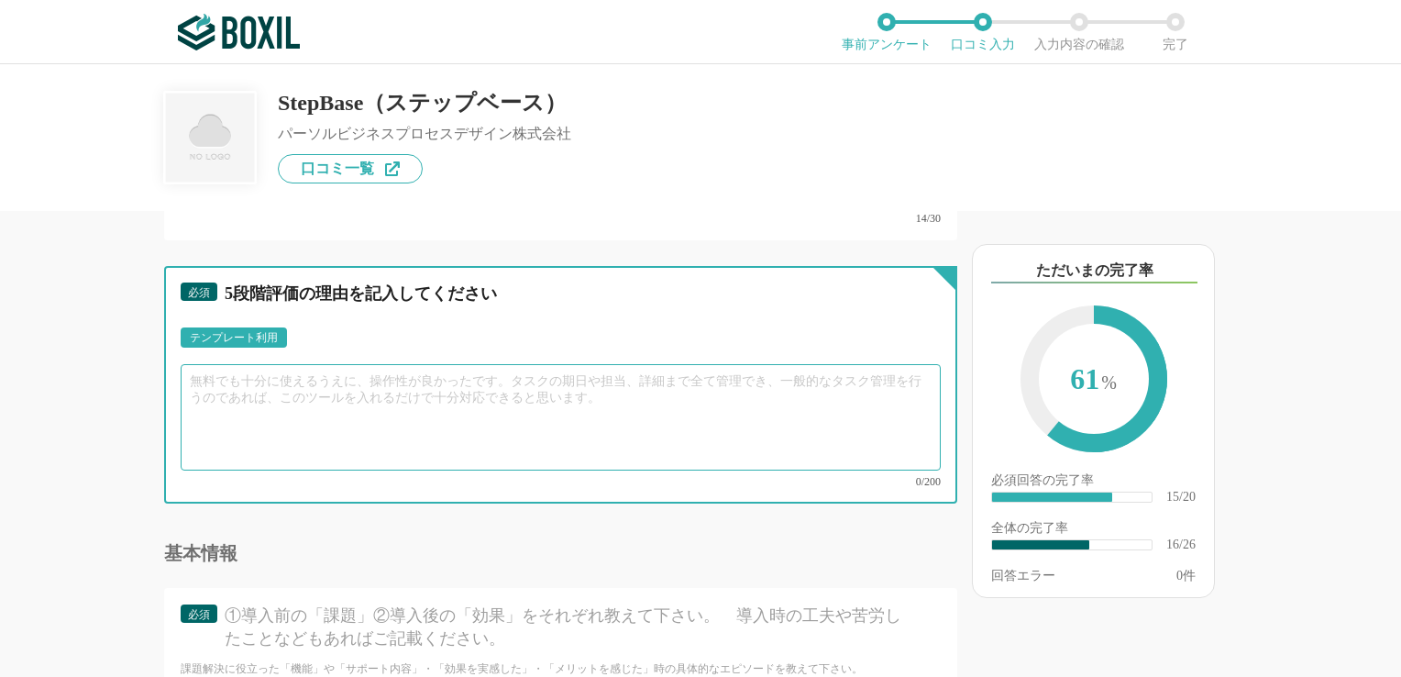
click at [363, 369] on textarea at bounding box center [561, 417] width 760 height 106
type textarea "た"
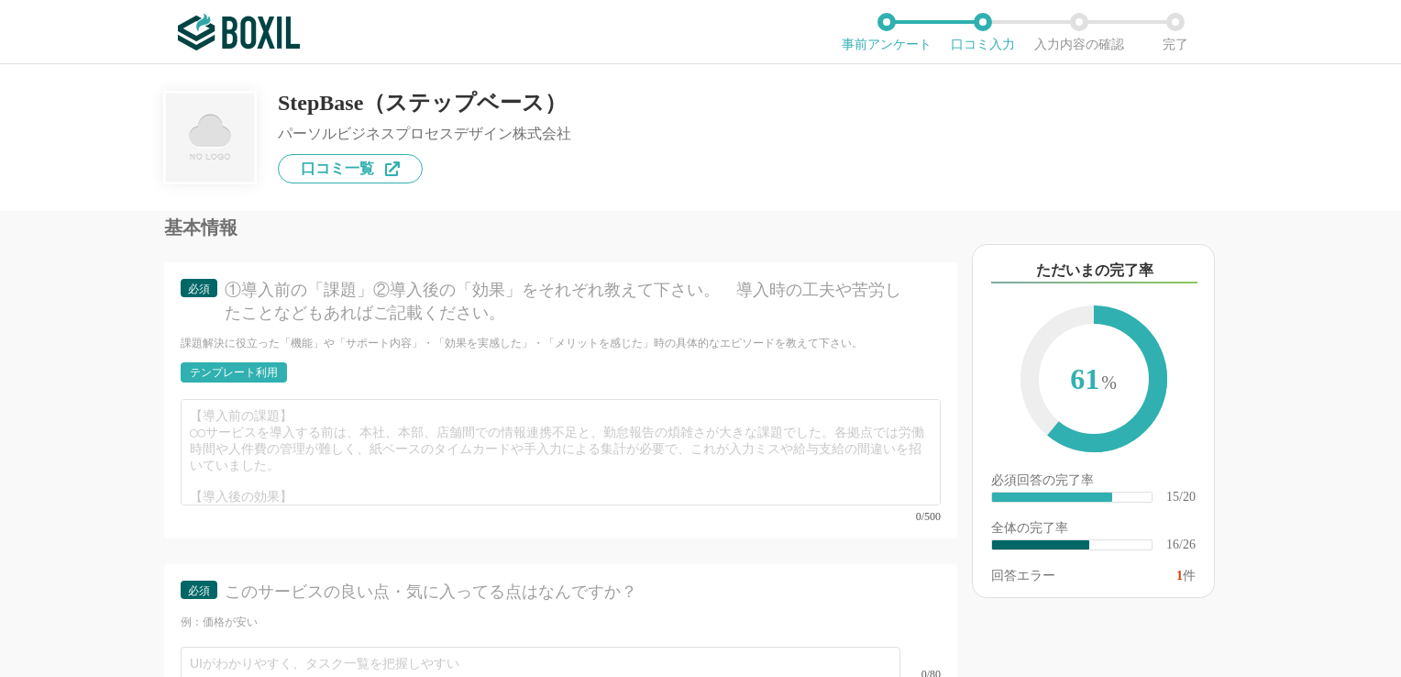
scroll to position [3226, 0]
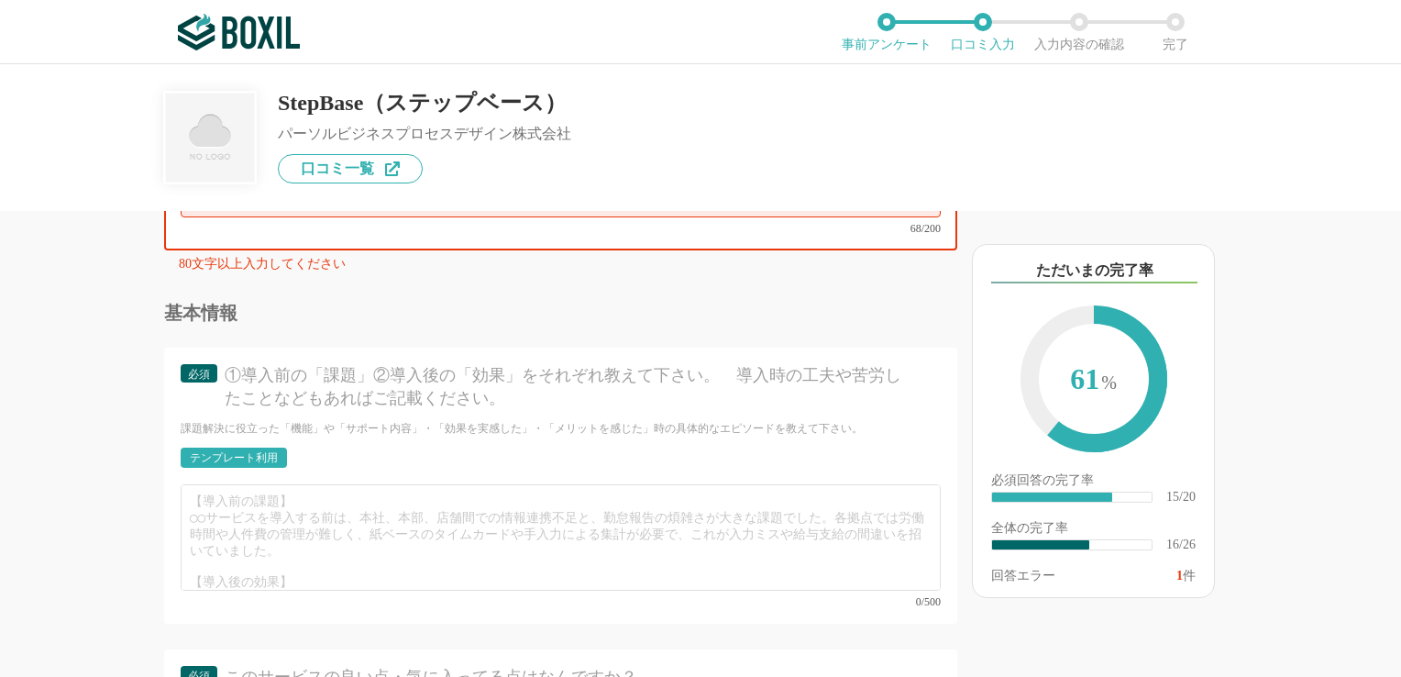
type textarea "ご担当者様から即座に連絡・返信をいただけるので動きがスムーズになるためです。 複数の媒体からの連絡をしていただいているのがありがたいです。"
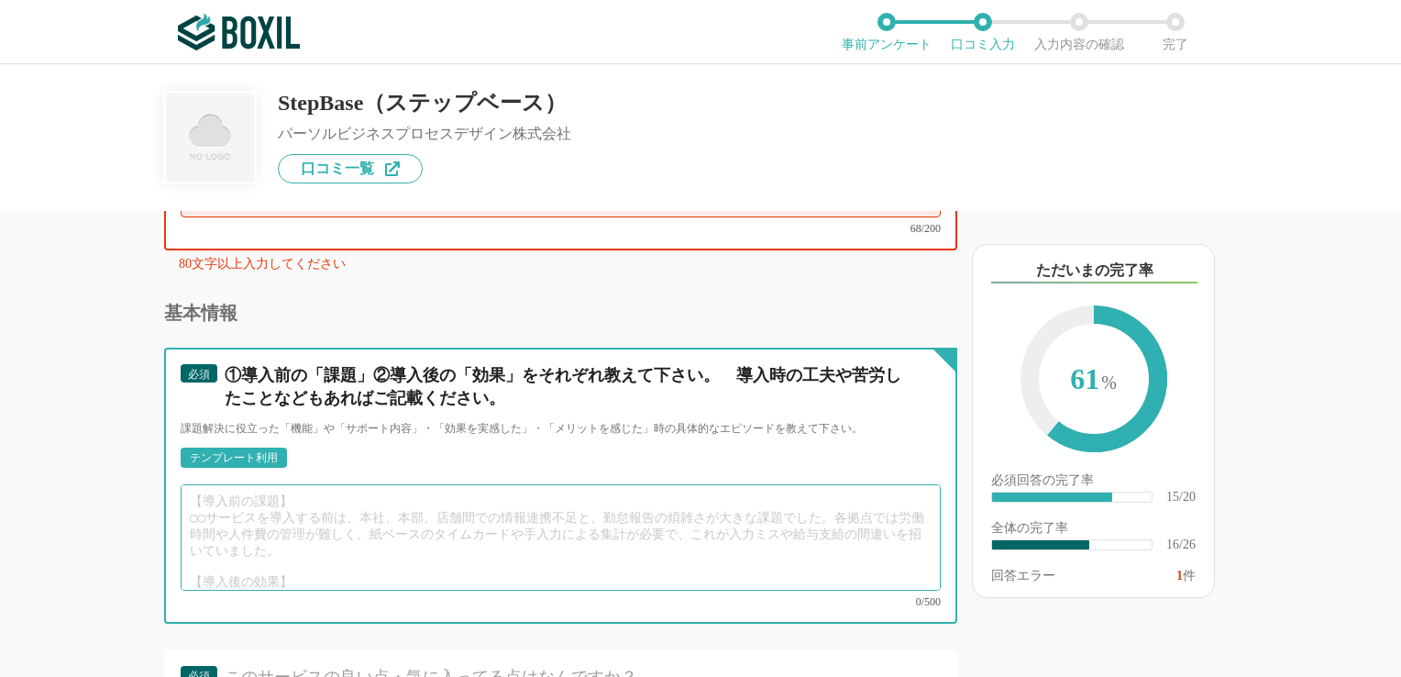
click at [264, 502] on textarea at bounding box center [561, 537] width 760 height 106
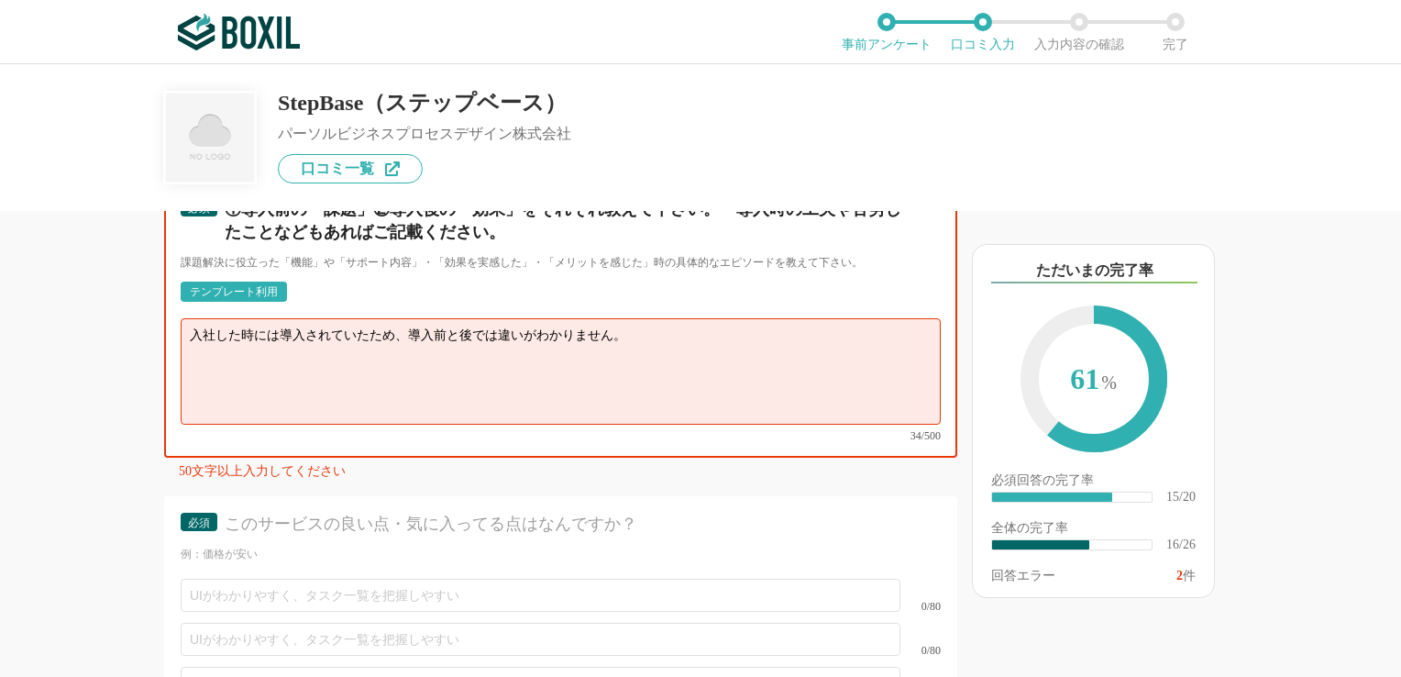
scroll to position [3490, 0]
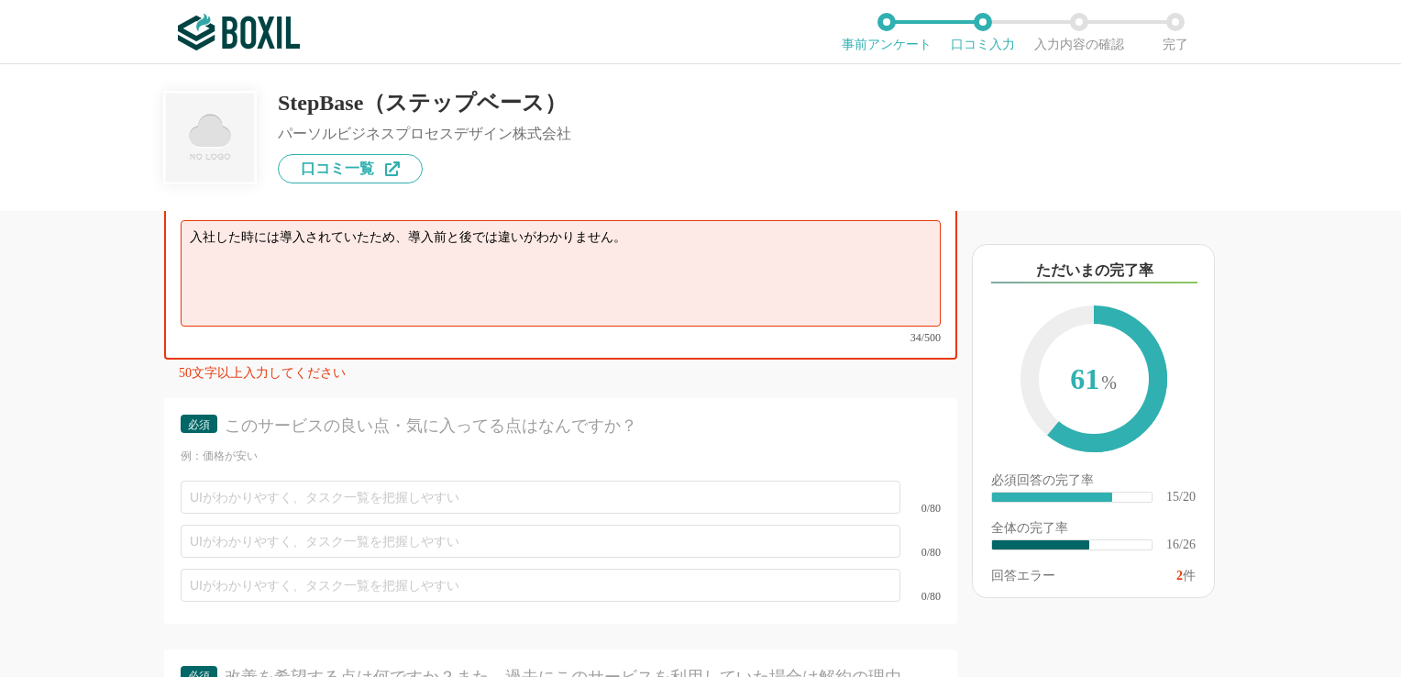
type textarea "入社した時には導入されていたため、導入前と後では違いがわかりません。"
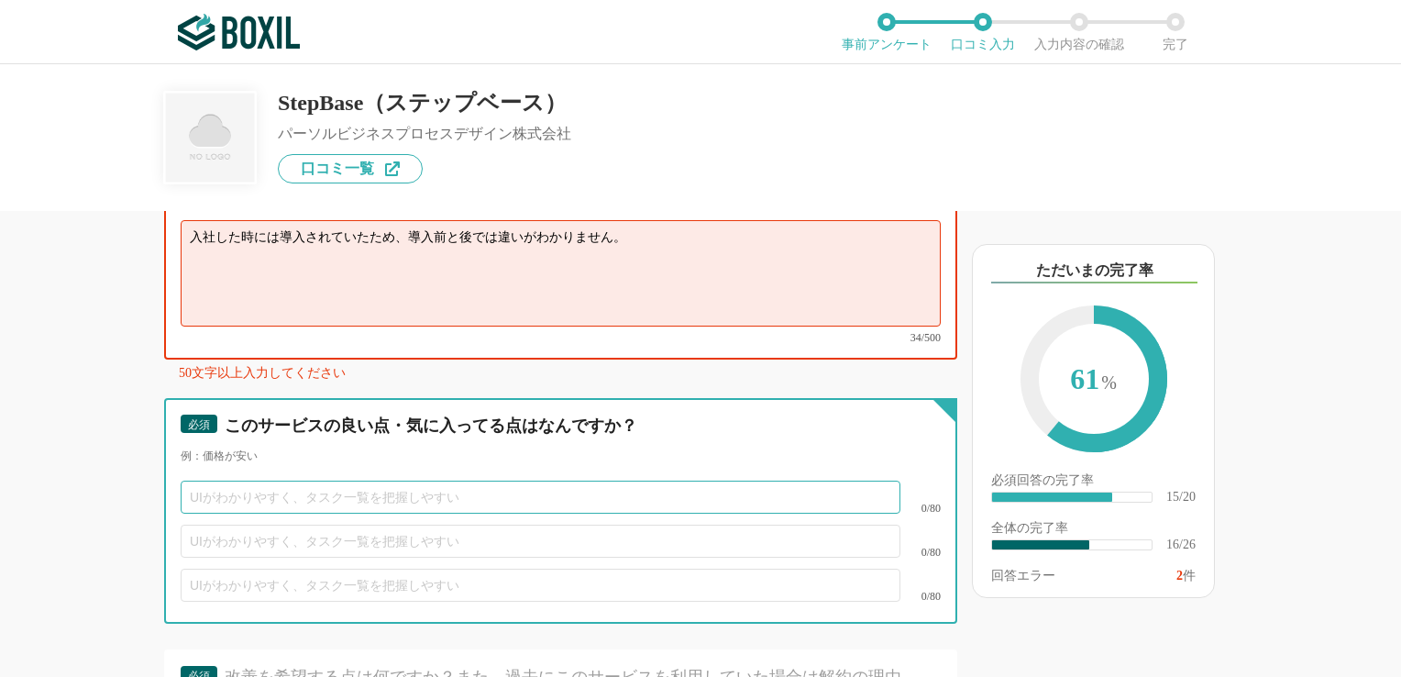
click at [283, 480] on input "text" at bounding box center [541, 496] width 720 height 33
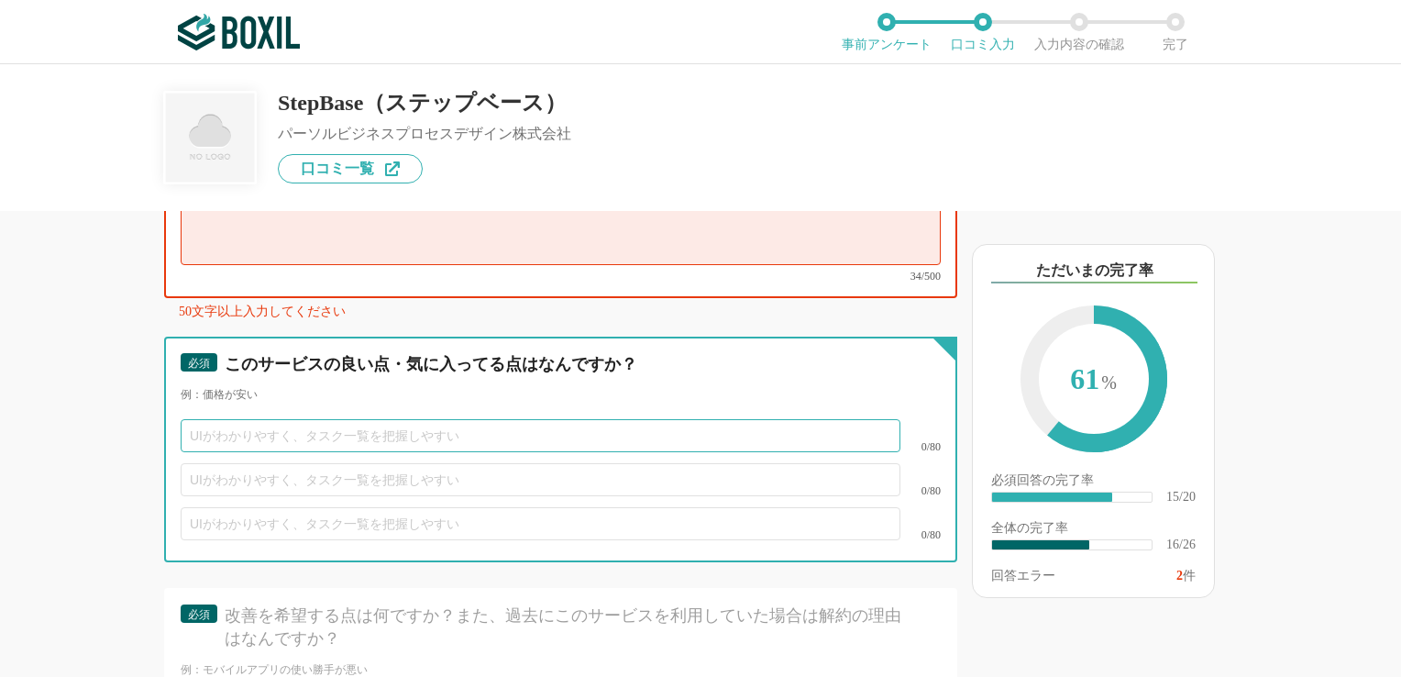
scroll to position [3482, 0]
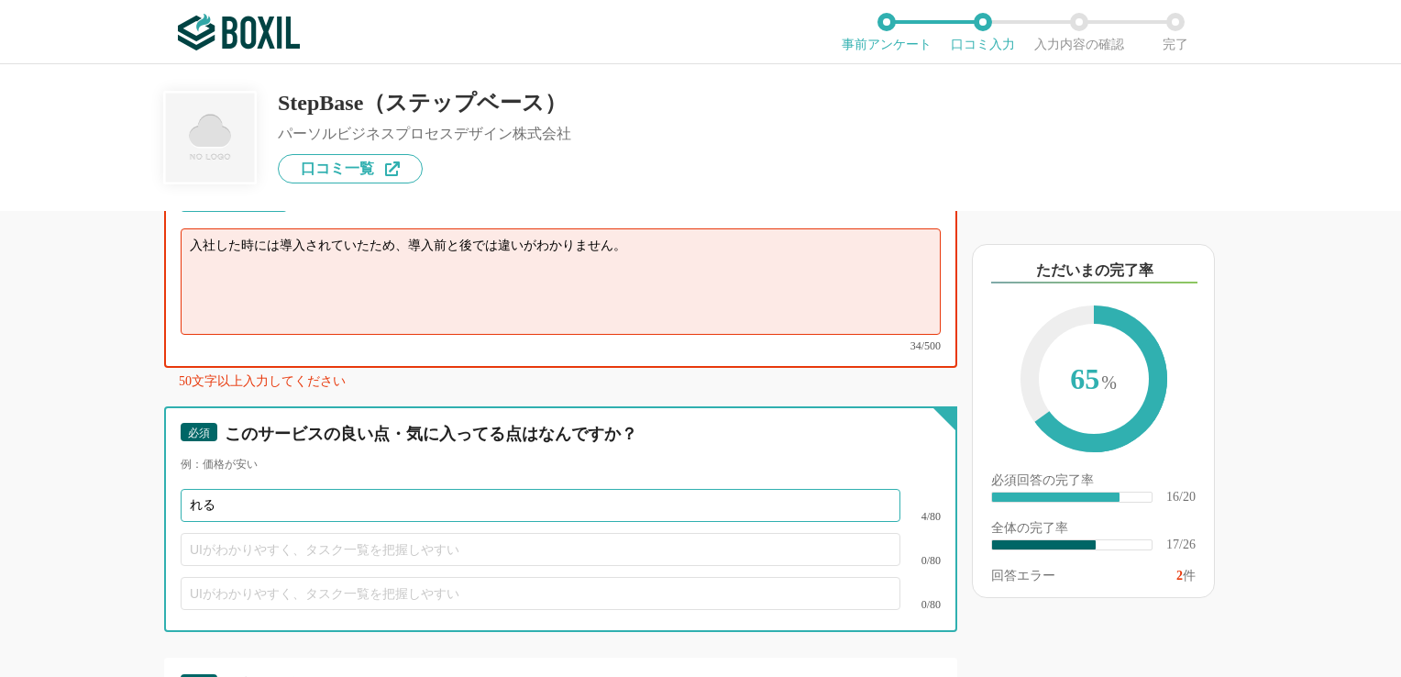
type input "る"
click at [429, 489] on input "複数の媒体の間に入って連絡等してくれる点" at bounding box center [541, 505] width 720 height 33
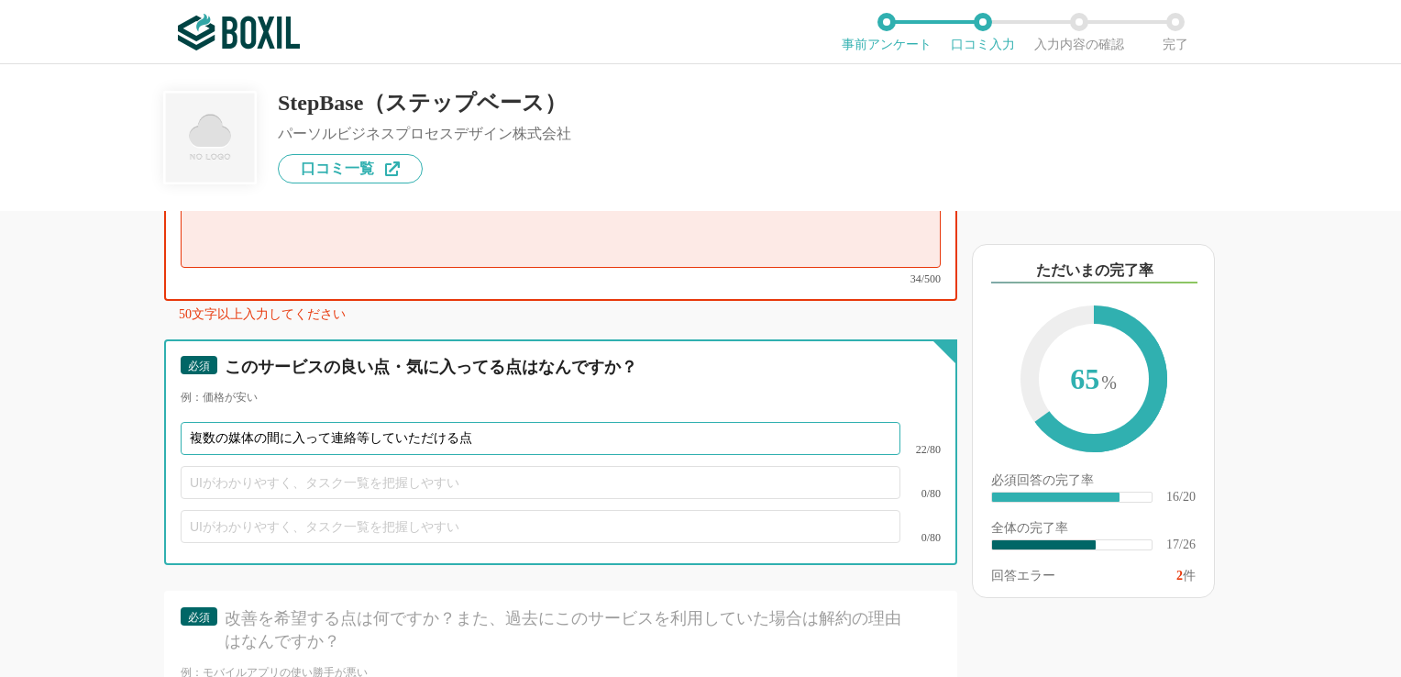
scroll to position [3758, 0]
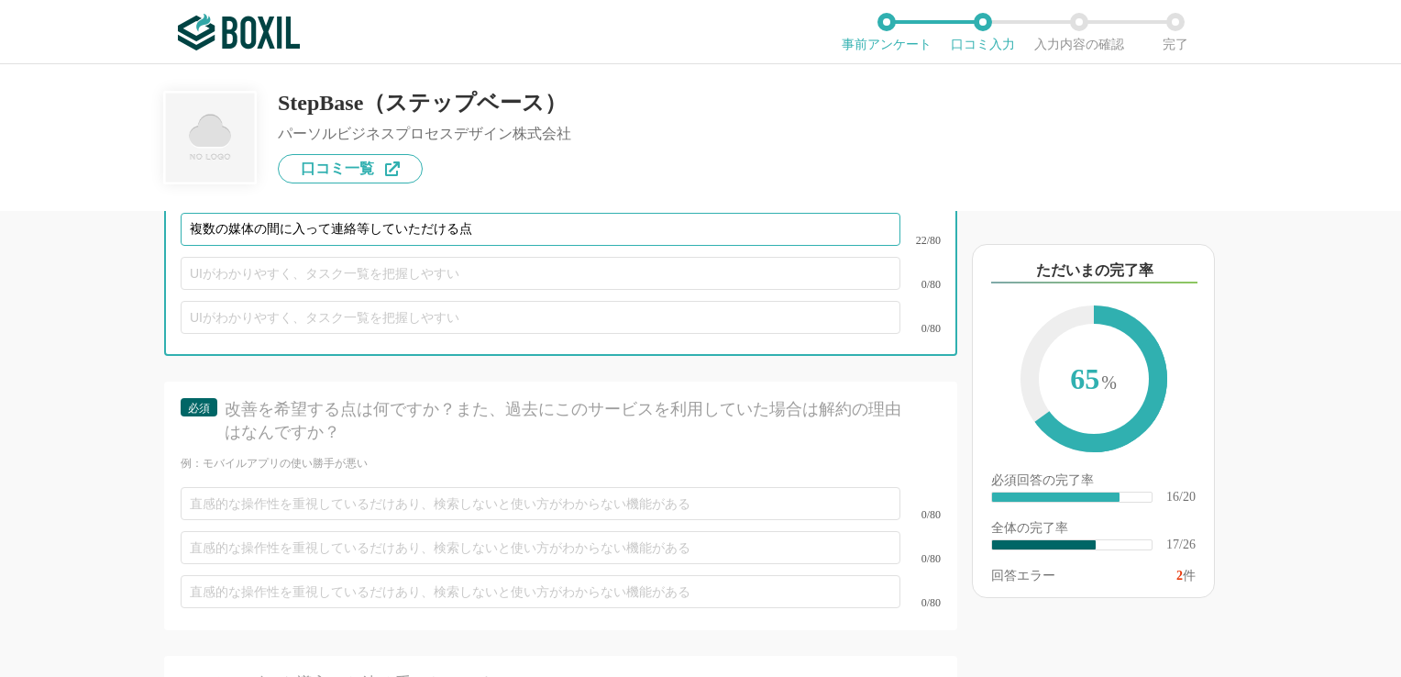
type input "複数の媒体の間に入って連絡等していただける点"
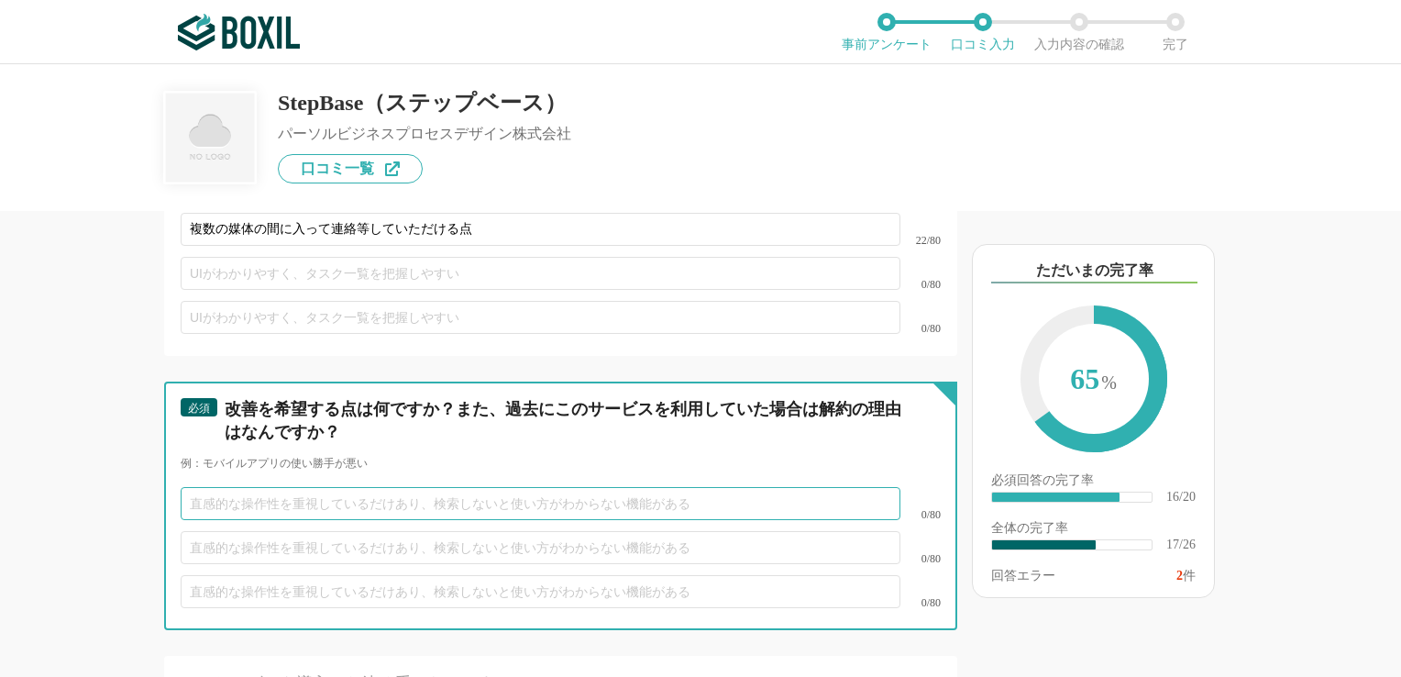
click at [408, 487] on input "text" at bounding box center [541, 503] width 720 height 33
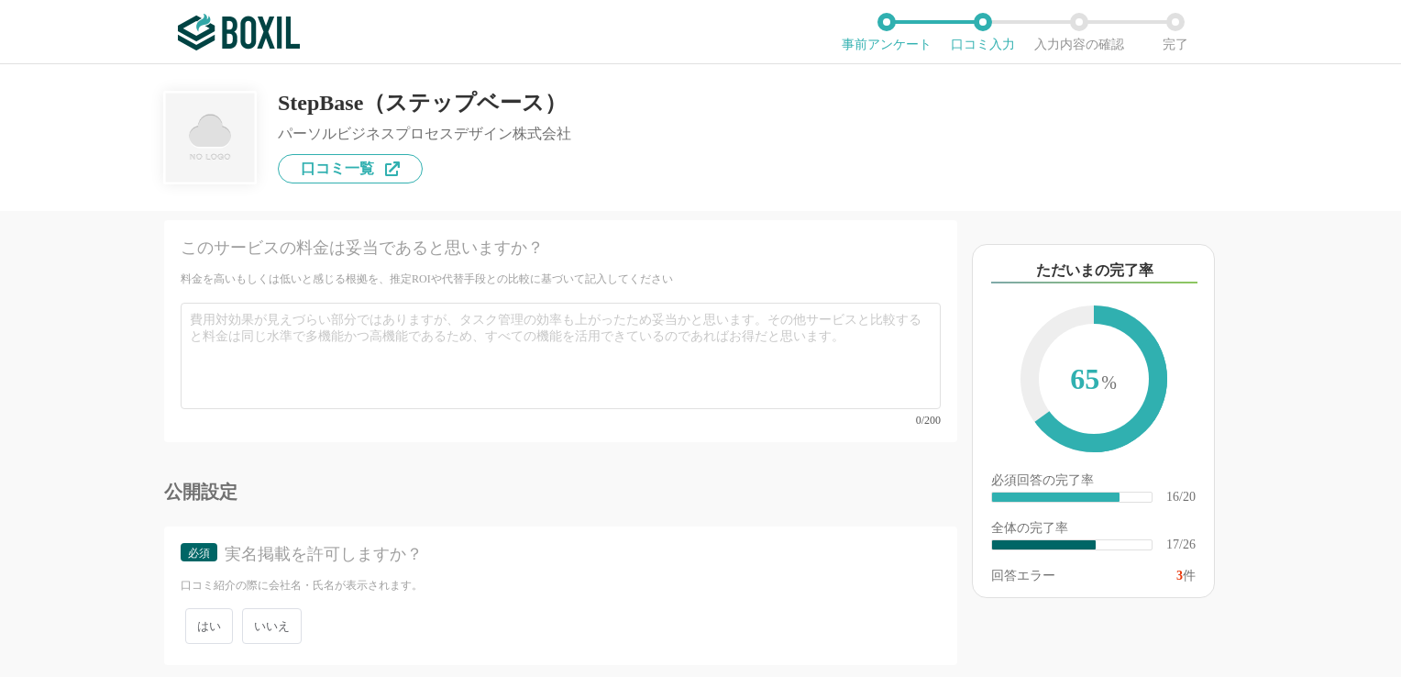
scroll to position [4782, 0]
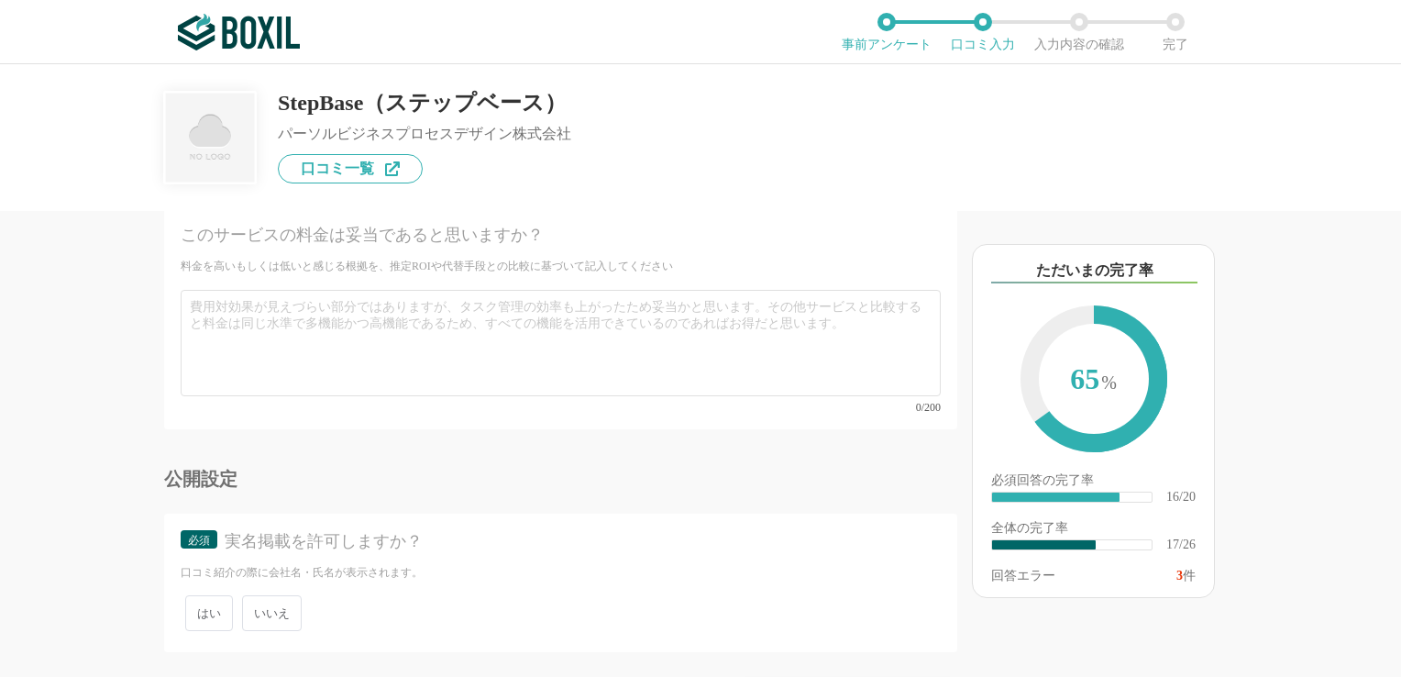
click at [266, 595] on span "いいえ" at bounding box center [272, 613] width 60 height 36
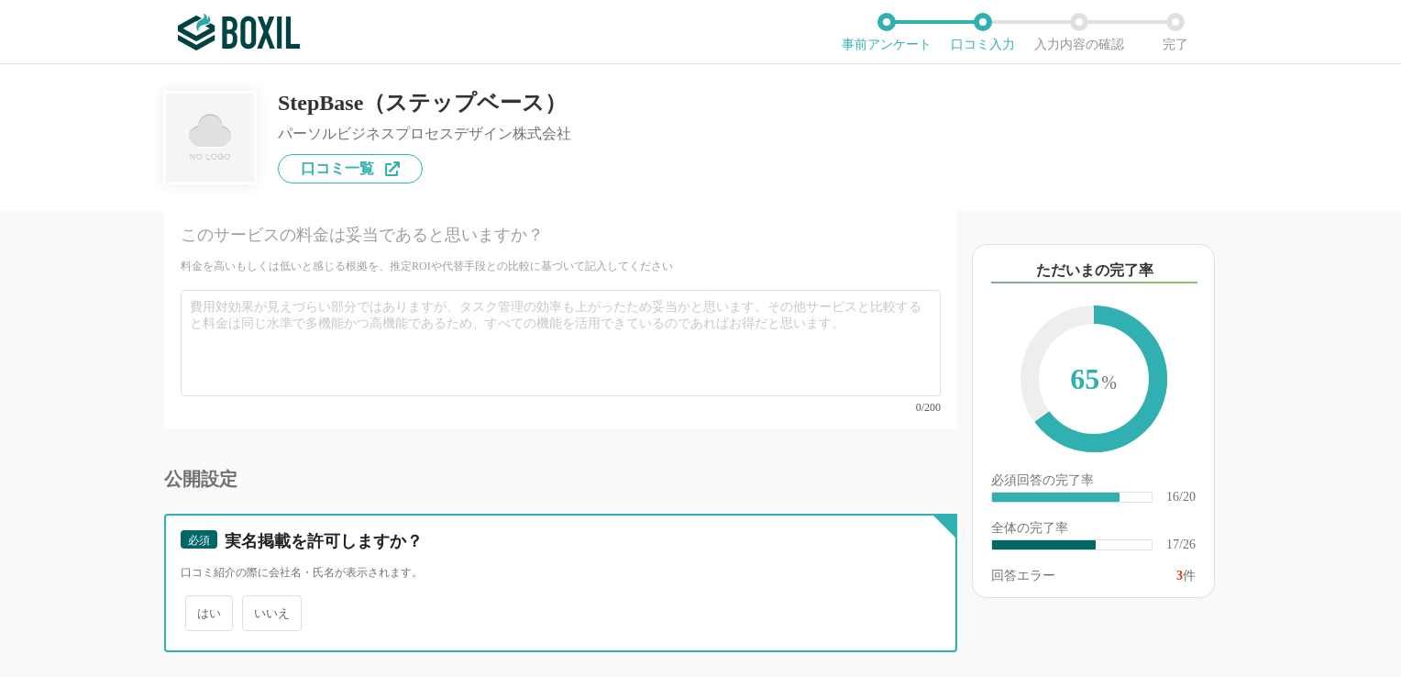
click at [259, 598] on input "いいえ" at bounding box center [253, 604] width 12 height 12
radio input "true"
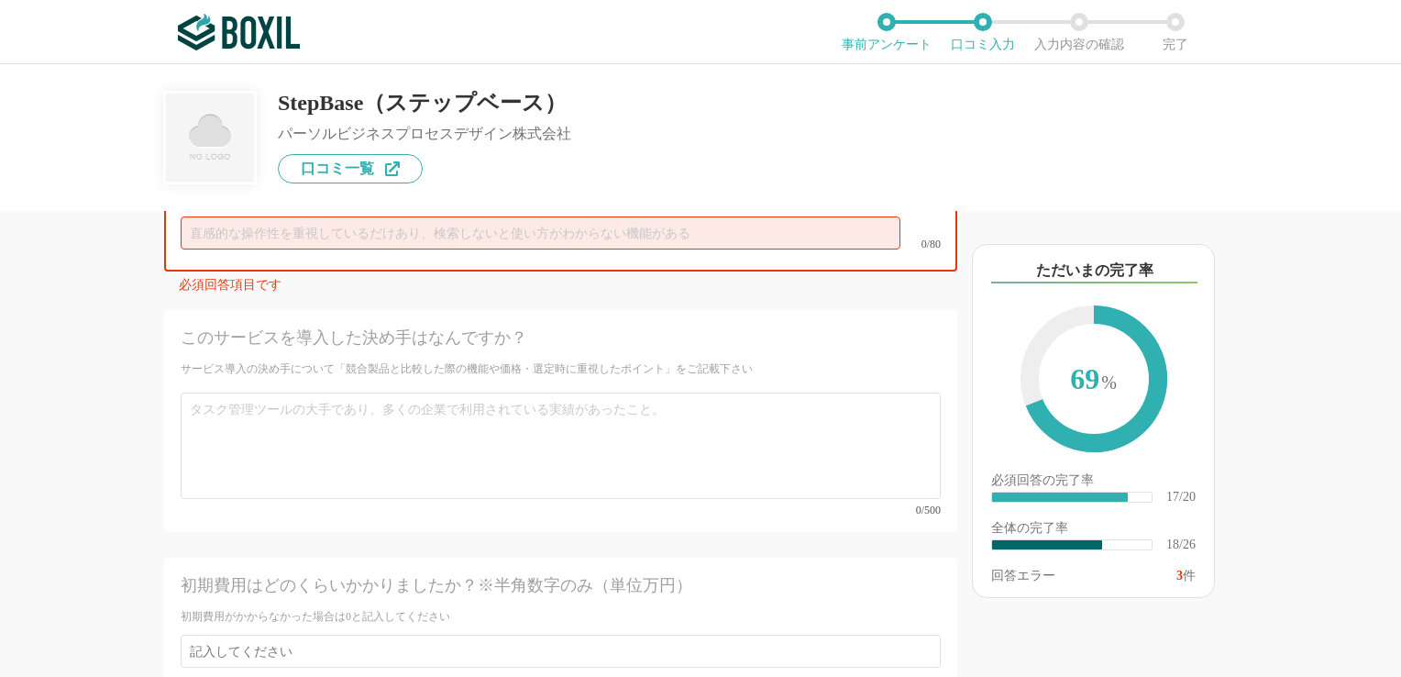
scroll to position [4115, 0]
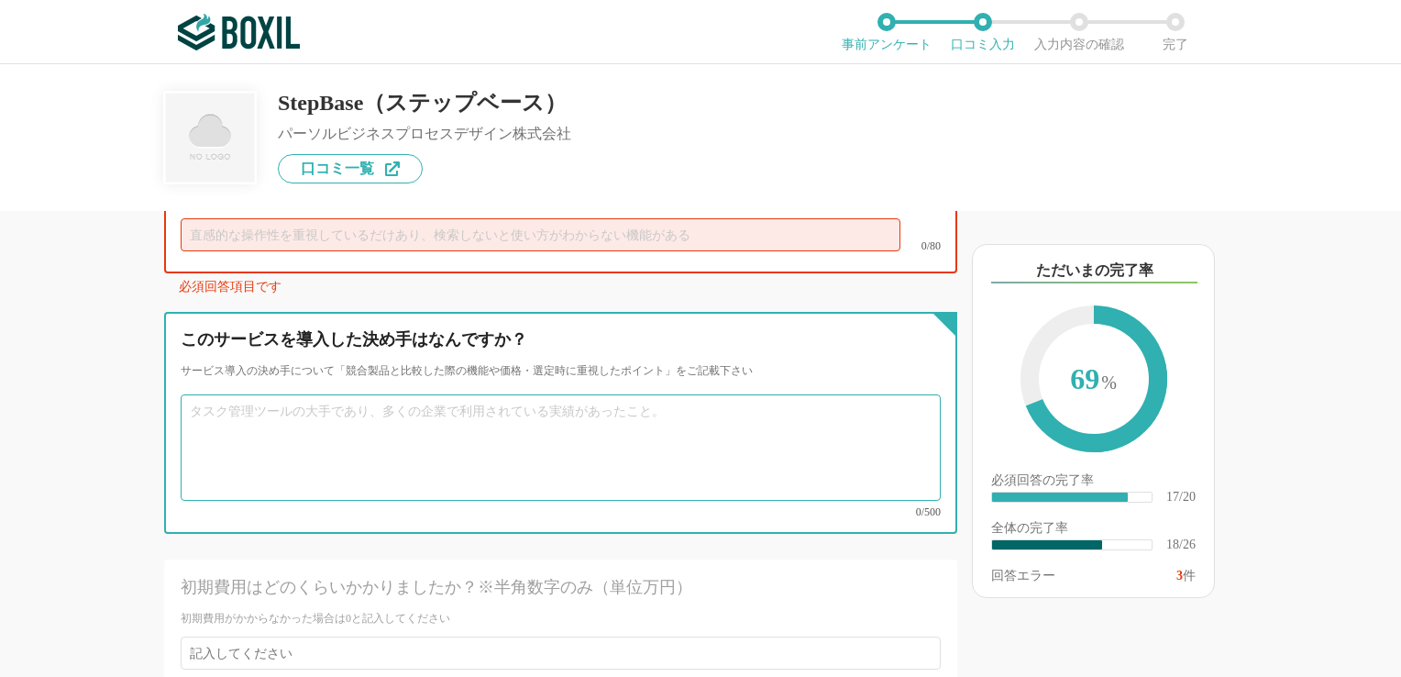
click at [363, 394] on textarea at bounding box center [561, 447] width 760 height 106
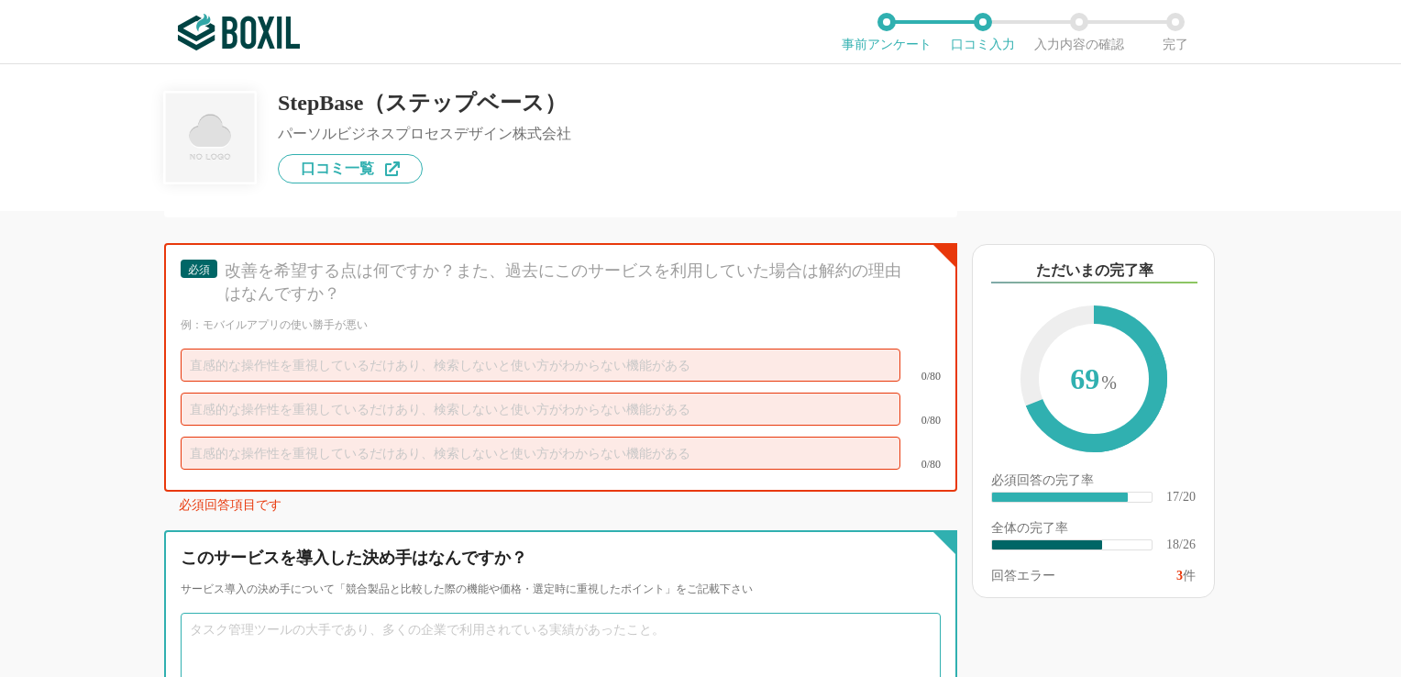
scroll to position [3897, 0]
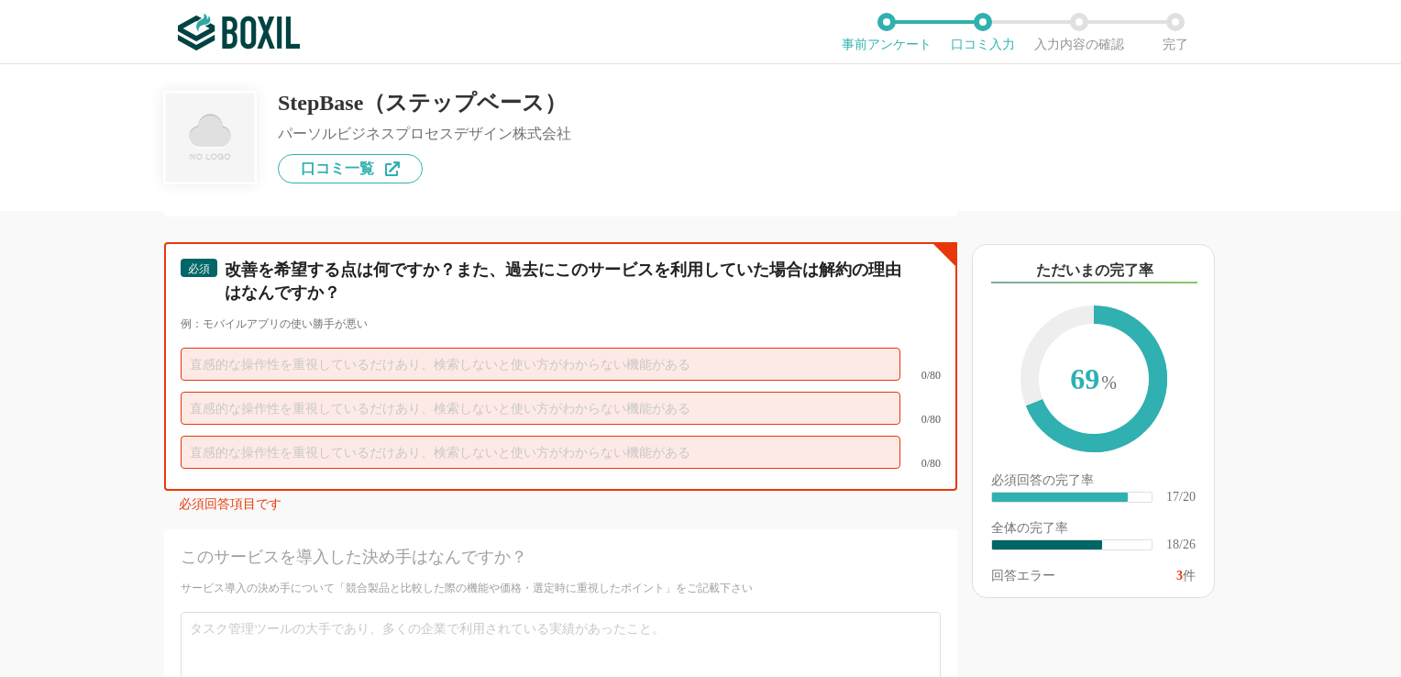
click at [386, 347] on input "text" at bounding box center [541, 363] width 720 height 33
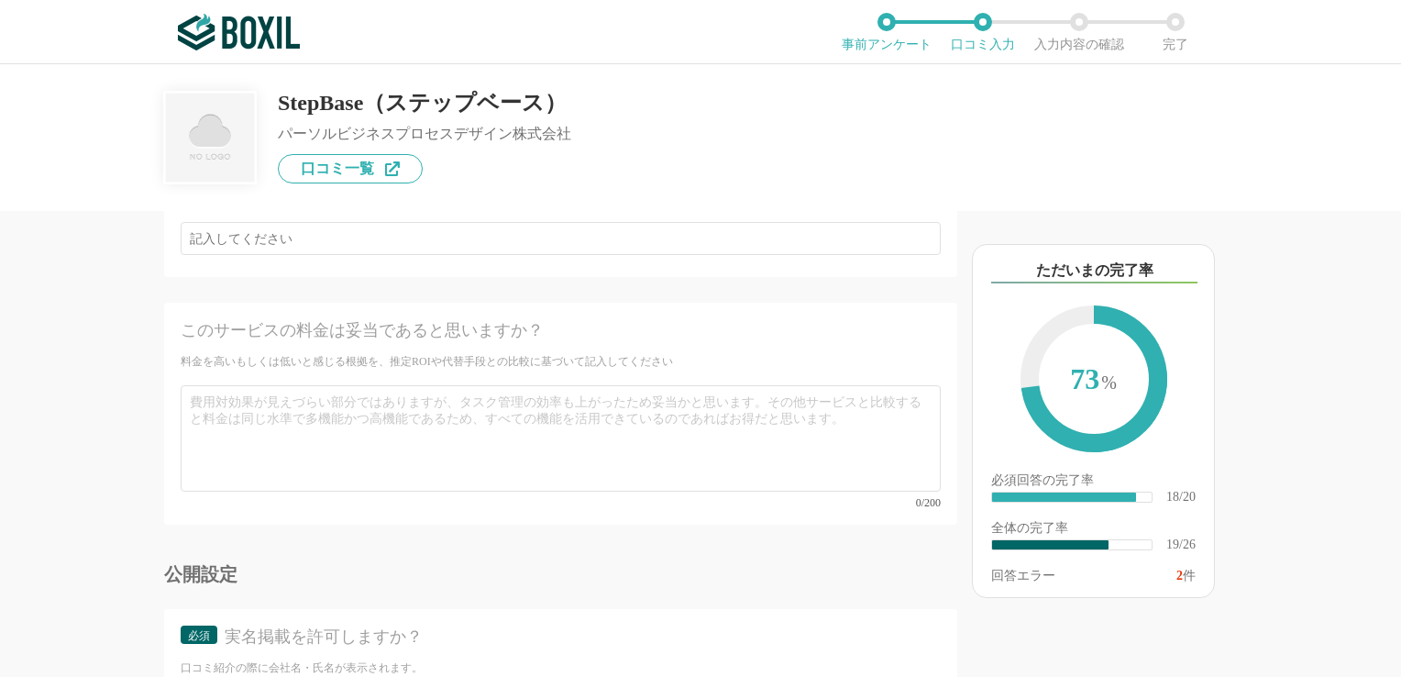
scroll to position [4769, 0]
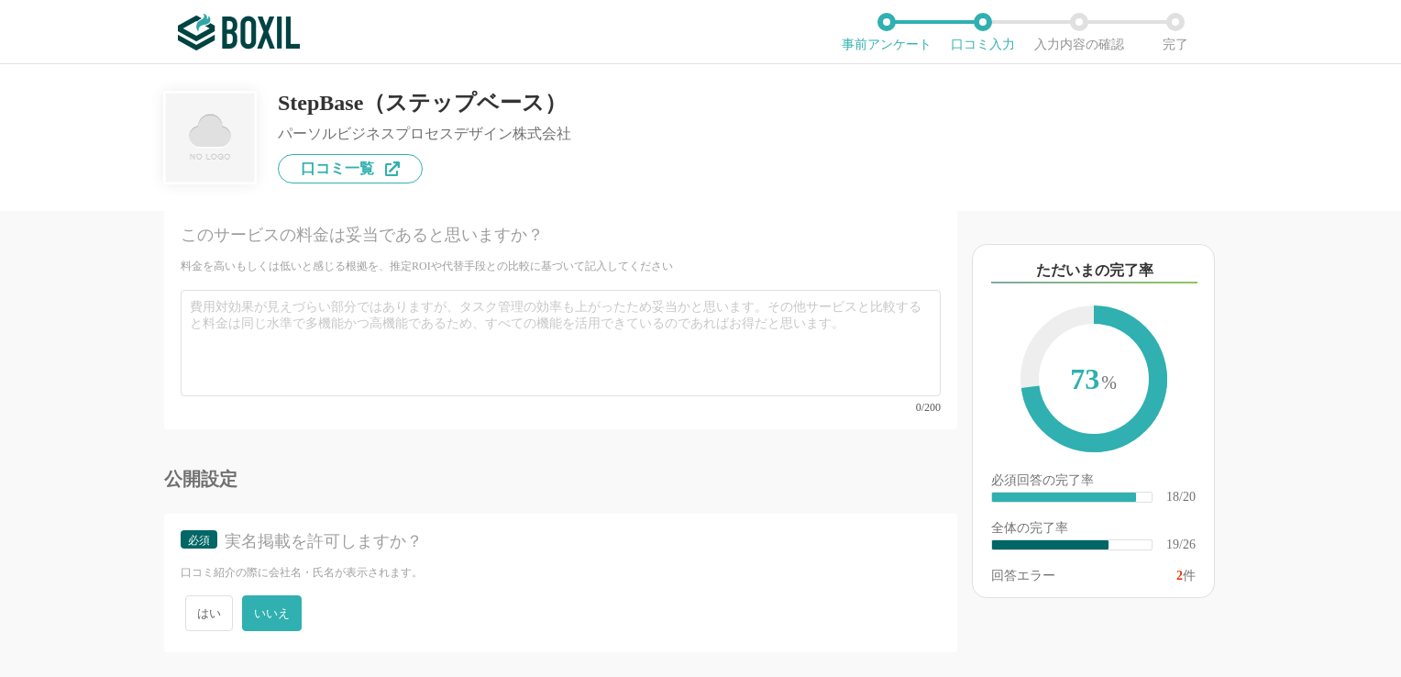
type input "特になし"
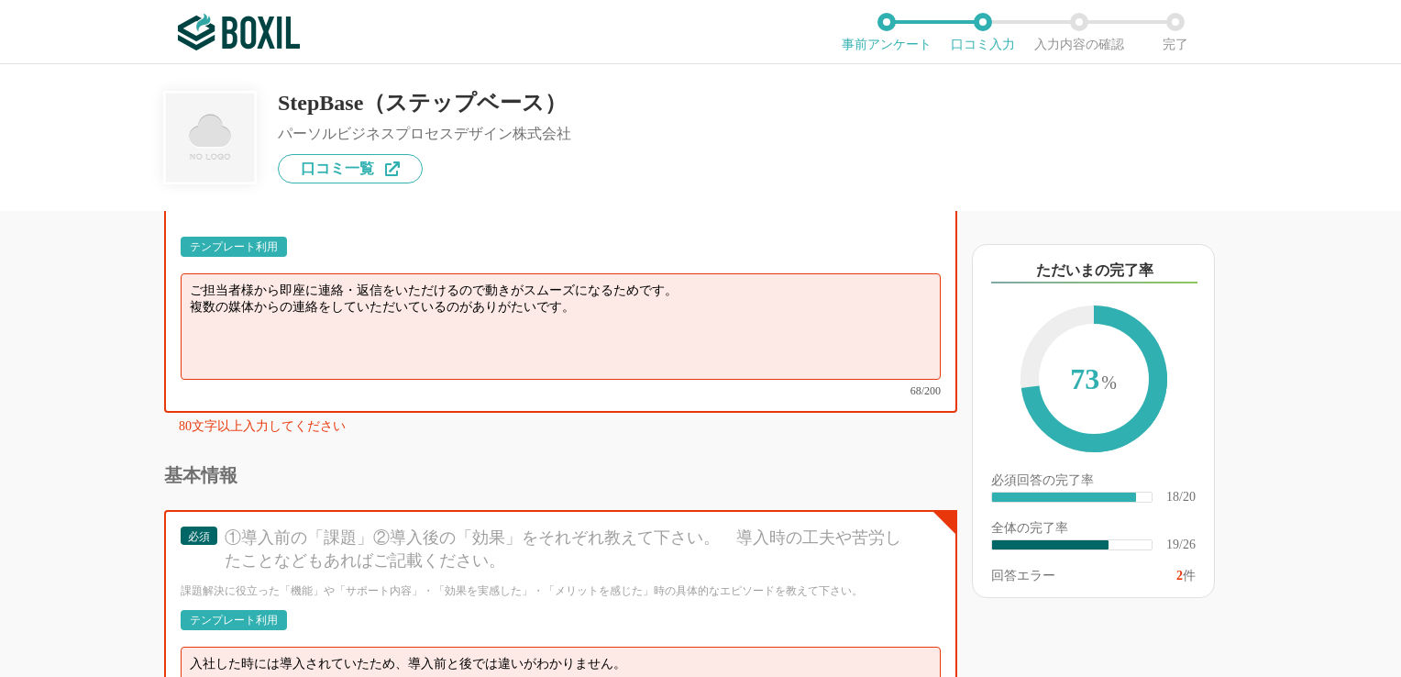
scroll to position [2989, 0]
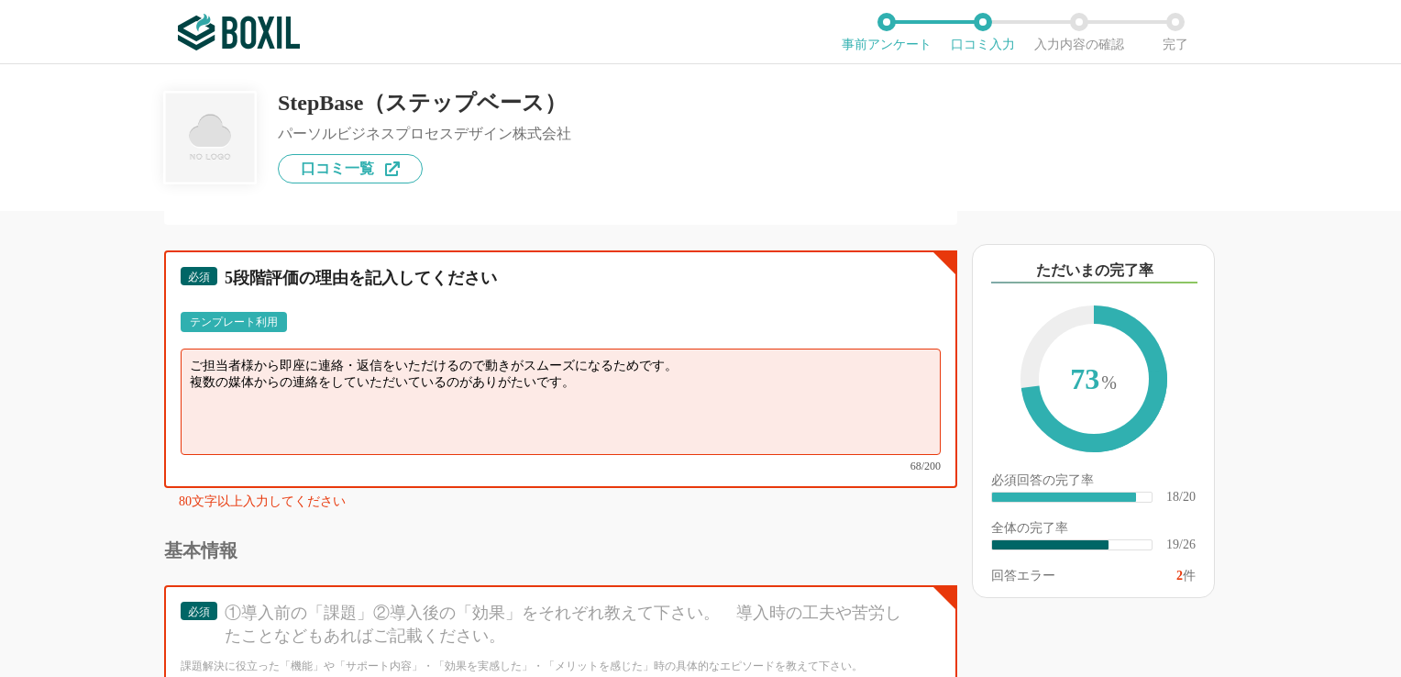
click at [585, 372] on textarea "ご担当者様から即座に連絡・返信をいただけるので動きがスムーズになるためです。 複数の媒体からの連絡をしていただいているのがありがたいです。" at bounding box center [561, 401] width 760 height 106
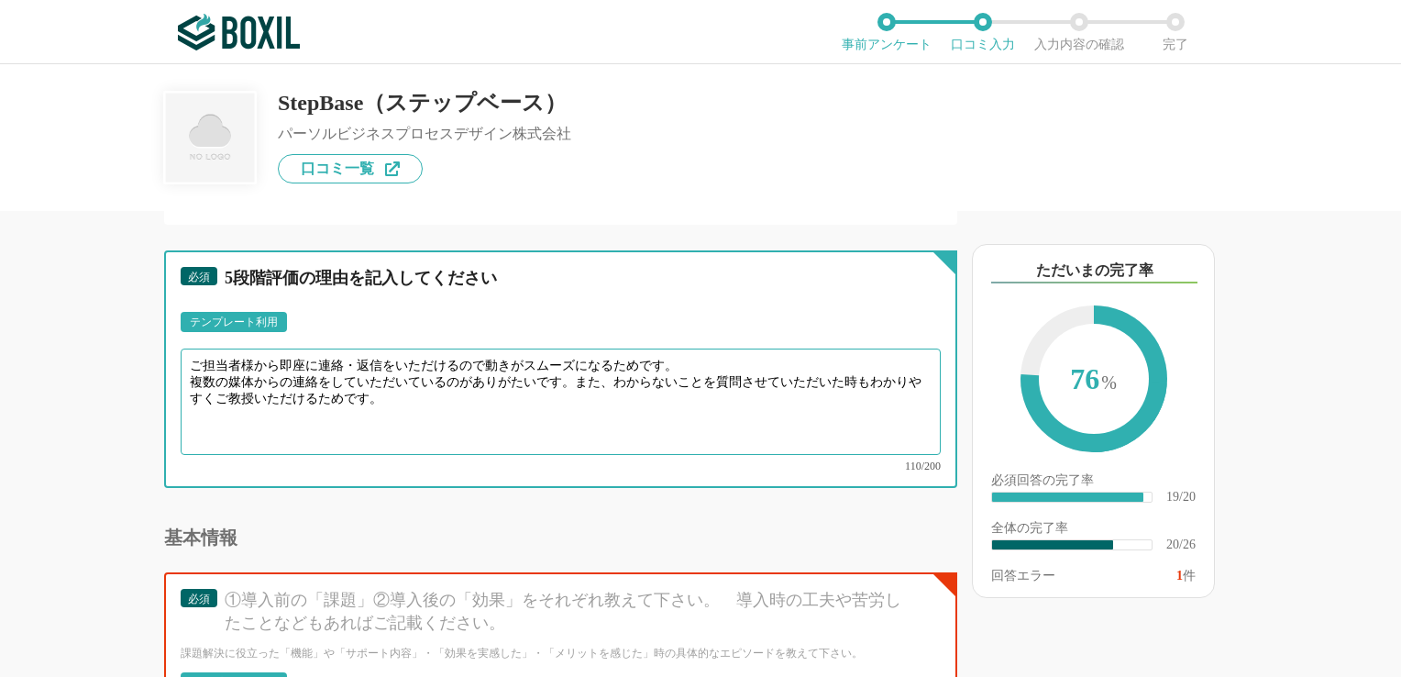
scroll to position [3138, 0]
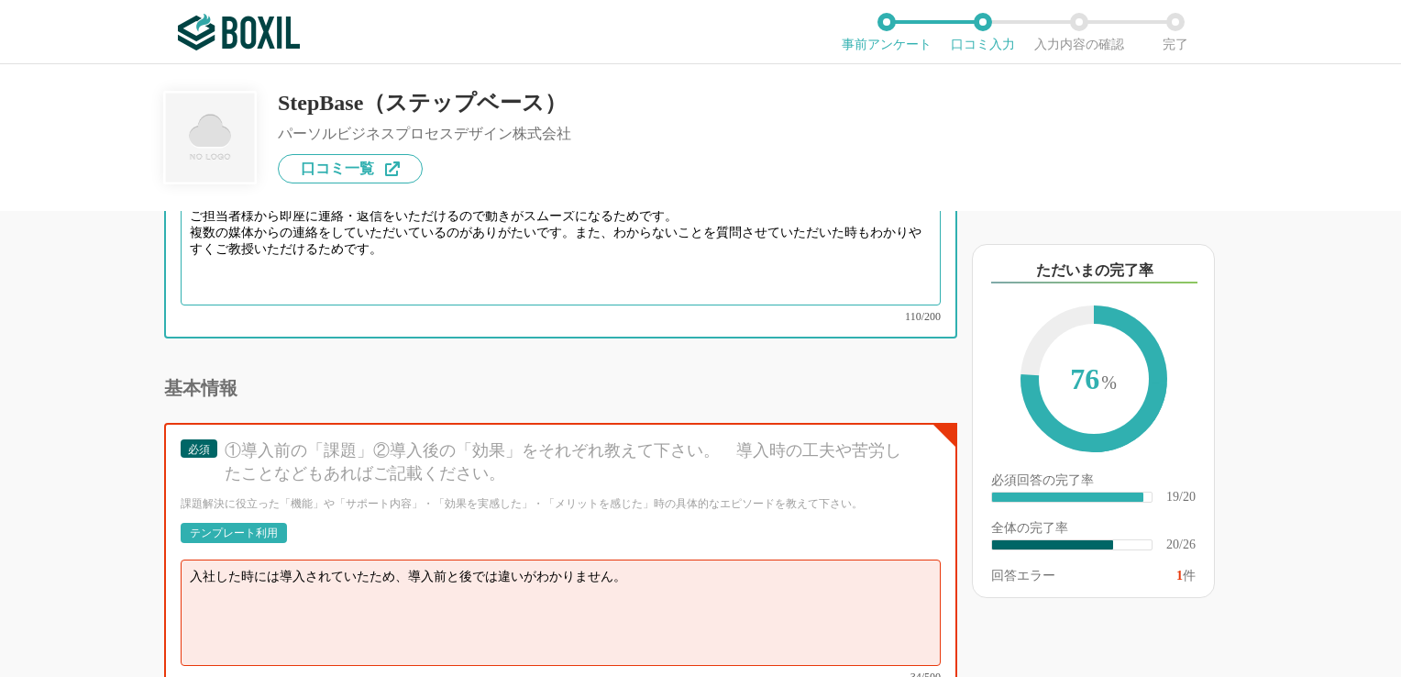
type textarea "ご担当者様から即座に連絡・返信をいただけるので動きがスムーズになるためです。 複数の媒体からの連絡をしていただいているのがありがたいです。また、わからないこと…"
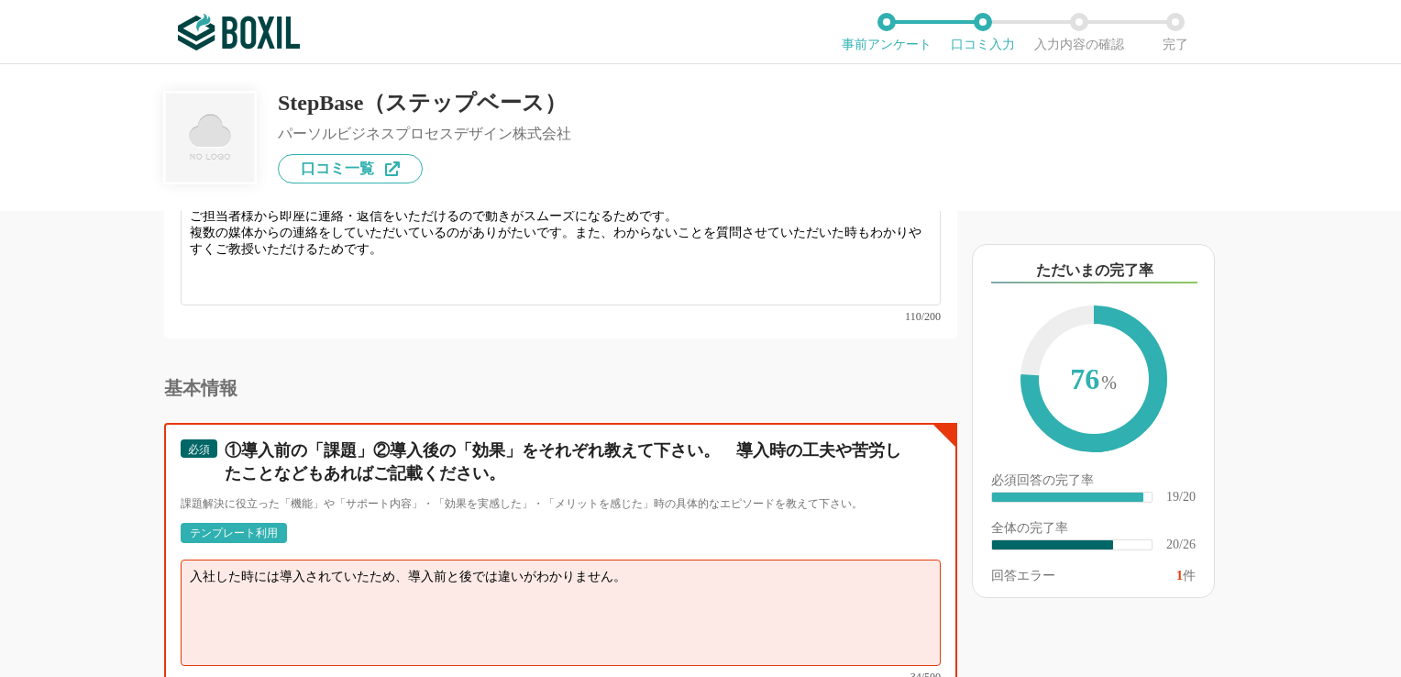
click at [650, 559] on textarea "入社した時には導入されていたため、導入前と後では違いがわかりません。" at bounding box center [561, 612] width 760 height 106
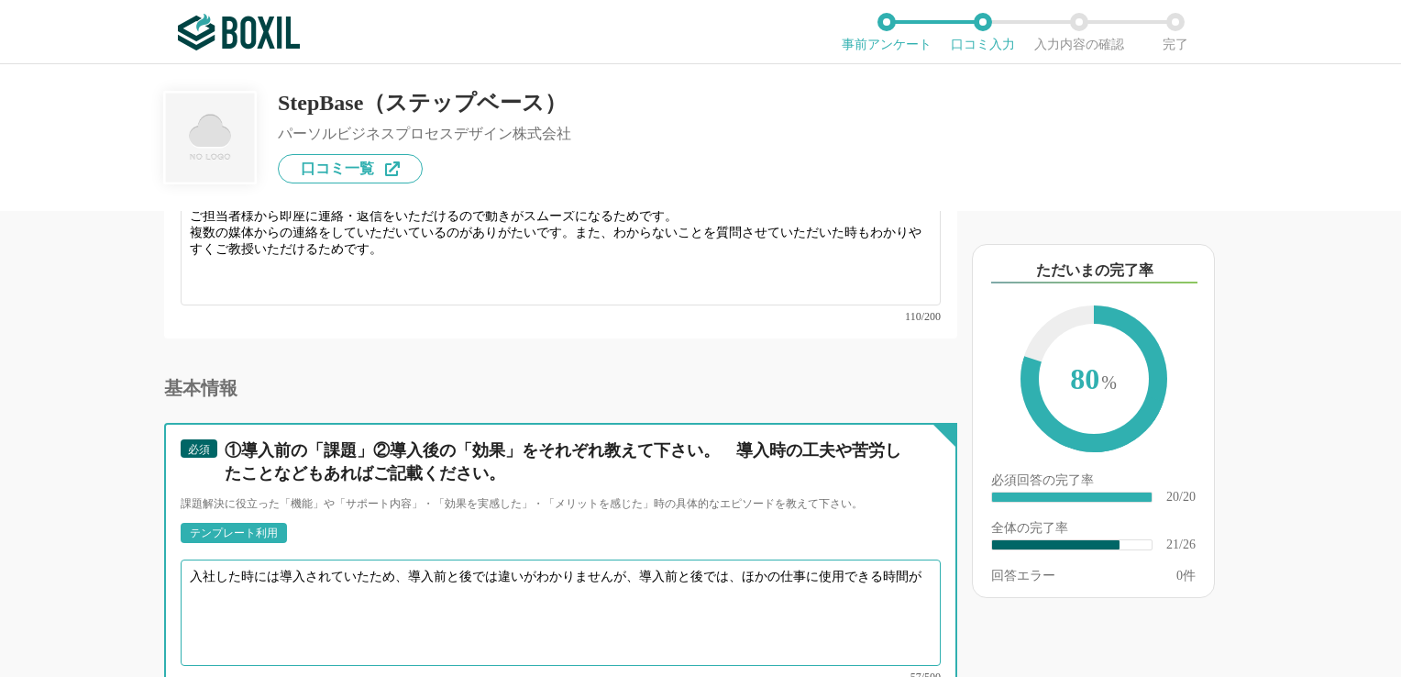
click at [688, 559] on textarea "入社した時には導入されていたため、導入前と後では違いがわかりませんが、導入前と後では、ほかの仕事に使用できる時間が" at bounding box center [561, 612] width 760 height 106
click at [688, 559] on textarea "入社した時には導入されていたため、導入前と後では違いがわかりませんが、導入前と後では、ほかの仕事に使用できる時間" at bounding box center [561, 612] width 760 height 106
click at [881, 559] on textarea "入社した時には導入されていたため、導入前と後では違いがわかりませんが、導入後は、ほかの仕事に使用できる時間" at bounding box center [561, 612] width 760 height 106
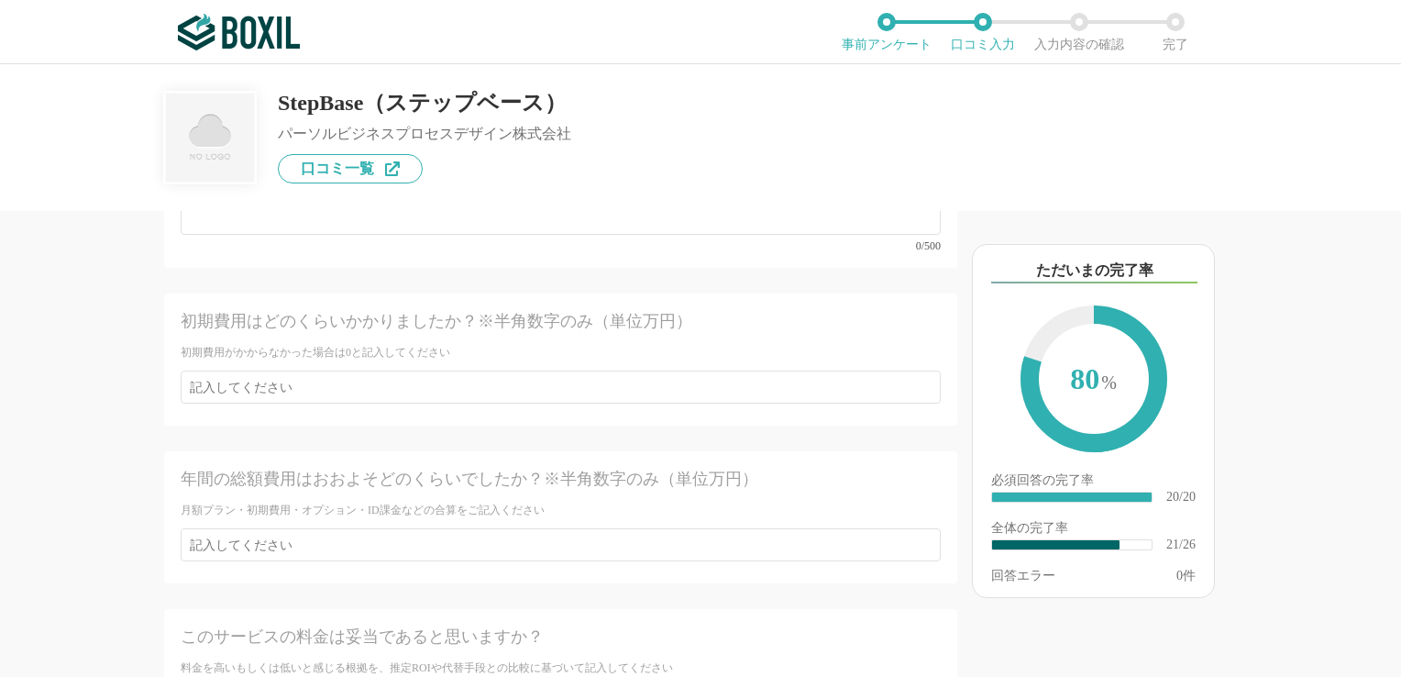
scroll to position [4744, 0]
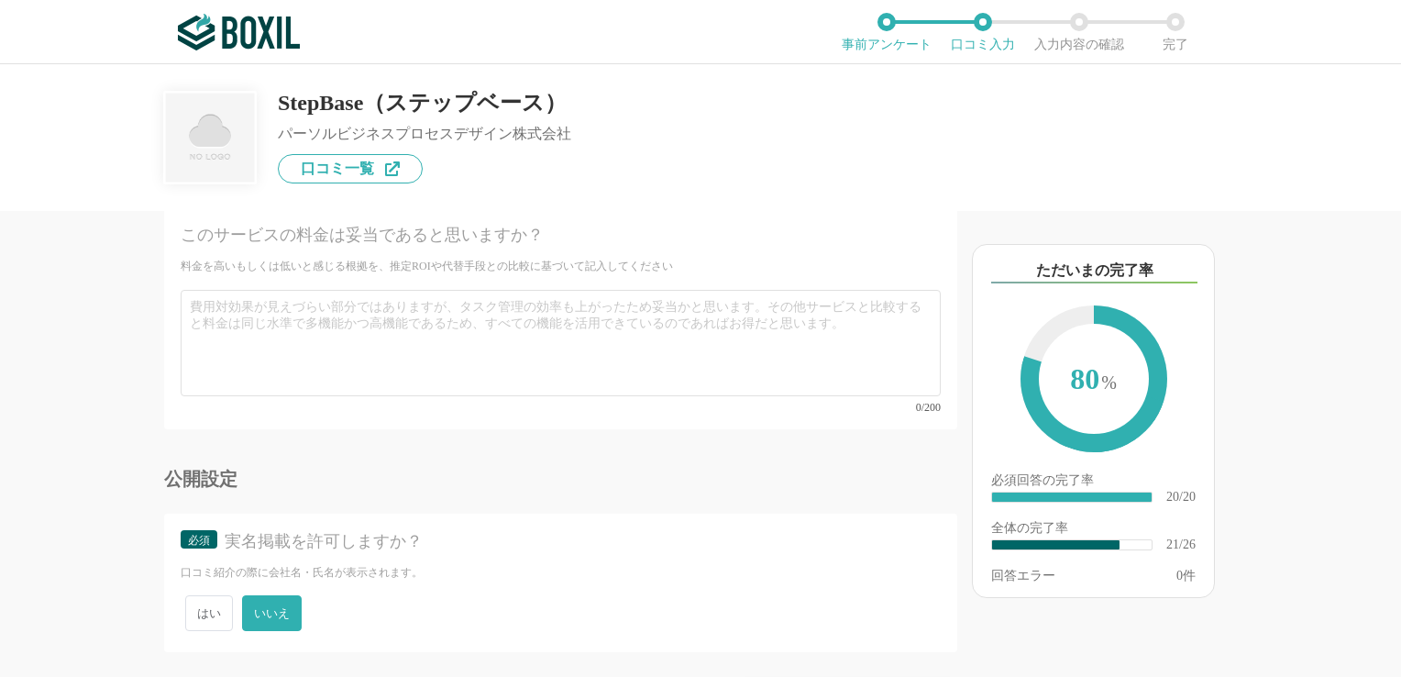
type textarea "入社した時には導入されていたため、導入前と後では違いがわかりませんが、導入後は、ほかの仕事に使用できる時間が増えたと聞きました。"
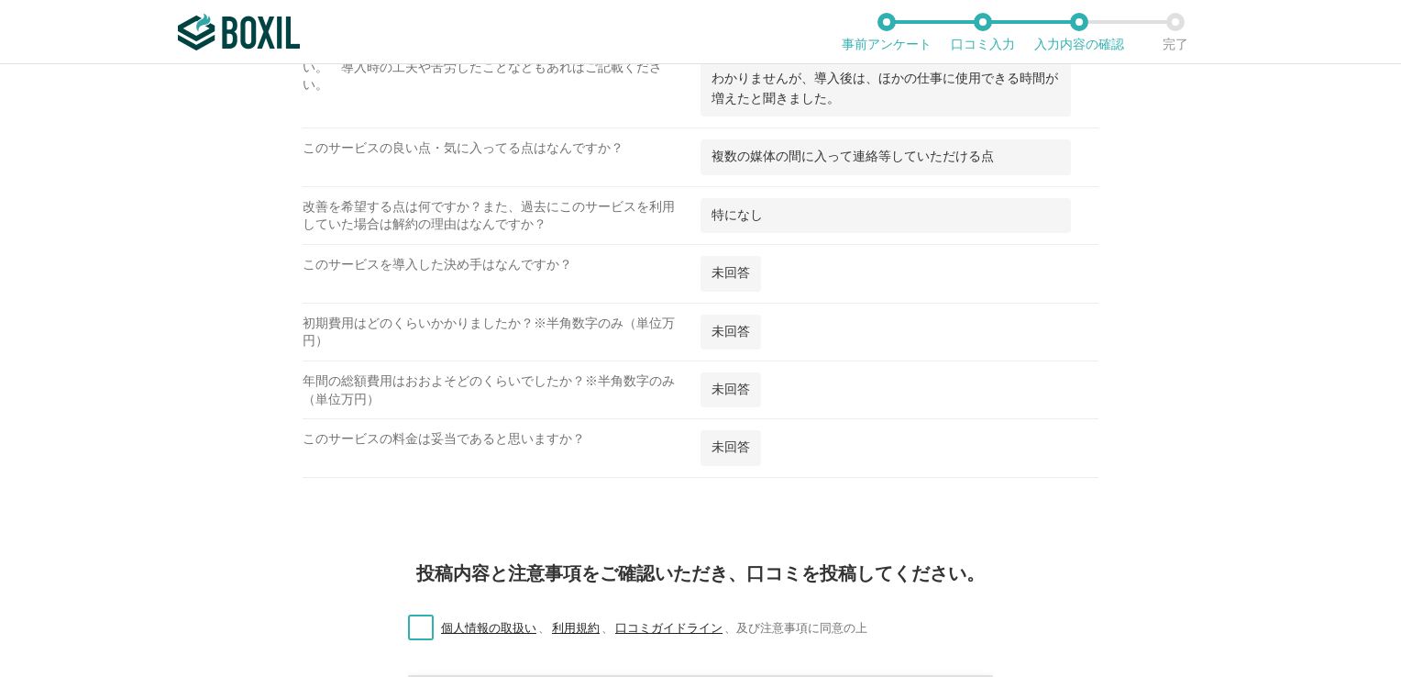
scroll to position [1851, 0]
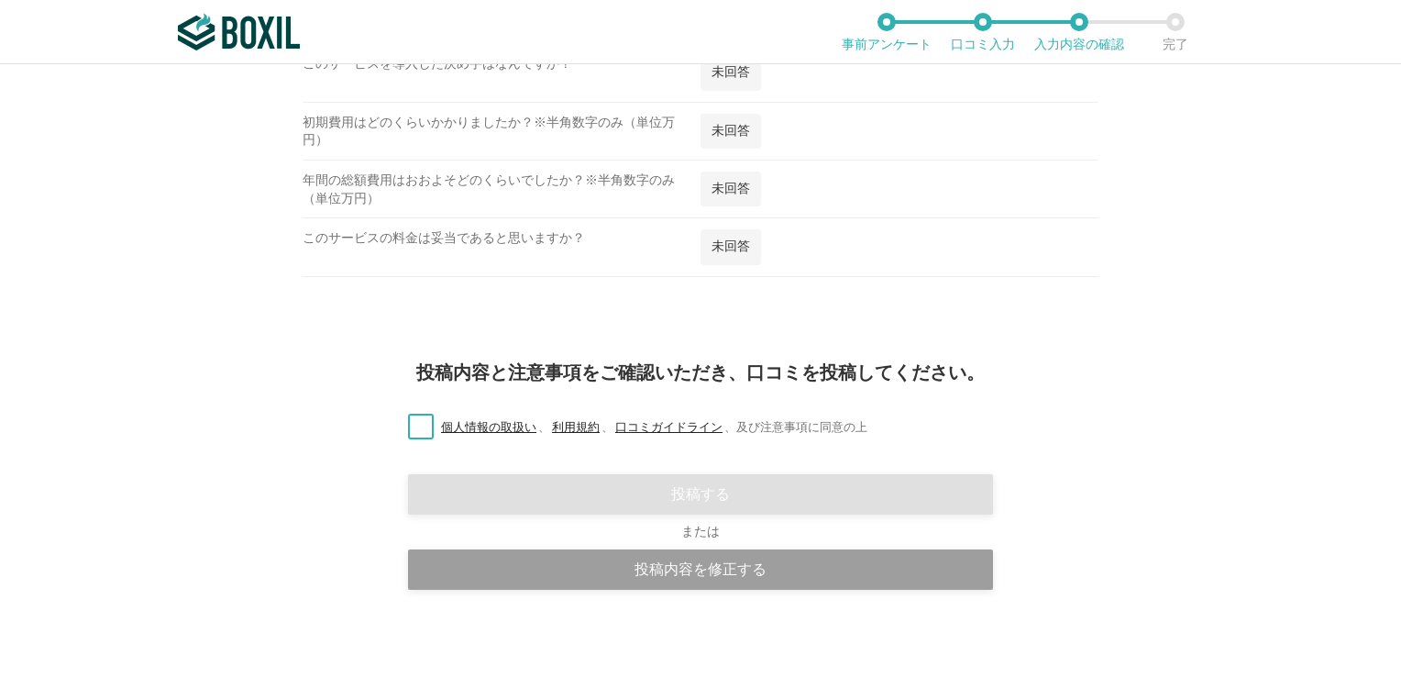
click at [406, 420] on label "個人情報の取扱い 、 利用規約 、 口コミガイドライン 、 及び注意事項に同意の上" at bounding box center [630, 427] width 474 height 19
click at [0, 0] on input "個人情報の取扱い 、 利用規約 、 口コミガイドライン 、 及び注意事項に同意の上" at bounding box center [0, 0] width 0 height 0
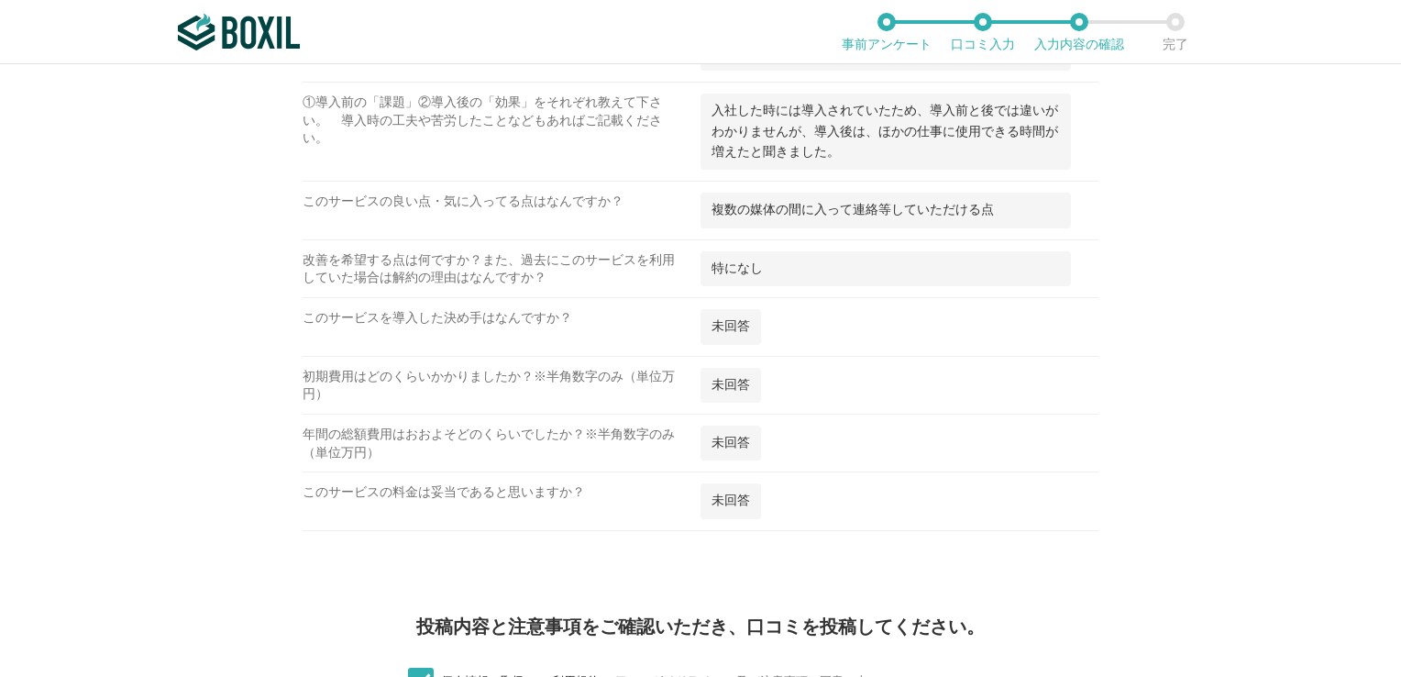
scroll to position [1768, 0]
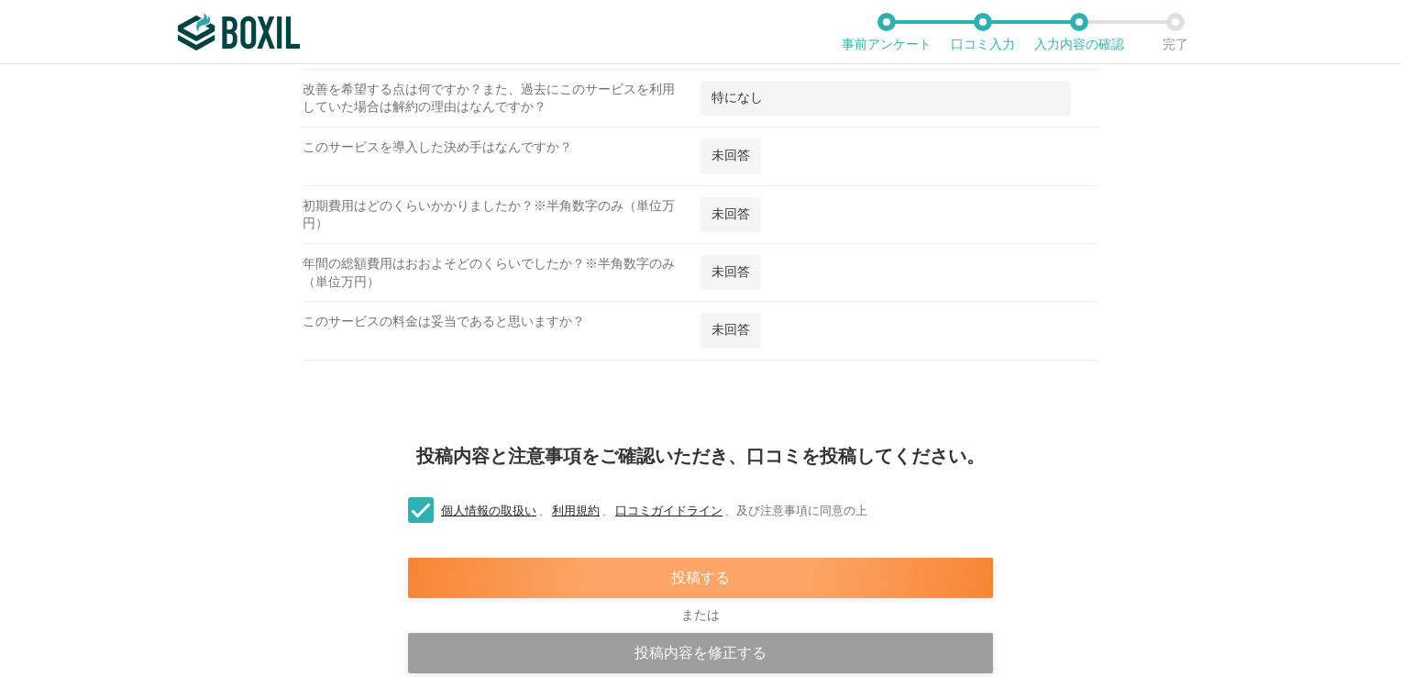
click at [565, 579] on div "投稿する" at bounding box center [700, 577] width 585 height 40
